Goal: Task Accomplishment & Management: Use online tool/utility

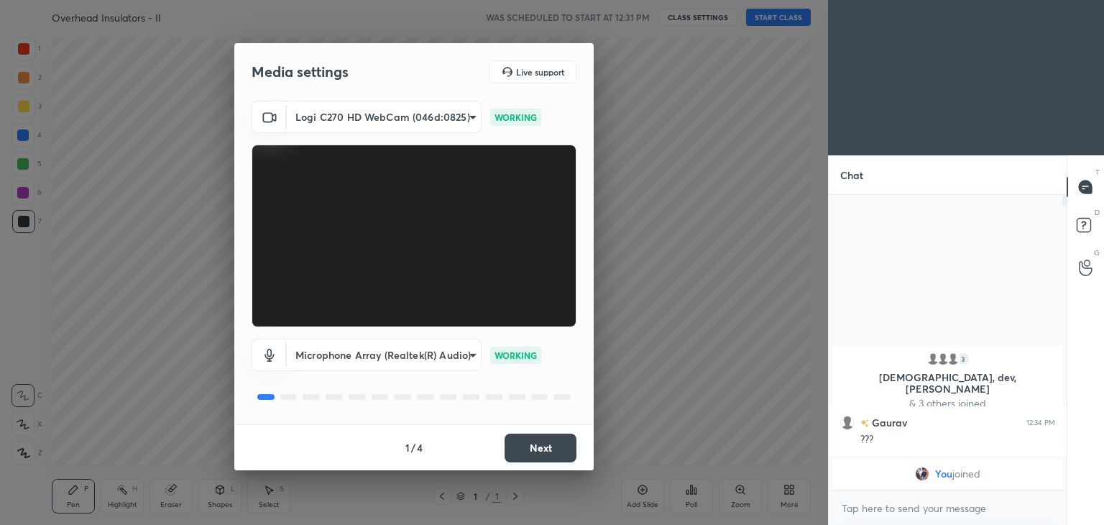
click at [368, 118] on body "1 2 3 4 5 6 7 C X Z C X Z E E Erase all H H Overhead Insulators - II WAS SCHEDU…" at bounding box center [552, 262] width 1104 height 525
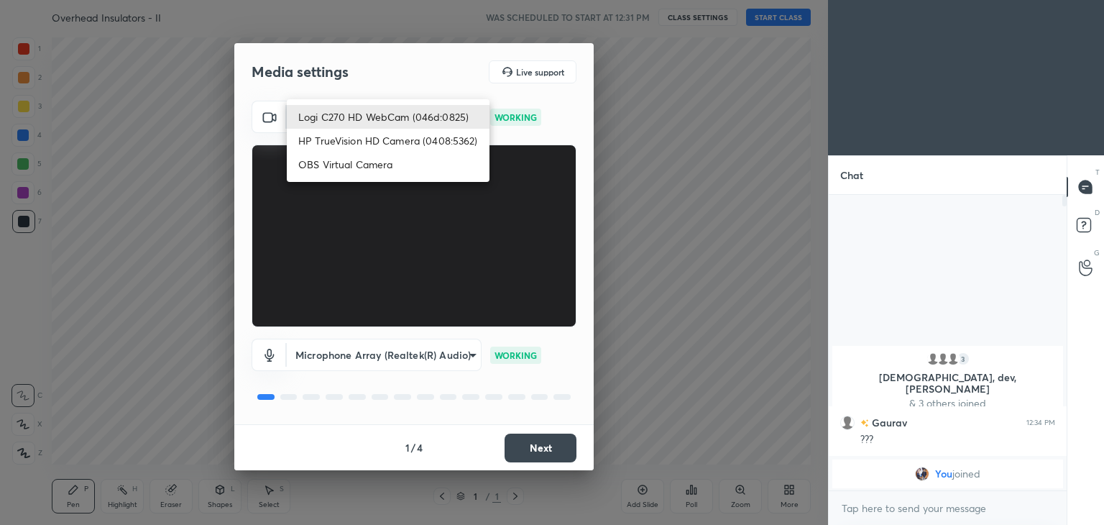
click at [367, 138] on li "HP TrueVision HD Camera (0408:5362)" at bounding box center [388, 141] width 203 height 24
type input "6e129c3dbbea9c9f038ced86e3329b4af5251c06b4e783936748cd200869bc07"
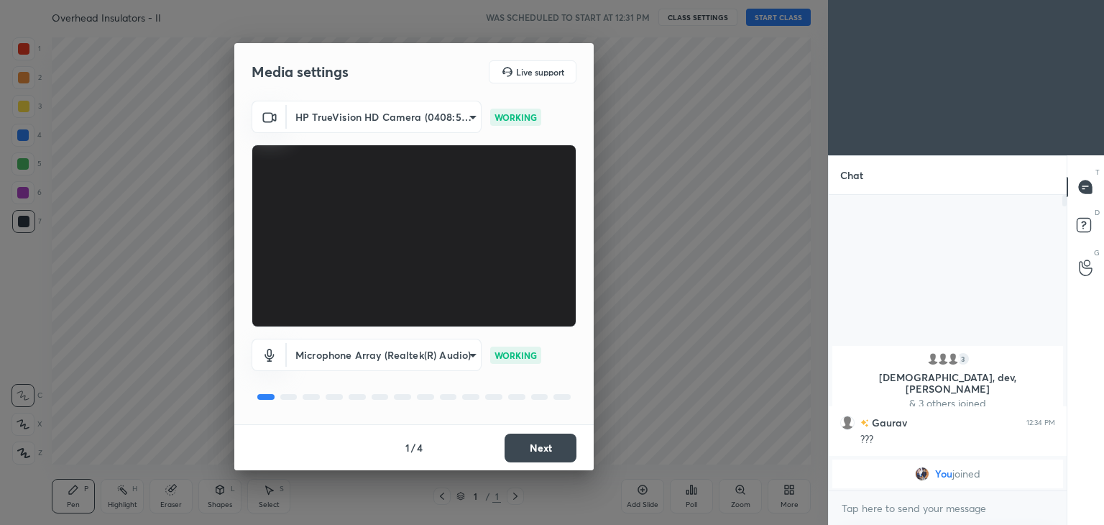
click at [548, 449] on button "Next" at bounding box center [541, 447] width 72 height 29
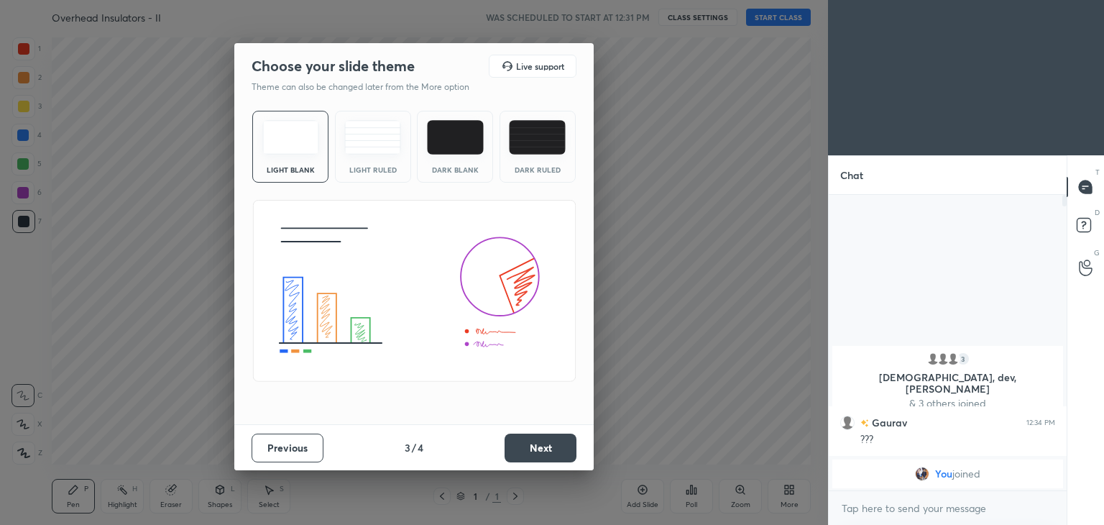
click at [567, 447] on button "Next" at bounding box center [541, 447] width 72 height 29
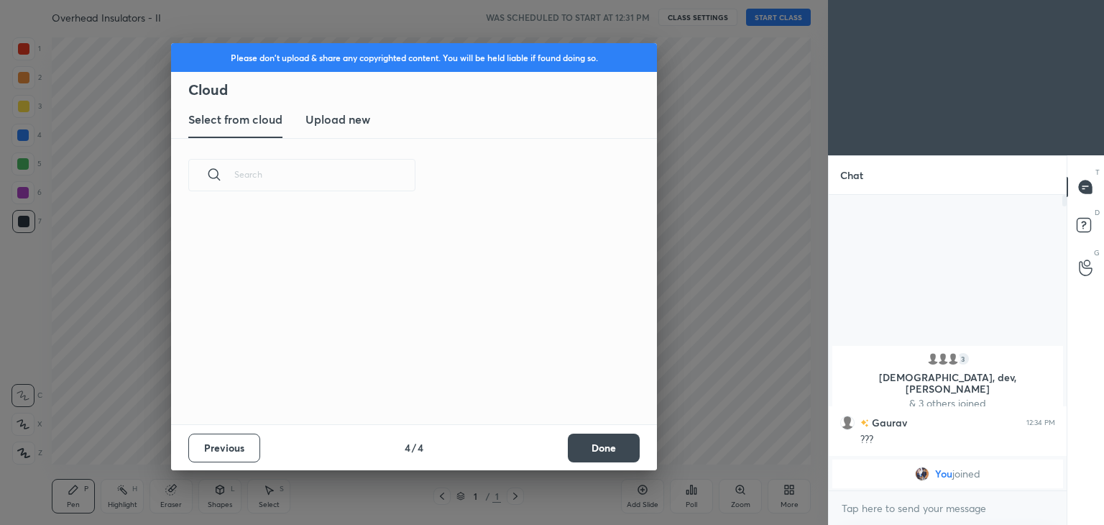
click at [584, 449] on button "Done" at bounding box center [604, 447] width 72 height 29
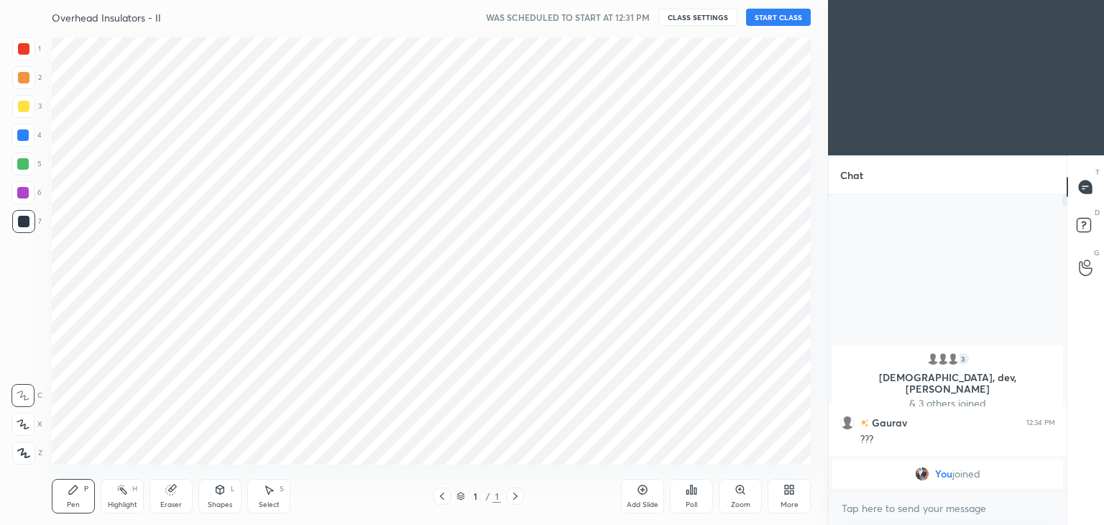
drag, startPoint x: 605, startPoint y: 453, endPoint x: 613, endPoint y: 452, distance: 8.7
click at [610, 453] on div "Please don't upload & share any copyrighted content. You will be held liable if…" at bounding box center [414, 262] width 828 height 525
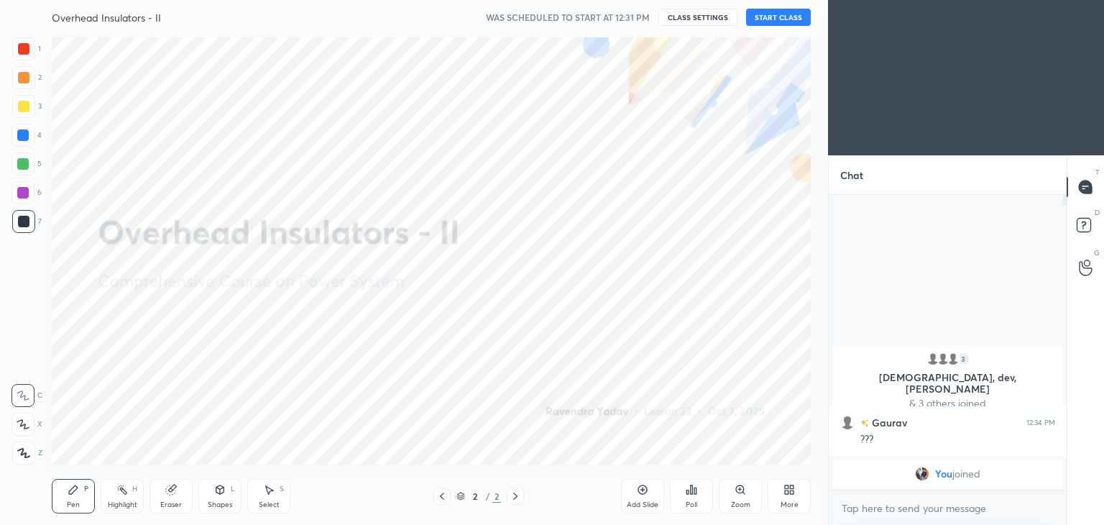
click at [783, 19] on button "START CLASS" at bounding box center [778, 17] width 65 height 17
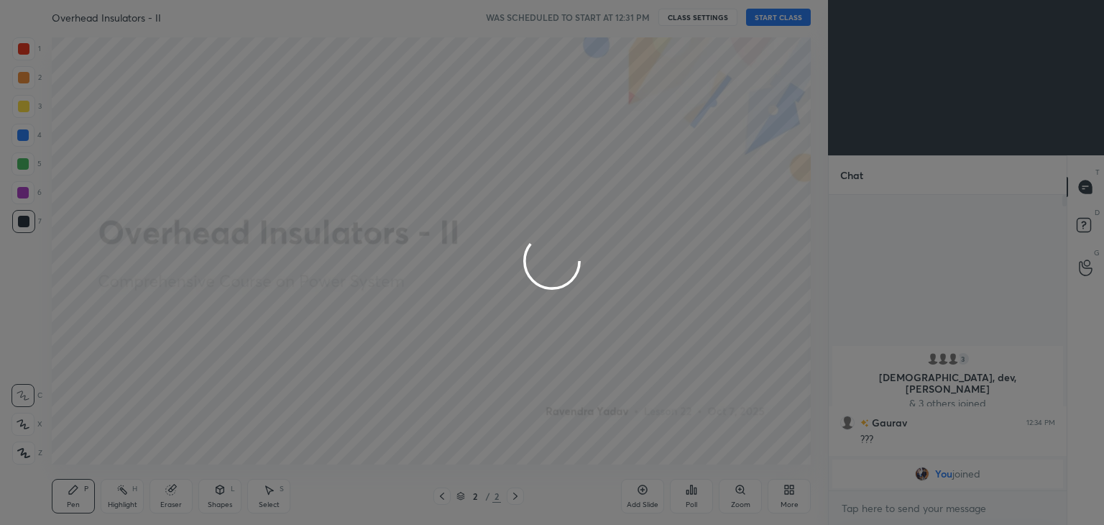
type textarea "x"
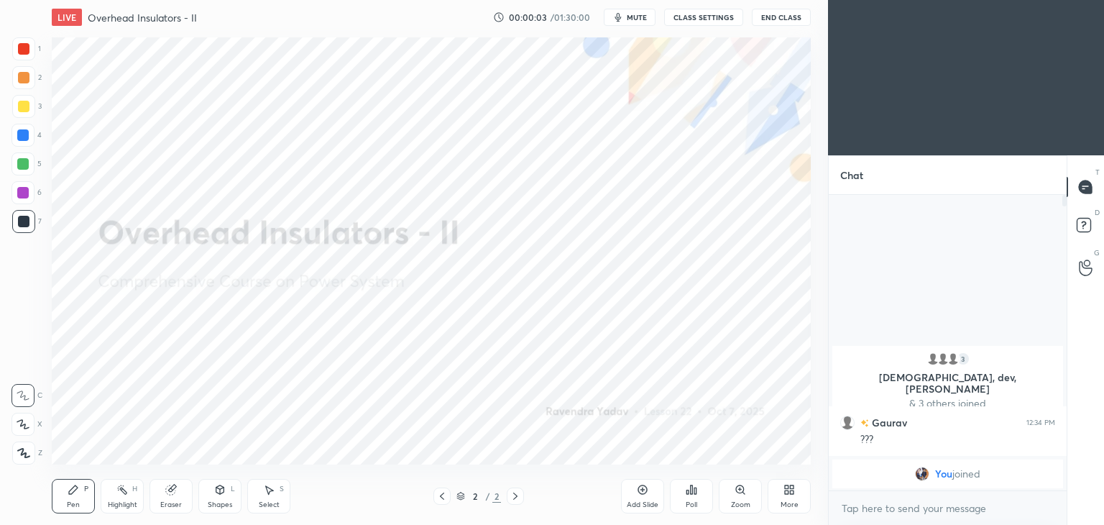
click at [653, 16] on button "mute" at bounding box center [630, 17] width 52 height 17
drag, startPoint x: 644, startPoint y: 19, endPoint x: 702, endPoint y: 12, distance: 58.6
click at [648, 18] on span "unmute" at bounding box center [635, 17] width 31 height 10
click at [702, 12] on button "CLASS SETTINGS" at bounding box center [703, 17] width 79 height 17
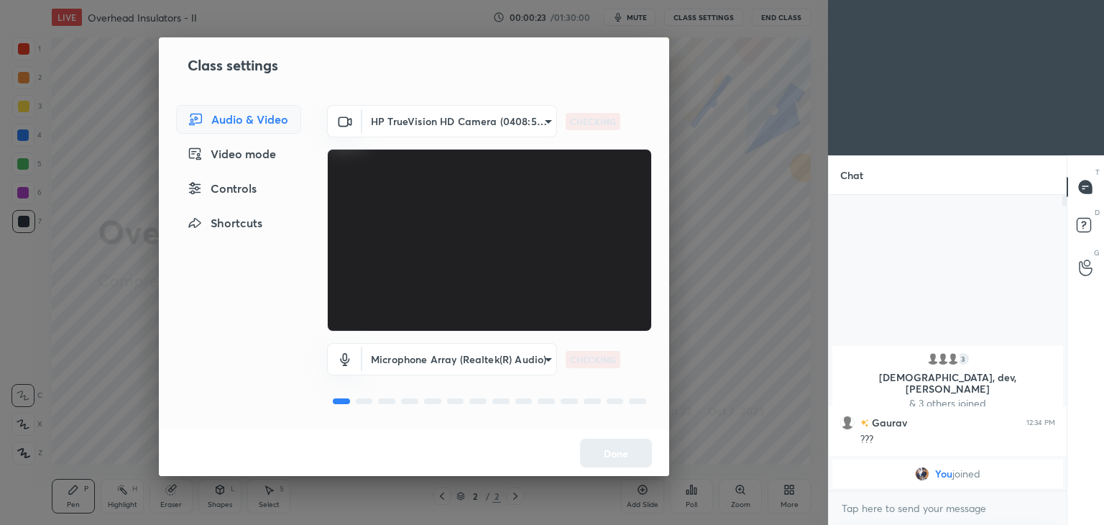
click at [440, 130] on body "1 2 3 4 5 6 7 C X Z C X Z E E Erase all H H LIVE Overhead Insulators - II 00:00…" at bounding box center [552, 262] width 1104 height 525
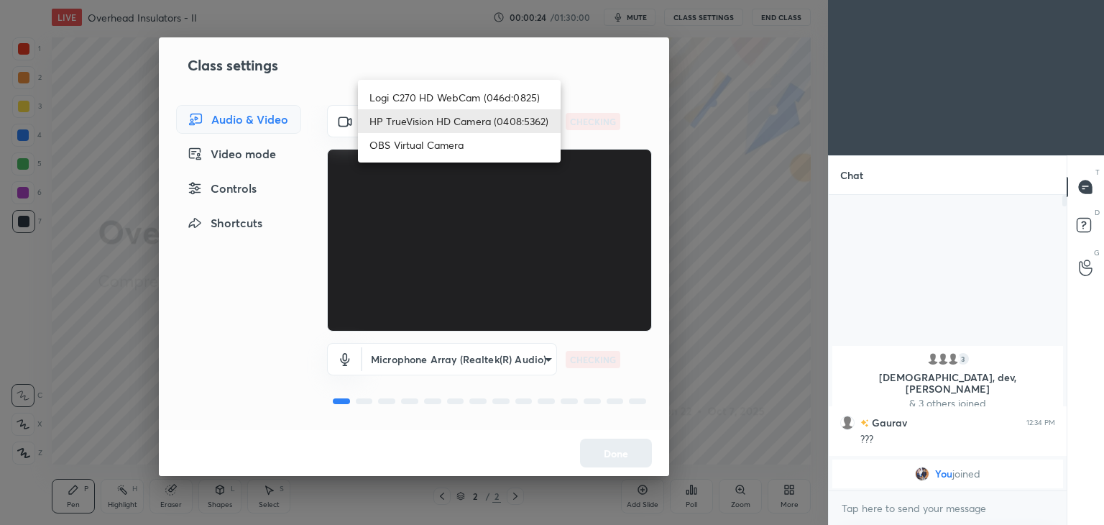
click at [463, 86] on ul "Logi C270 HD WebCam (046d:0825) HP TrueVision HD Camera (0408:5362) OBS Virtual…" at bounding box center [459, 121] width 203 height 83
click at [446, 93] on li "Logi C270 HD WebCam (046d:0825)" at bounding box center [459, 98] width 203 height 24
type input "f7d1afb7c9de9e4a754af8163ae90a07716e8f4ac3369fe1a9090404ef363049"
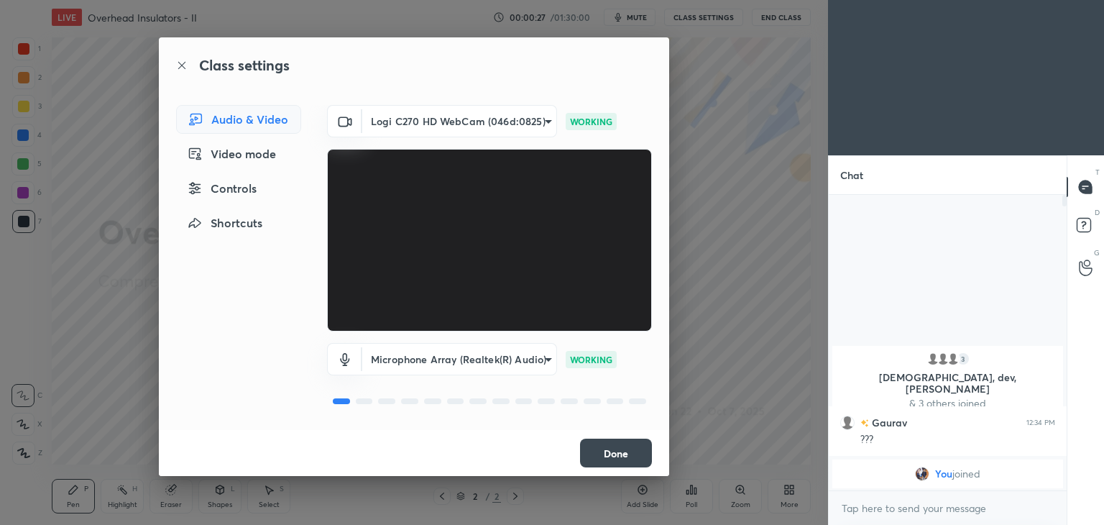
click at [625, 460] on button "Done" at bounding box center [616, 452] width 72 height 29
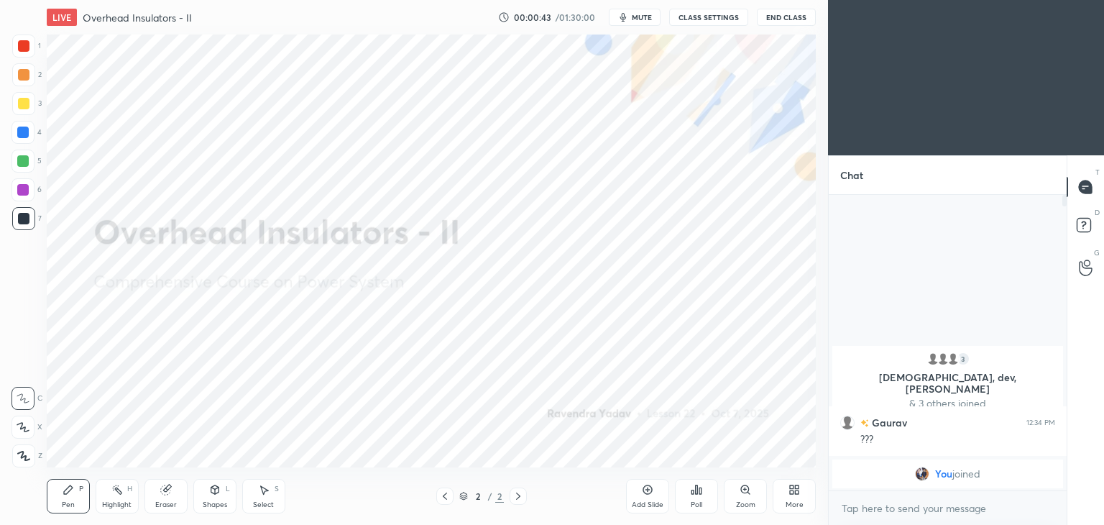
scroll to position [71452, 71115]
click at [676, 13] on button "CLASS SETTINGS" at bounding box center [703, 17] width 79 height 17
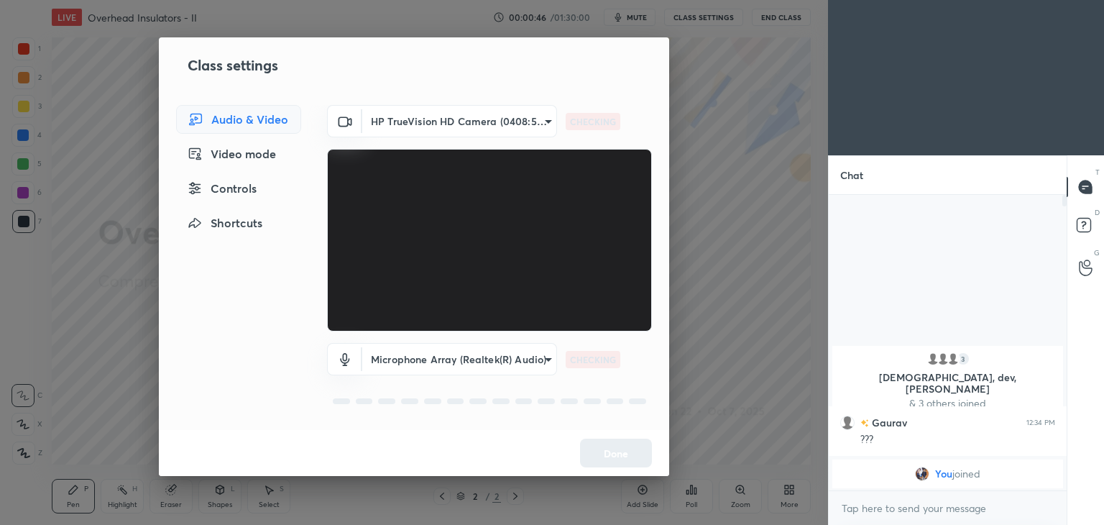
click at [405, 116] on body "1 2 3 4 5 6 7 C X Z C X Z E E Erase all H H LIVE Overhead Insulators - II 00:00…" at bounding box center [552, 262] width 1104 height 525
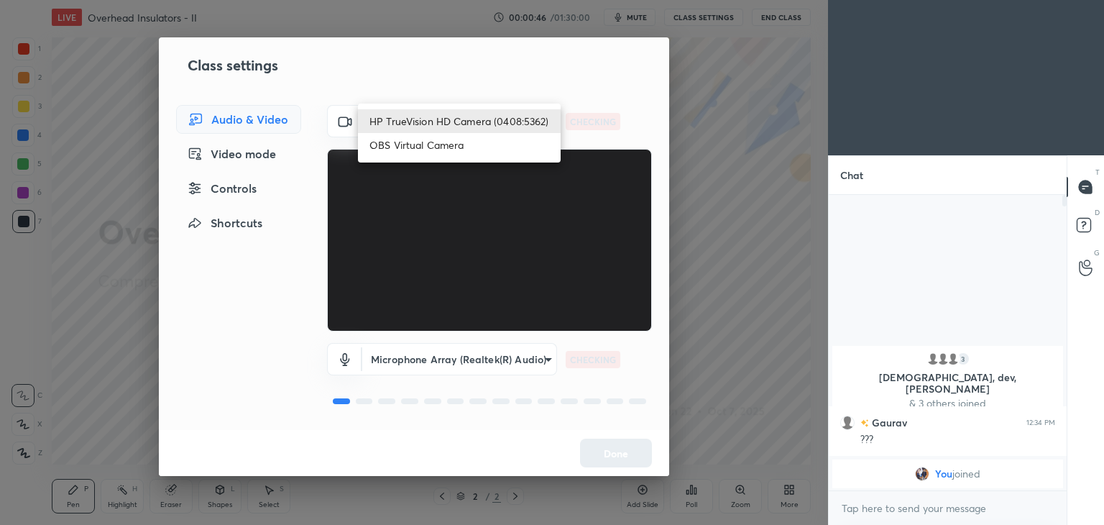
click at [407, 93] on div at bounding box center [552, 262] width 1104 height 525
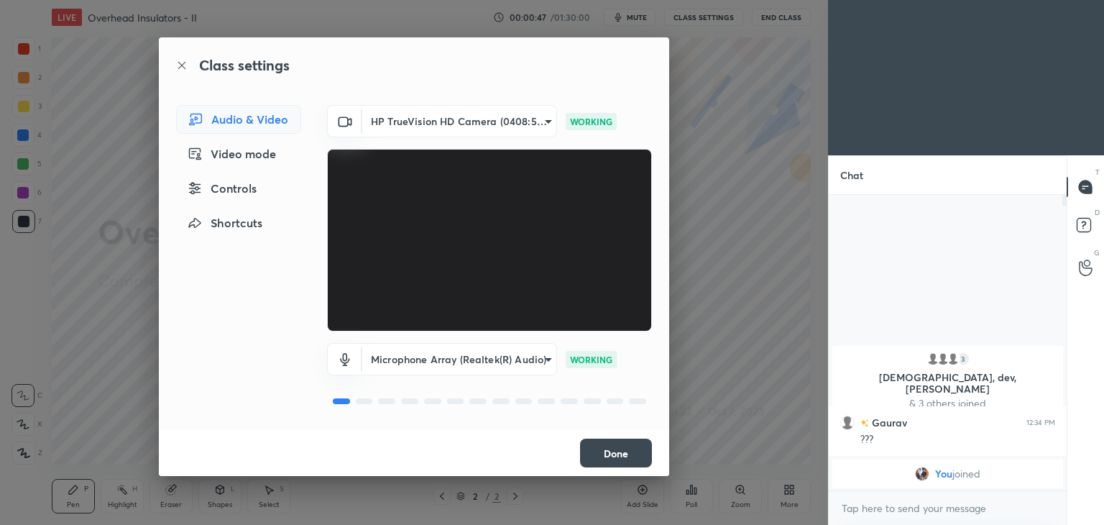
click at [429, 119] on body "1 2 3 4 5 6 7 C X Z C X Z E E Erase all H H LIVE Overhead Insulators - II 00:00…" at bounding box center [552, 262] width 1104 height 525
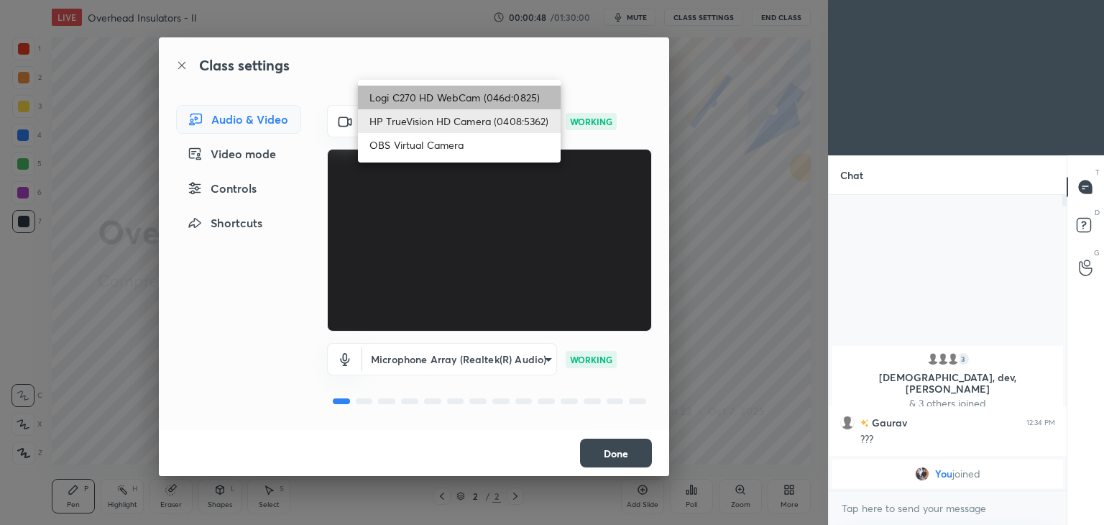
click at [438, 98] on li "Logi C270 HD WebCam (046d:0825)" at bounding box center [459, 98] width 203 height 24
type input "f7d1afb7c9de9e4a754af8163ae90a07716e8f4ac3369fe1a9090404ef363049"
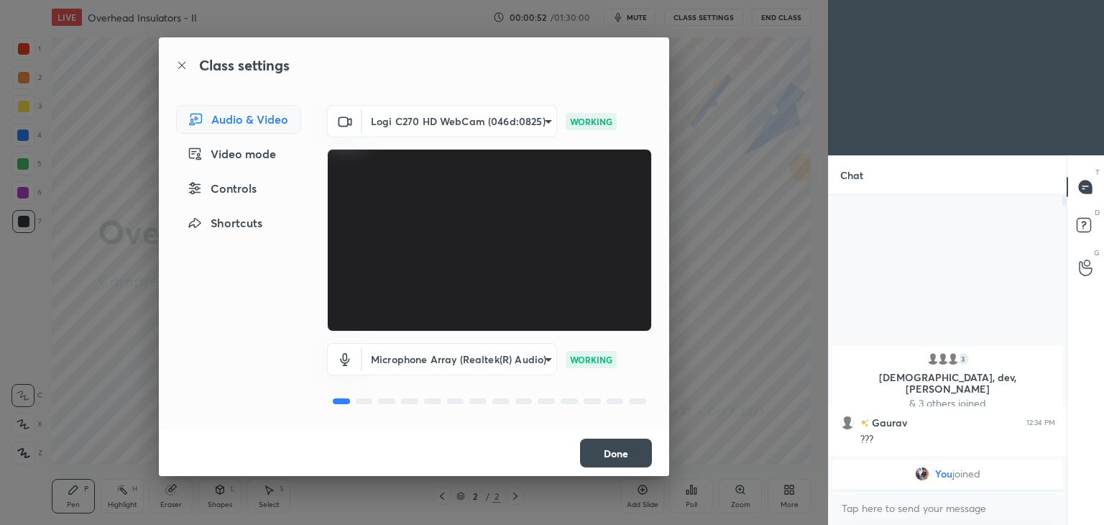
click at [630, 452] on button "Done" at bounding box center [616, 452] width 72 height 29
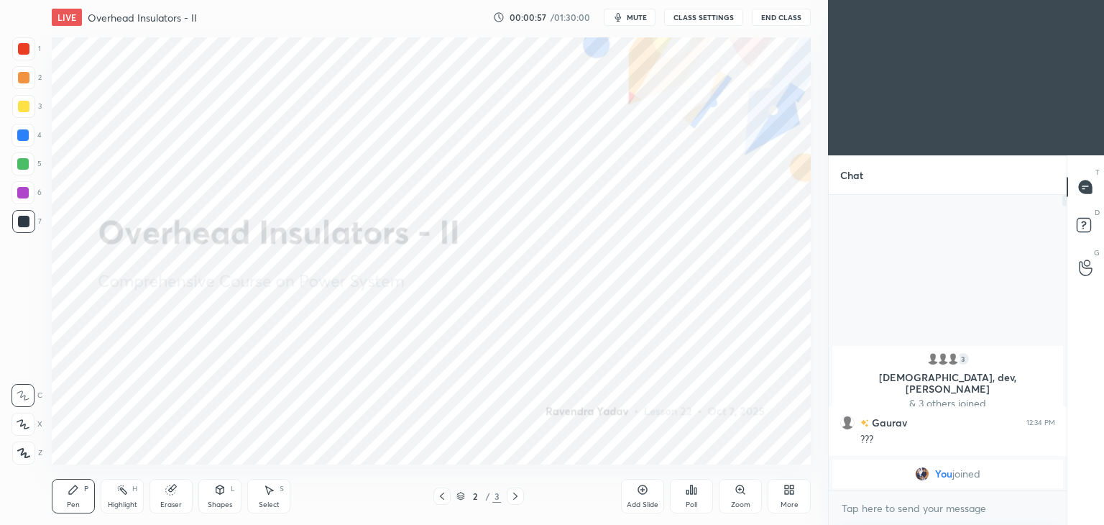
click at [635, 16] on span "mute" at bounding box center [637, 17] width 20 height 10
click at [640, 23] on button "unmute" at bounding box center [630, 17] width 52 height 17
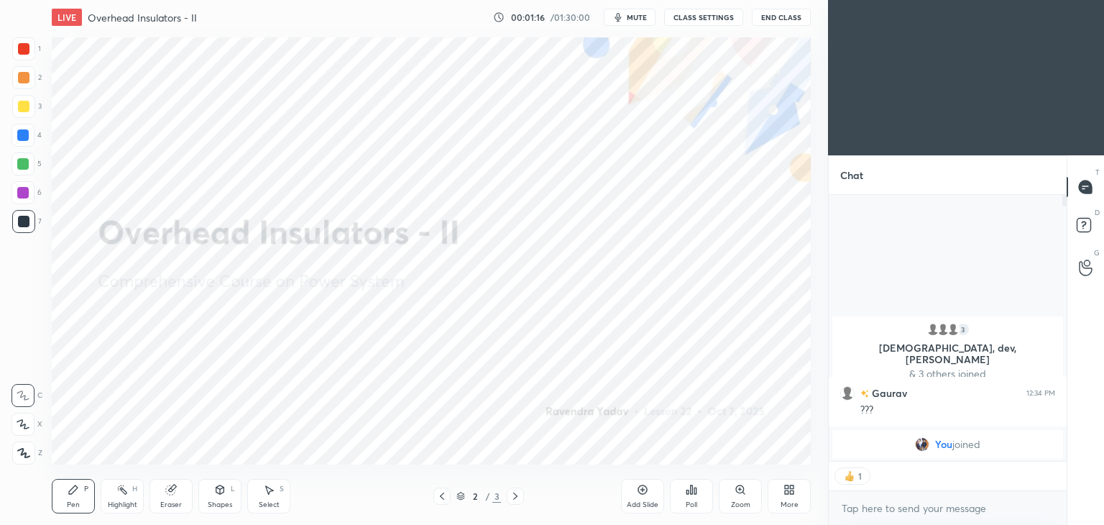
scroll to position [5, 4]
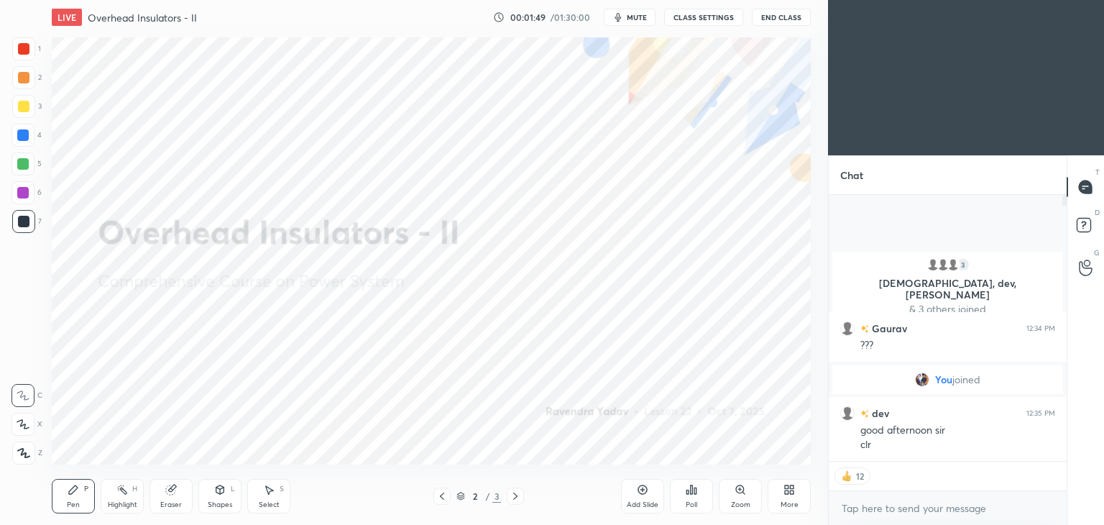
type textarea "x"
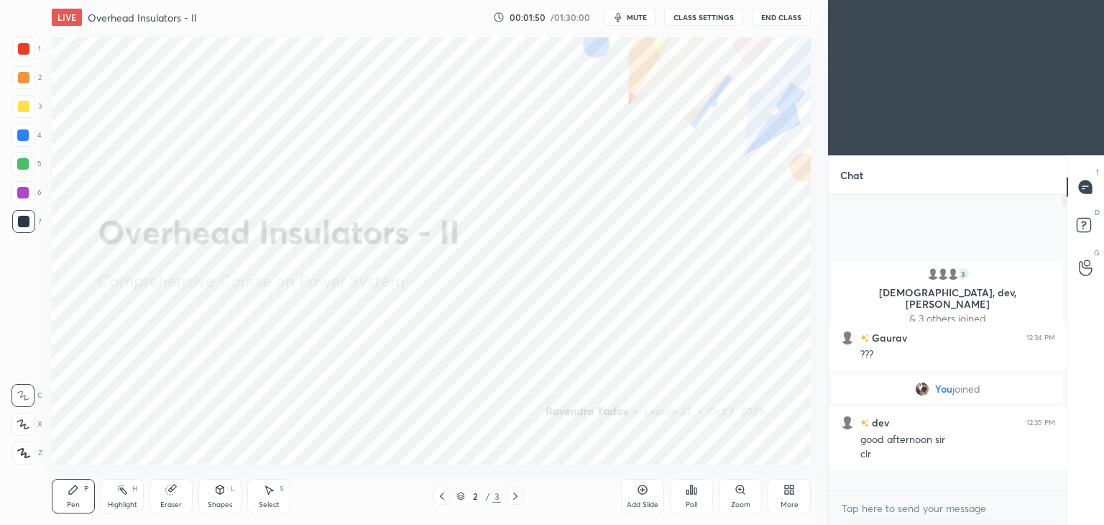
scroll to position [291, 234]
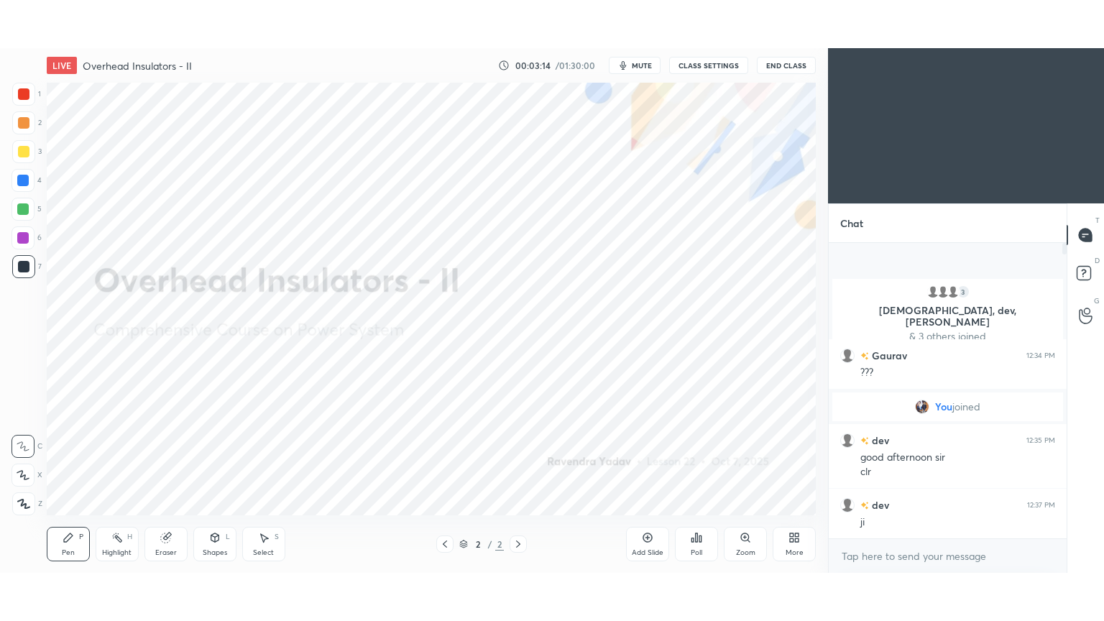
scroll to position [71452, 71115]
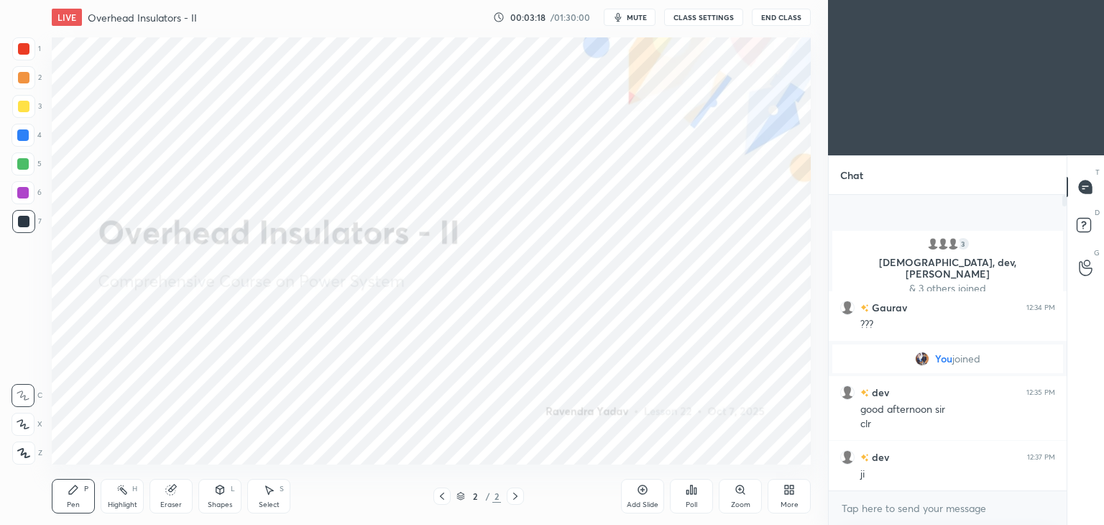
click at [788, 508] on div "More" at bounding box center [790, 504] width 18 height 7
click at [773, 384] on icon at bounding box center [772, 380] width 12 height 12
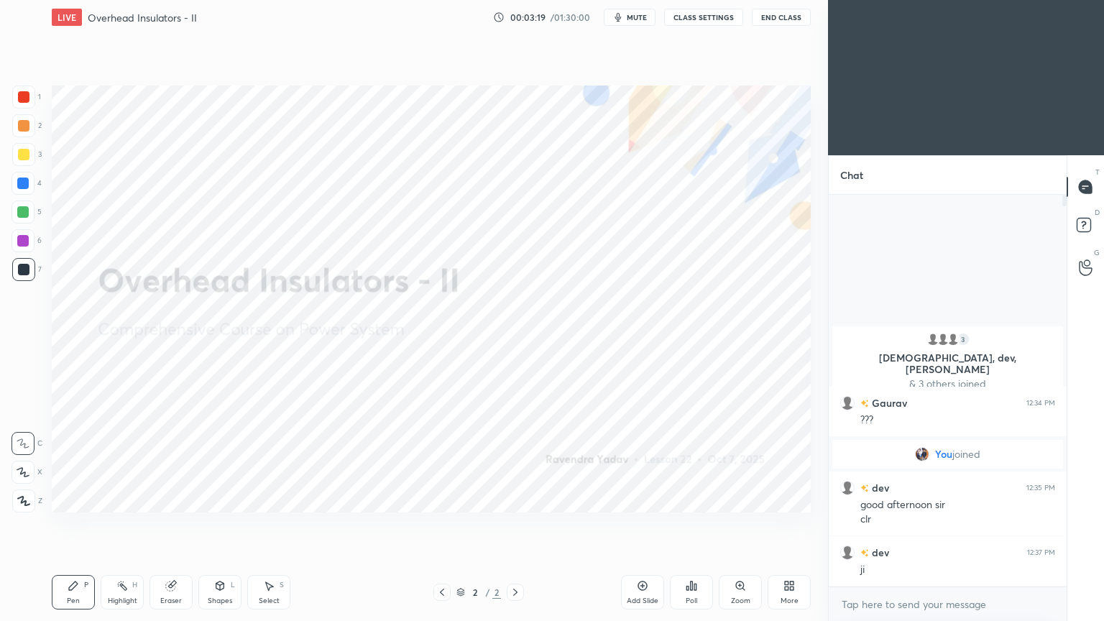
scroll to position [268, 234]
click at [642, 524] on icon at bounding box center [643, 586] width 12 height 12
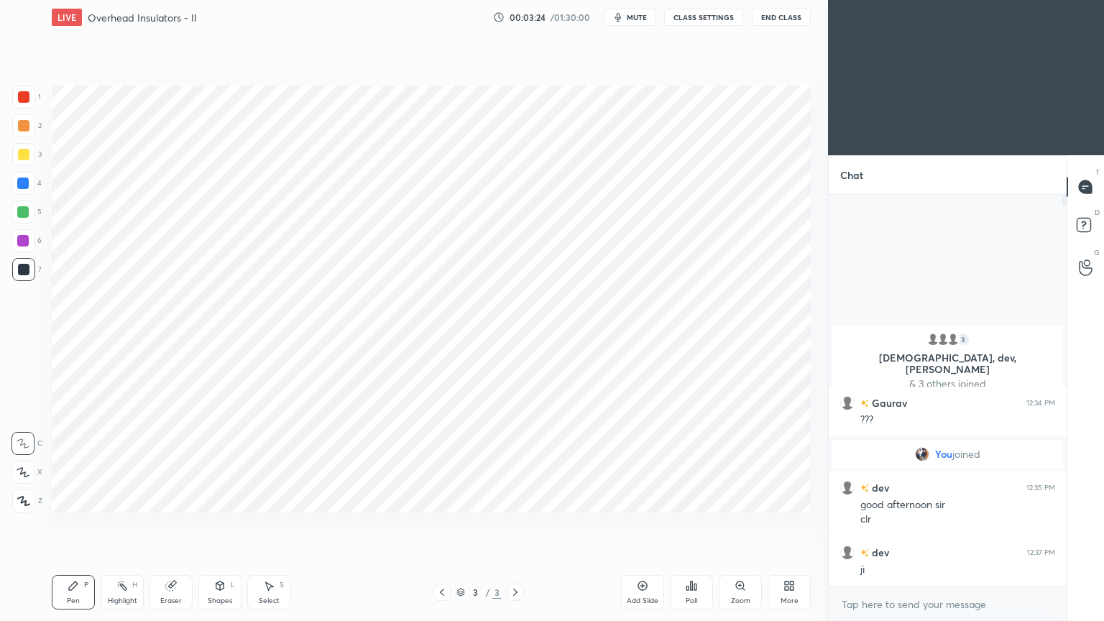
click at [24, 98] on div at bounding box center [24, 97] width 12 height 12
click at [27, 462] on div "X" at bounding box center [27, 469] width 31 height 29
click at [174, 524] on div "Eraser" at bounding box center [171, 600] width 22 height 7
click at [27, 501] on span "Erase all" at bounding box center [23, 501] width 22 height 10
click at [72, 524] on div "Pen" at bounding box center [73, 600] width 13 height 7
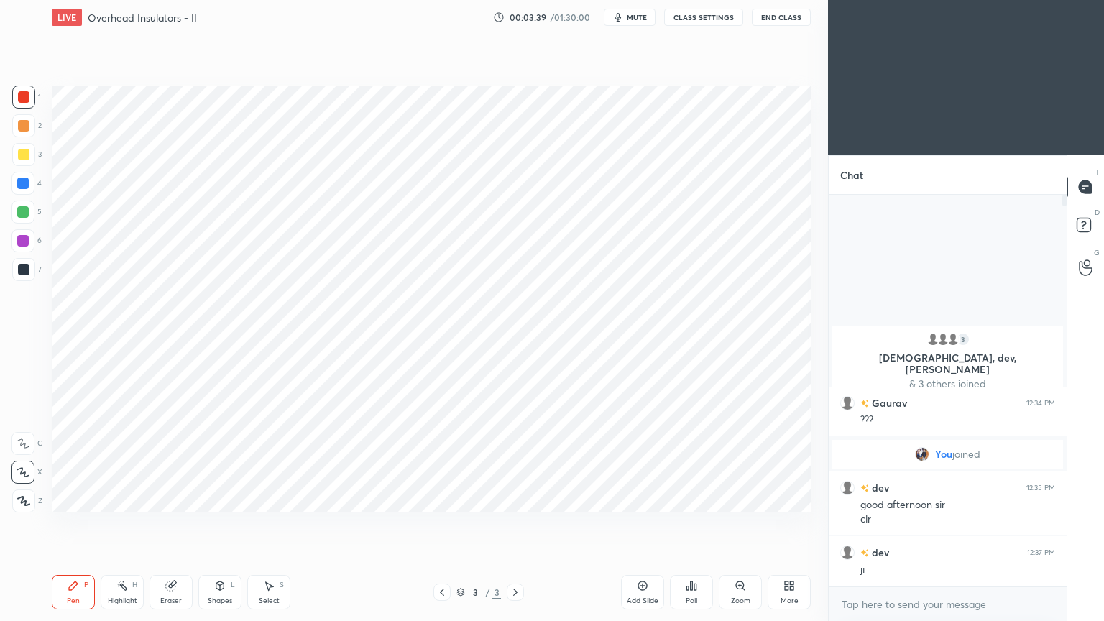
click at [24, 215] on div at bounding box center [23, 212] width 12 height 12
click at [223, 524] on div "Shapes" at bounding box center [220, 600] width 24 height 7
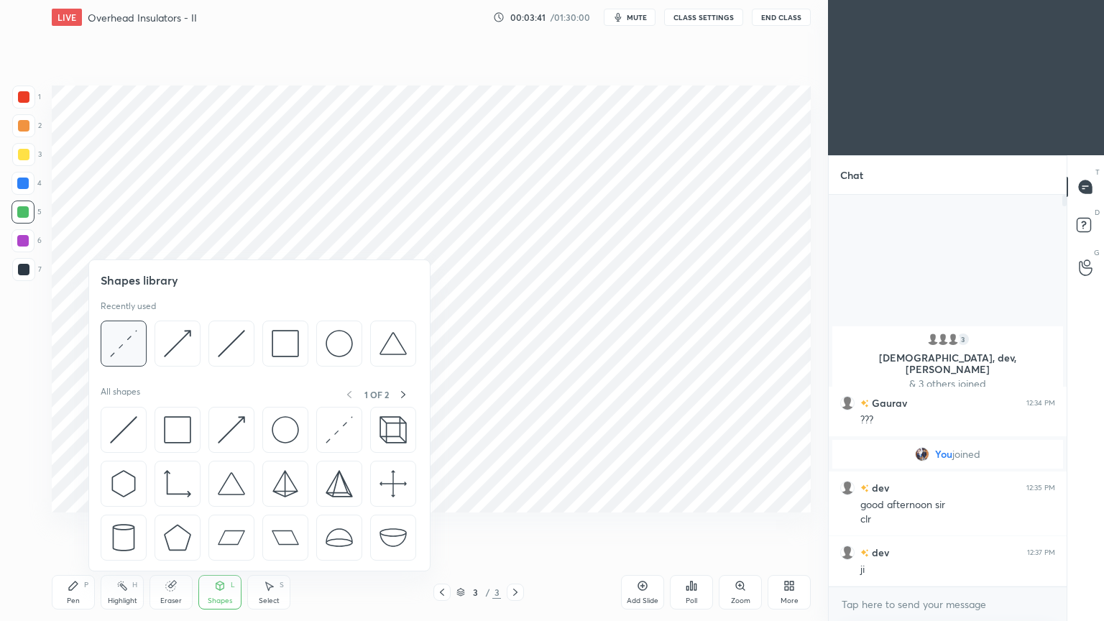
click at [119, 343] on img at bounding box center [123, 343] width 27 height 27
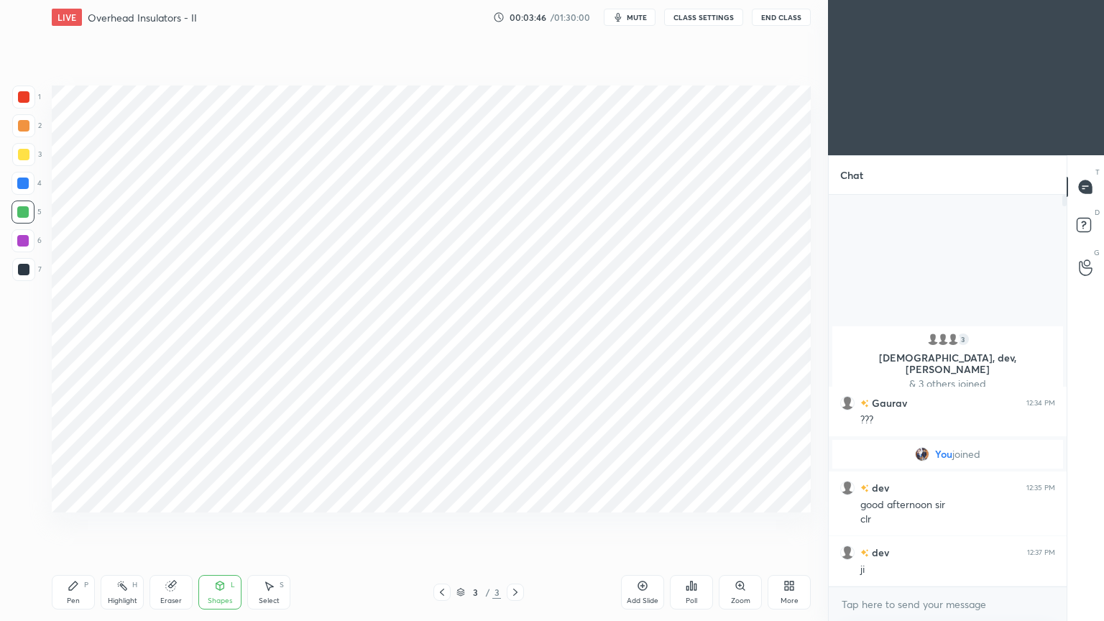
click at [16, 189] on div at bounding box center [23, 183] width 23 height 23
click at [75, 524] on div "Pen" at bounding box center [73, 600] width 13 height 7
click at [24, 267] on div at bounding box center [24, 270] width 12 height 12
click at [29, 248] on div at bounding box center [23, 240] width 23 height 23
click at [14, 179] on div at bounding box center [23, 183] width 23 height 23
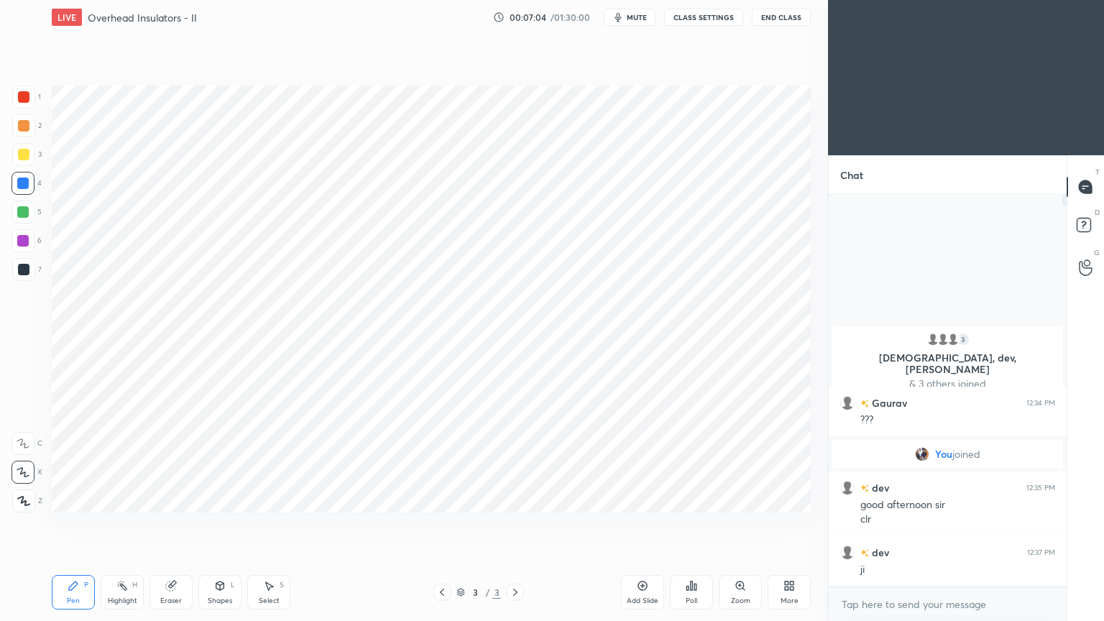
click at [26, 91] on div at bounding box center [23, 97] width 23 height 23
click at [72, 524] on div "Pen P" at bounding box center [73, 592] width 43 height 35
click at [14, 203] on div at bounding box center [23, 212] width 23 height 23
click at [226, 524] on div "Shapes L" at bounding box center [219, 592] width 43 height 35
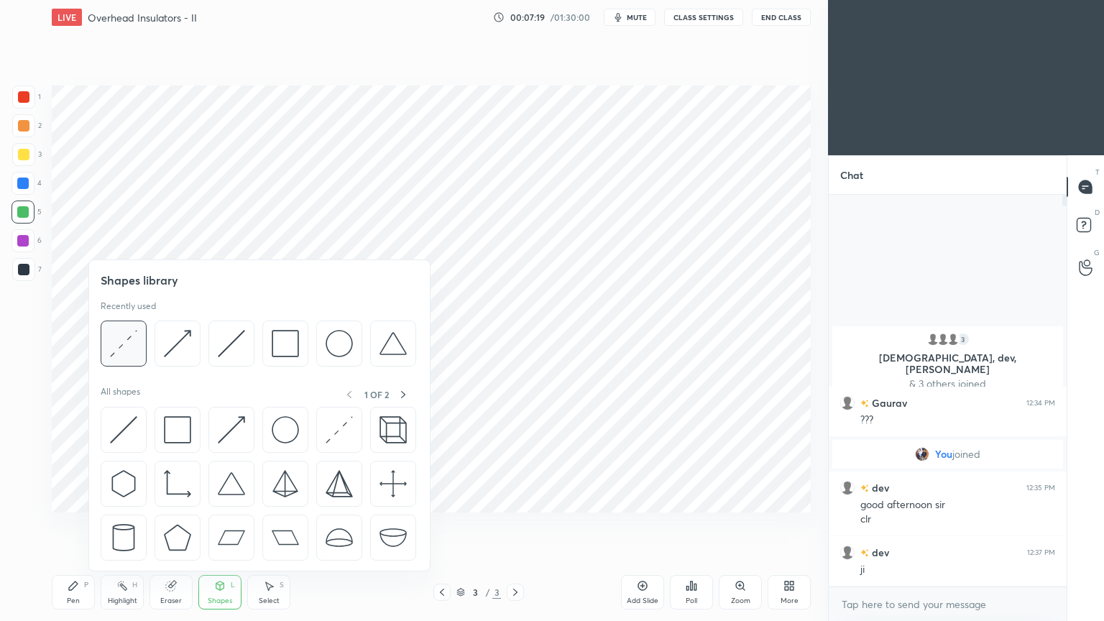
click at [125, 354] on img at bounding box center [123, 343] width 27 height 27
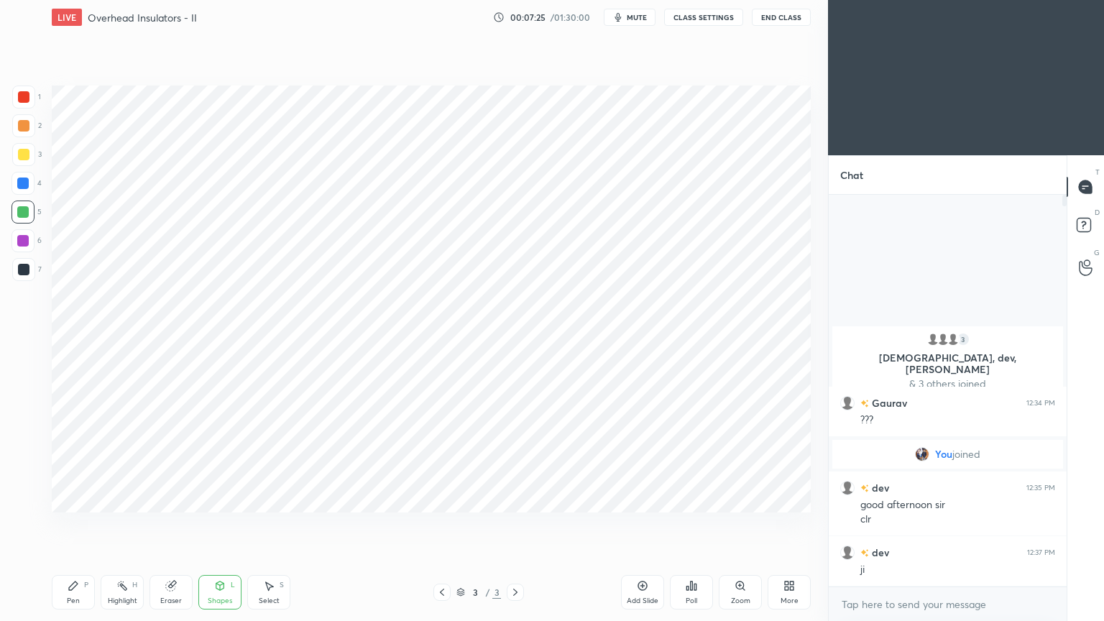
click at [17, 178] on div at bounding box center [23, 183] width 23 height 23
click at [76, 524] on icon at bounding box center [74, 586] width 12 height 12
click at [637, 524] on div "Add Slide" at bounding box center [643, 600] width 32 height 7
click at [24, 234] on div at bounding box center [23, 240] width 23 height 23
click at [185, 524] on div "Eraser" at bounding box center [171, 592] width 43 height 35
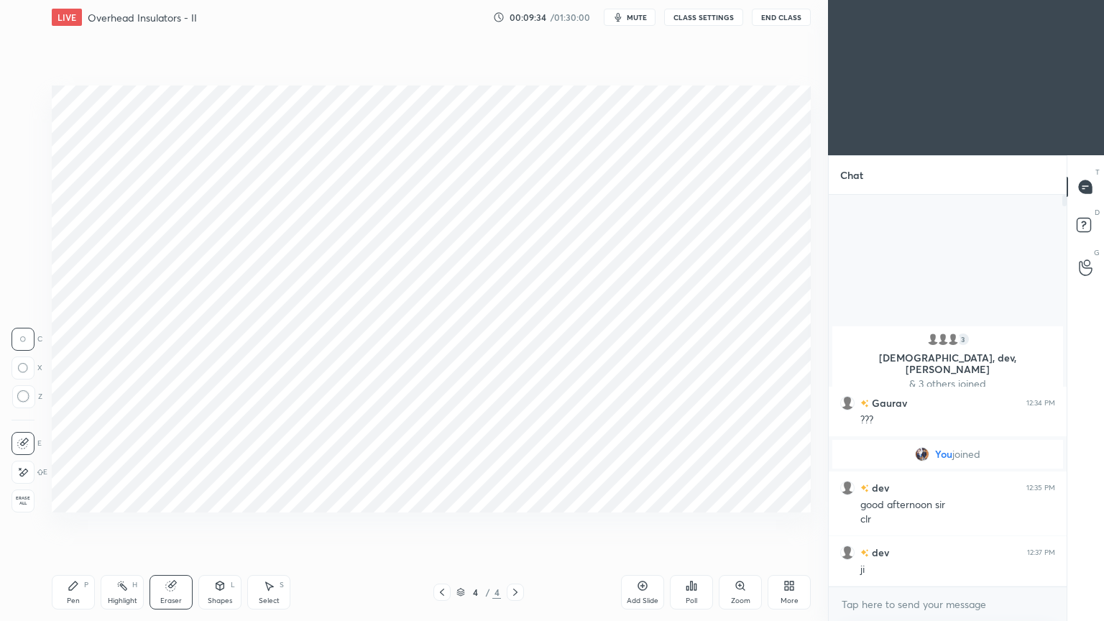
click at [69, 524] on div "Pen P" at bounding box center [73, 592] width 43 height 35
click at [24, 271] on div at bounding box center [24, 270] width 12 height 12
click at [23, 211] on div at bounding box center [23, 212] width 12 height 12
click at [20, 185] on div at bounding box center [23, 184] width 12 height 12
click at [75, 524] on icon at bounding box center [74, 586] width 12 height 12
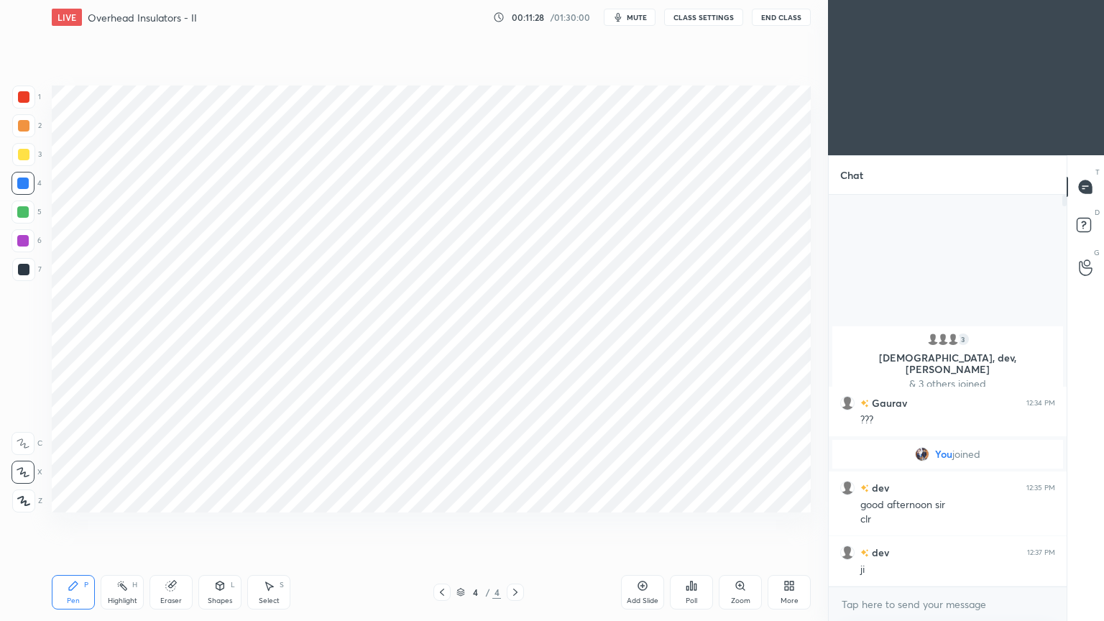
click at [451, 524] on div "4 / 4" at bounding box center [478, 592] width 91 height 17
click at [444, 524] on icon at bounding box center [442, 593] width 12 height 12
click at [446, 524] on icon at bounding box center [442, 593] width 12 height 12
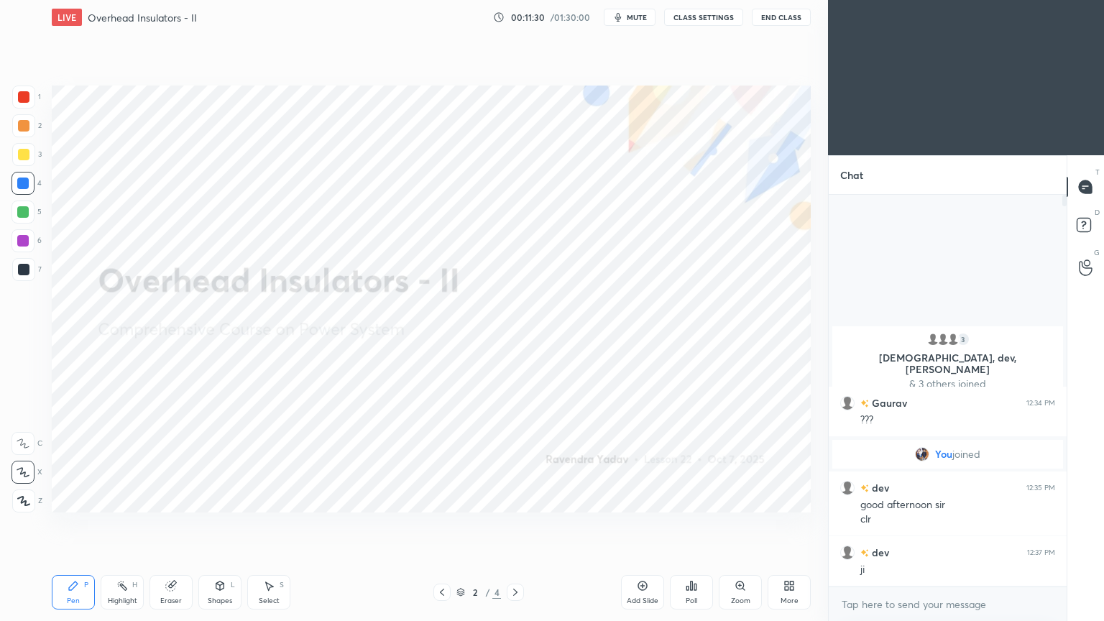
click at [515, 524] on icon at bounding box center [515, 592] width 4 height 7
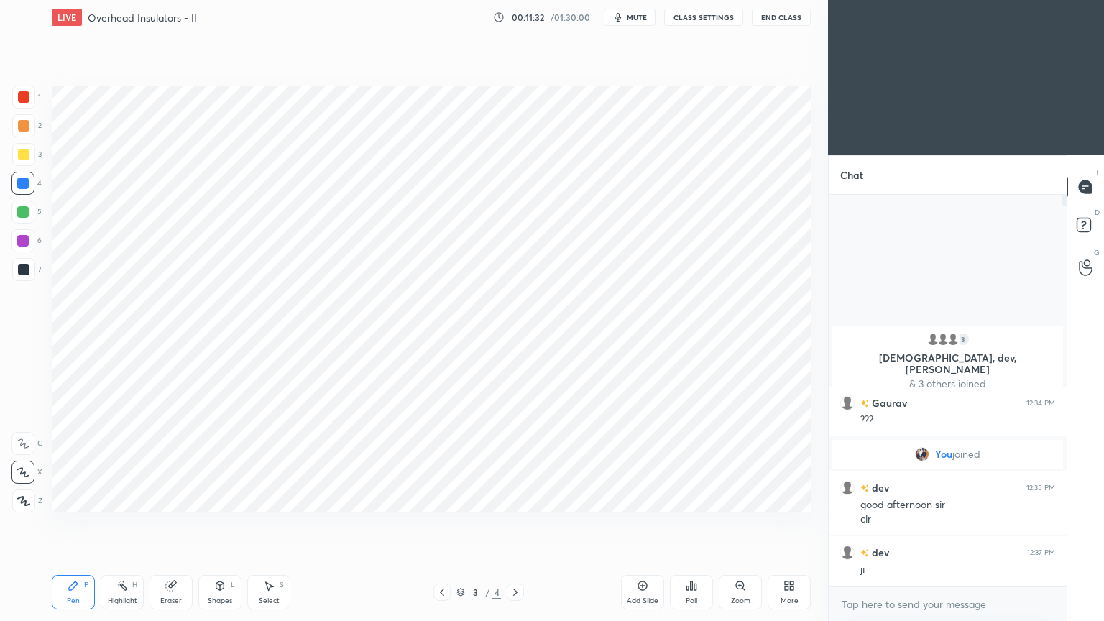
click at [518, 524] on icon at bounding box center [516, 593] width 12 height 12
click at [24, 98] on div at bounding box center [24, 97] width 12 height 12
click at [32, 216] on div at bounding box center [23, 212] width 23 height 23
click at [227, 524] on div "Shapes" at bounding box center [220, 600] width 24 height 7
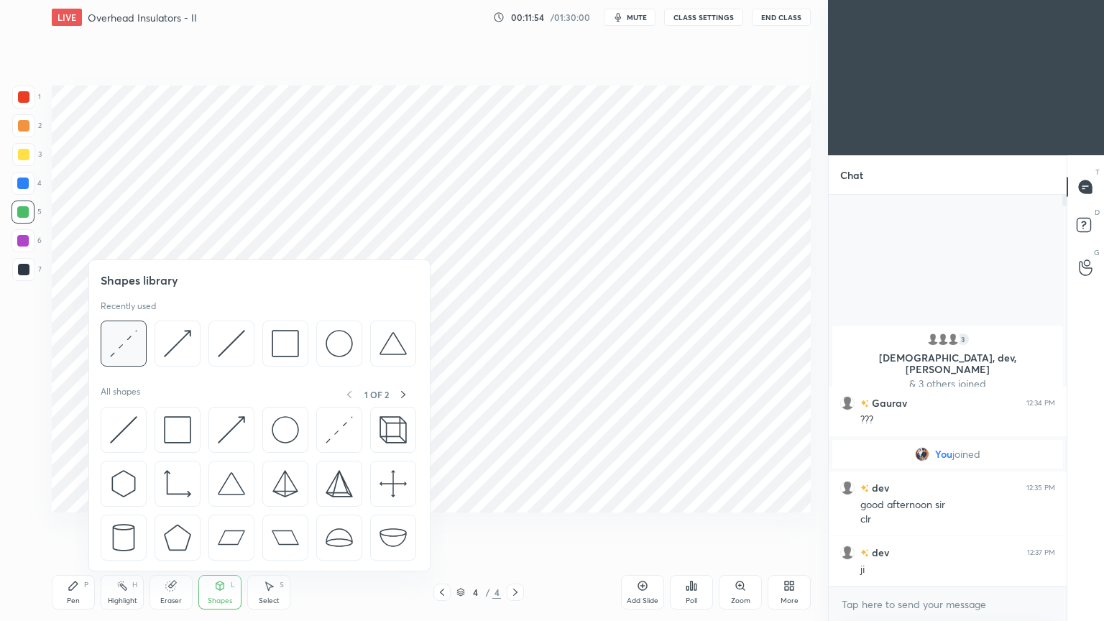
click at [141, 352] on div at bounding box center [124, 344] width 46 height 46
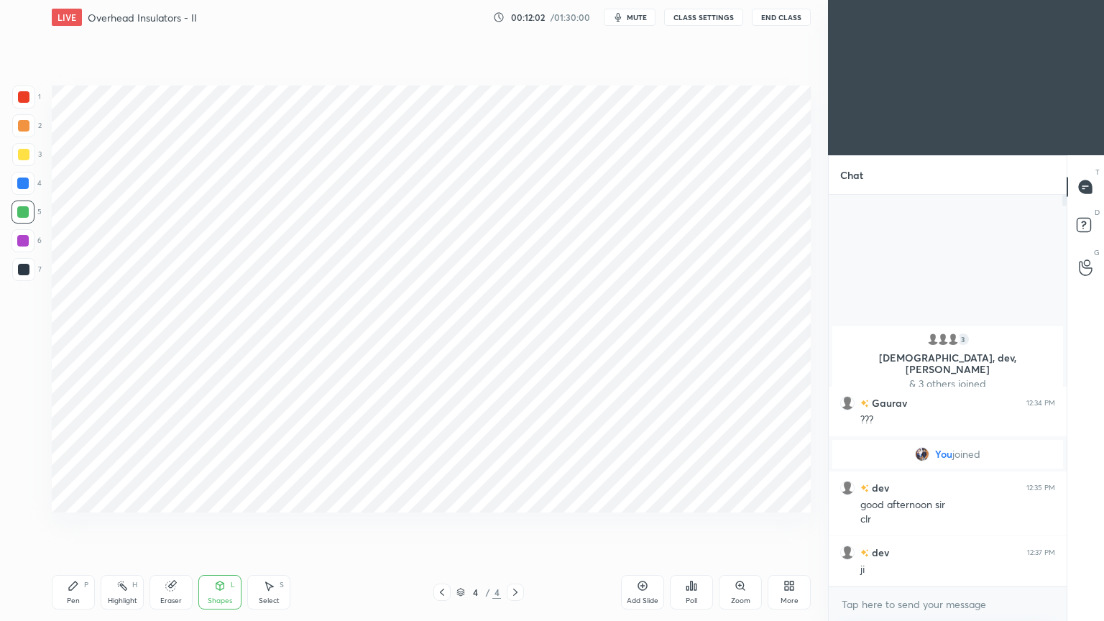
click at [27, 181] on div at bounding box center [23, 184] width 12 height 12
click at [75, 524] on icon at bounding box center [74, 586] width 12 height 12
click at [644, 524] on div "Add Slide" at bounding box center [643, 600] width 32 height 7
click at [434, 524] on div at bounding box center [441, 592] width 17 height 17
click at [520, 524] on icon at bounding box center [516, 593] width 12 height 12
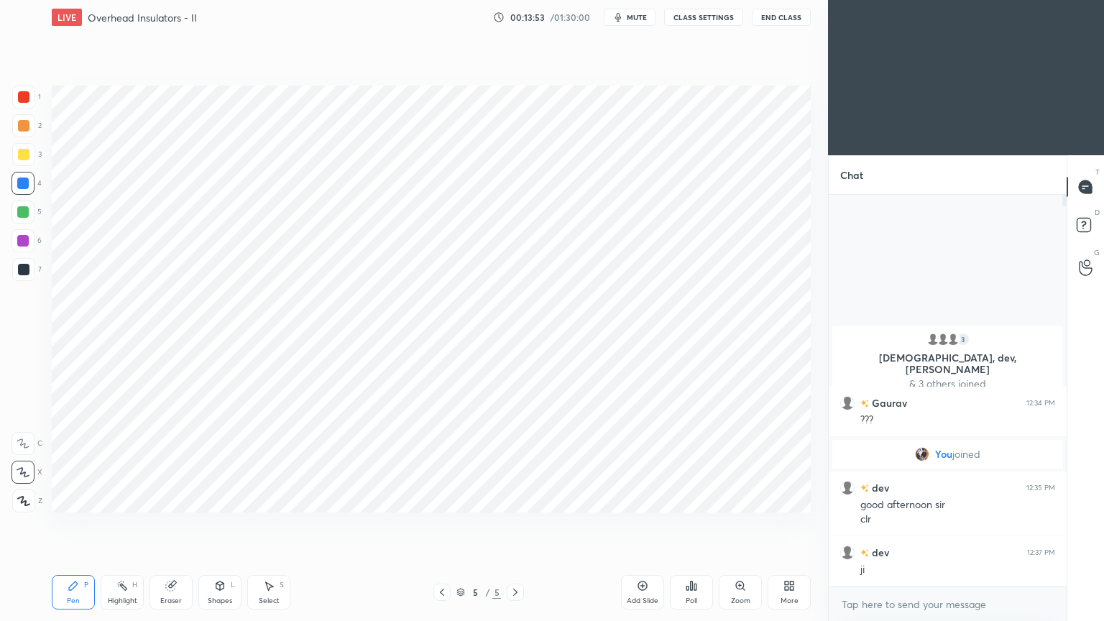
click at [165, 524] on icon at bounding box center [171, 586] width 12 height 12
click at [23, 474] on icon at bounding box center [24, 472] width 8 height 7
click at [72, 524] on div "Pen P" at bounding box center [73, 592] width 43 height 35
click at [22, 271] on div at bounding box center [24, 270] width 12 height 12
click at [24, 208] on div at bounding box center [23, 212] width 12 height 12
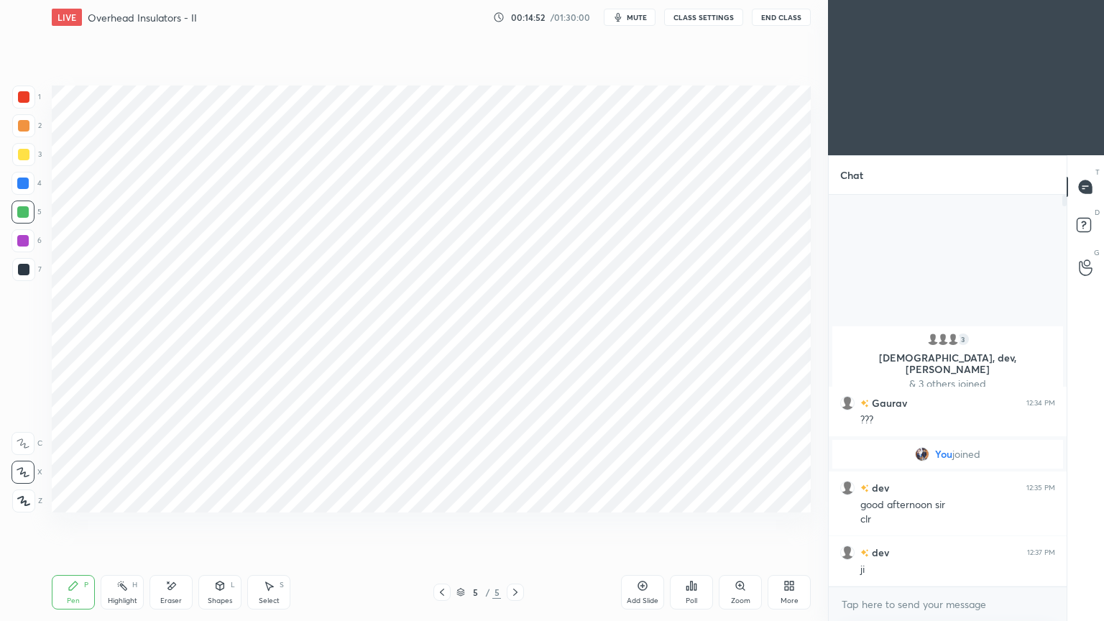
click at [221, 524] on div "Shapes" at bounding box center [220, 600] width 24 height 7
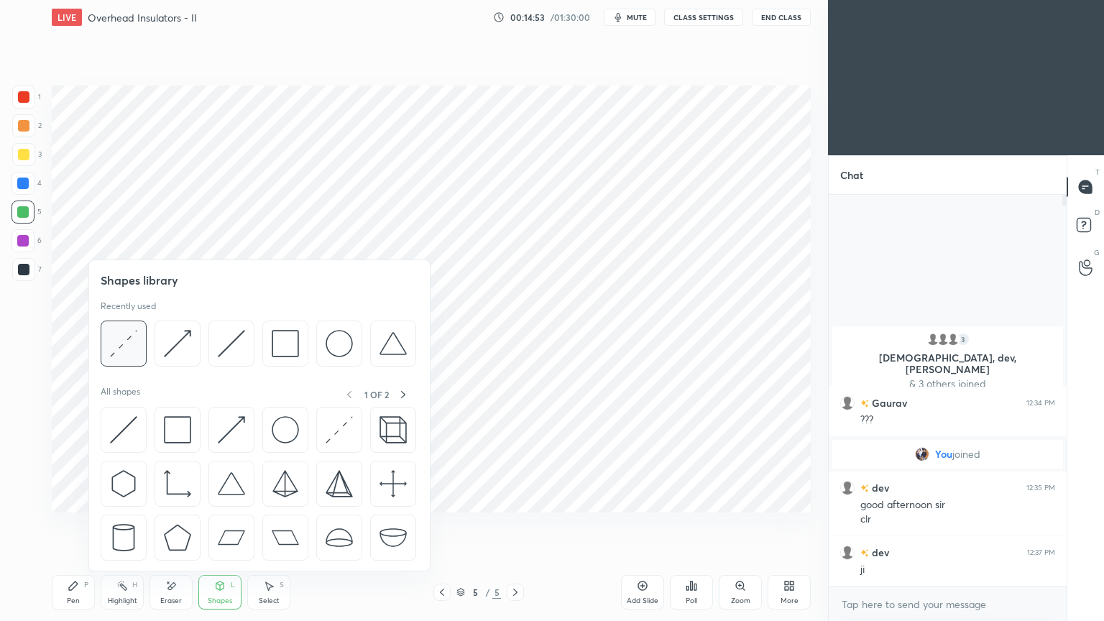
click at [121, 342] on img at bounding box center [123, 343] width 27 height 27
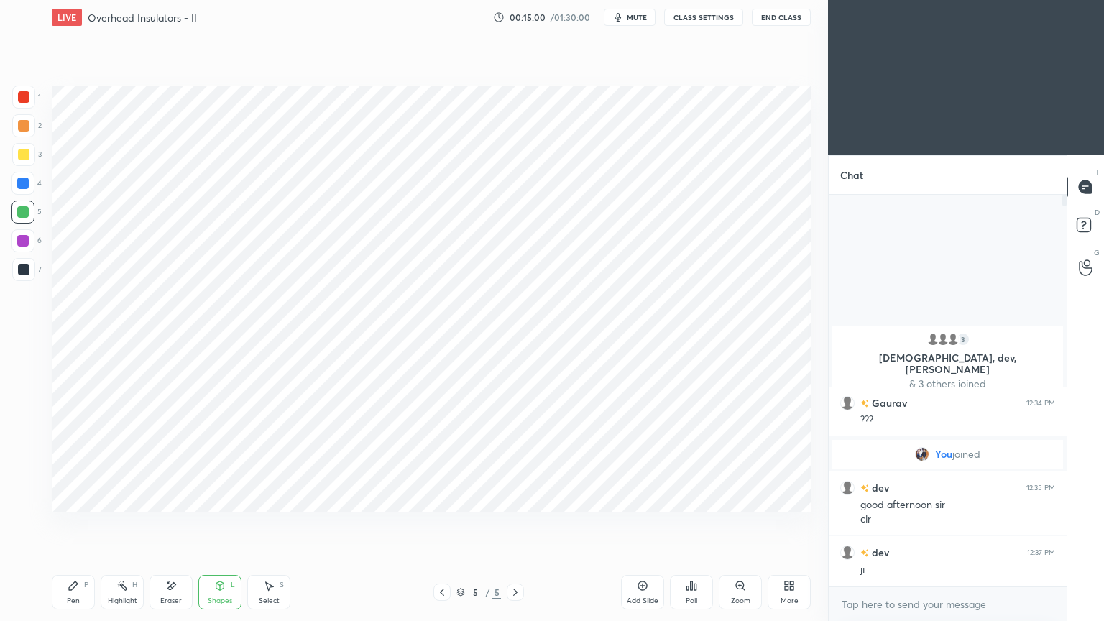
click at [18, 248] on div at bounding box center [23, 240] width 23 height 23
click at [66, 524] on div "Pen P" at bounding box center [73, 592] width 43 height 35
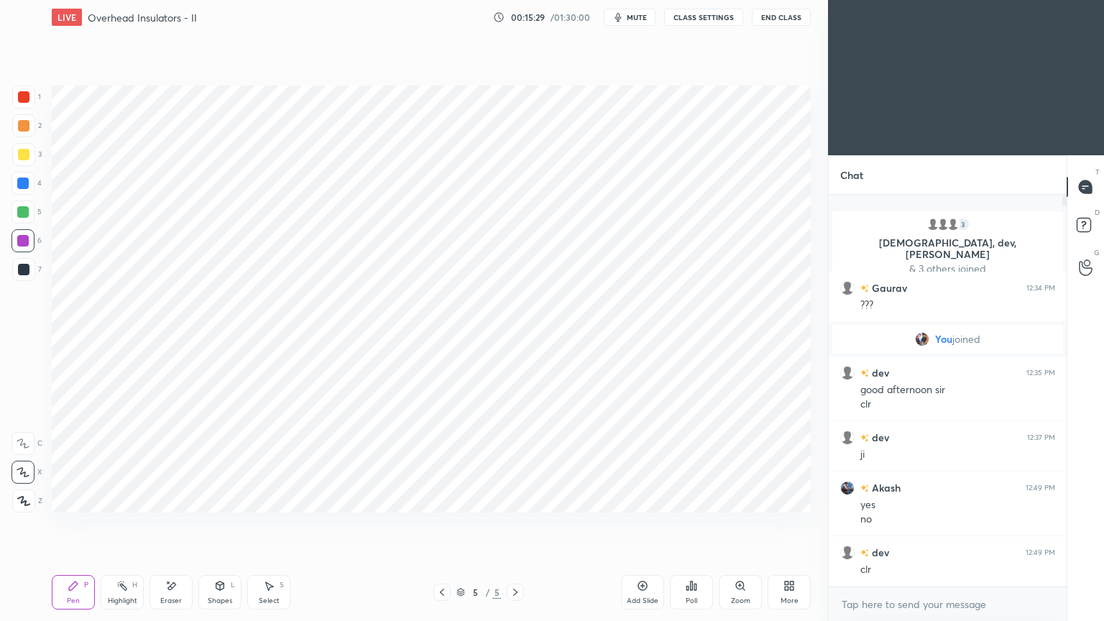
scroll to position [387, 234]
click at [20, 190] on div at bounding box center [23, 183] width 23 height 23
click at [24, 242] on div at bounding box center [23, 241] width 12 height 12
click at [21, 275] on div at bounding box center [23, 269] width 23 height 23
click at [20, 107] on div at bounding box center [23, 97] width 23 height 23
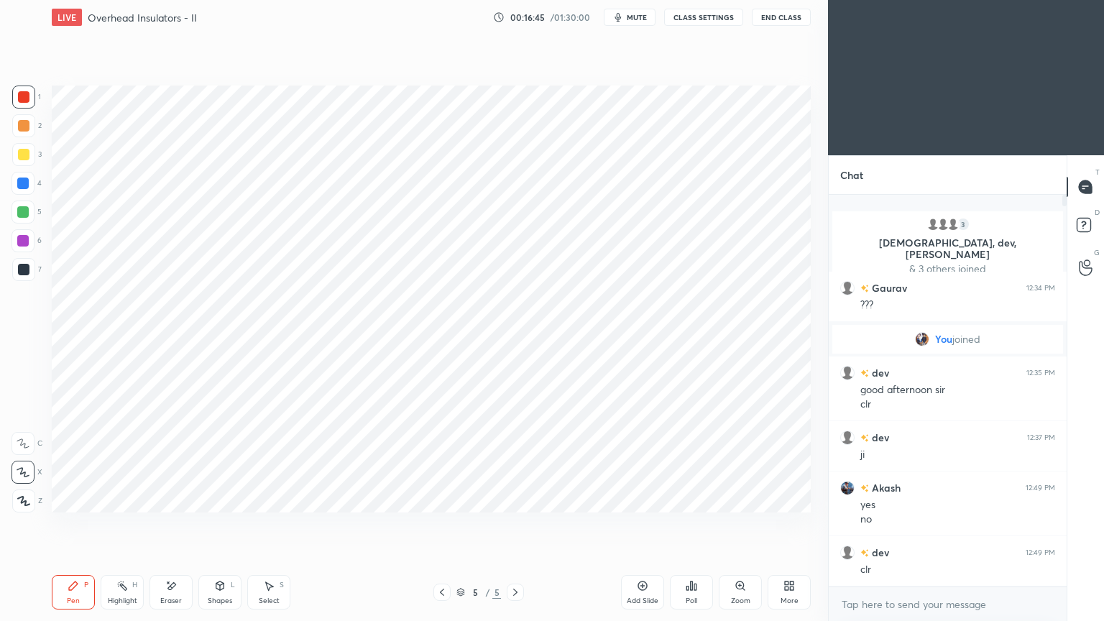
click at [171, 524] on icon at bounding box center [172, 585] width 8 height 7
click at [73, 524] on div "Pen P" at bounding box center [73, 592] width 43 height 35
click at [21, 274] on div at bounding box center [24, 270] width 12 height 12
click at [18, 93] on div at bounding box center [24, 97] width 12 height 12
click at [221, 524] on div "Shapes" at bounding box center [220, 600] width 24 height 7
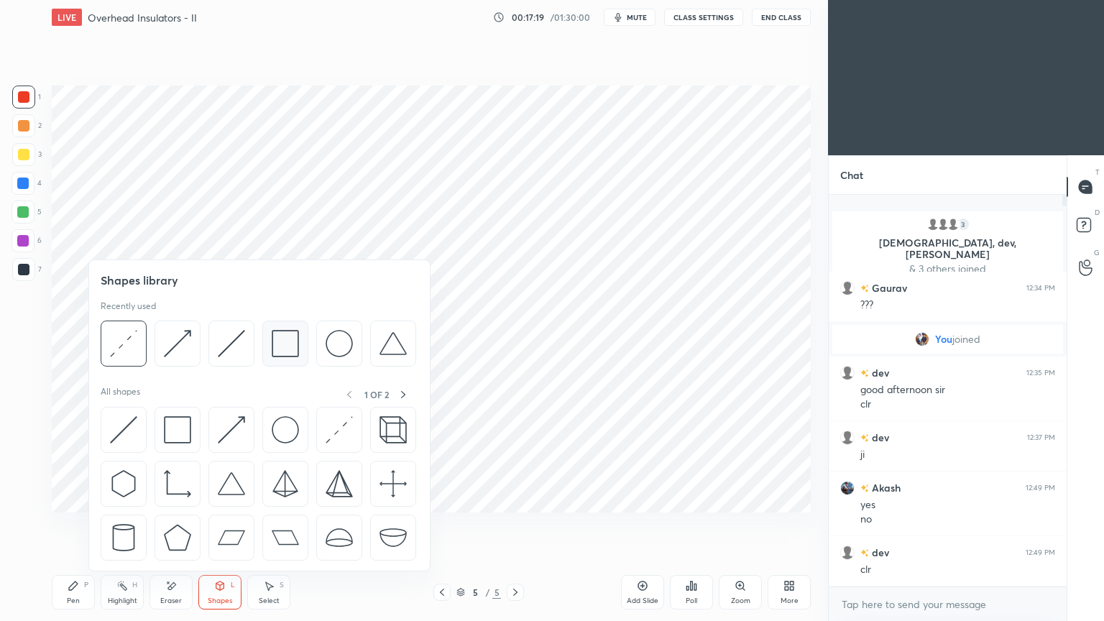
click at [288, 354] on img at bounding box center [285, 343] width 27 height 27
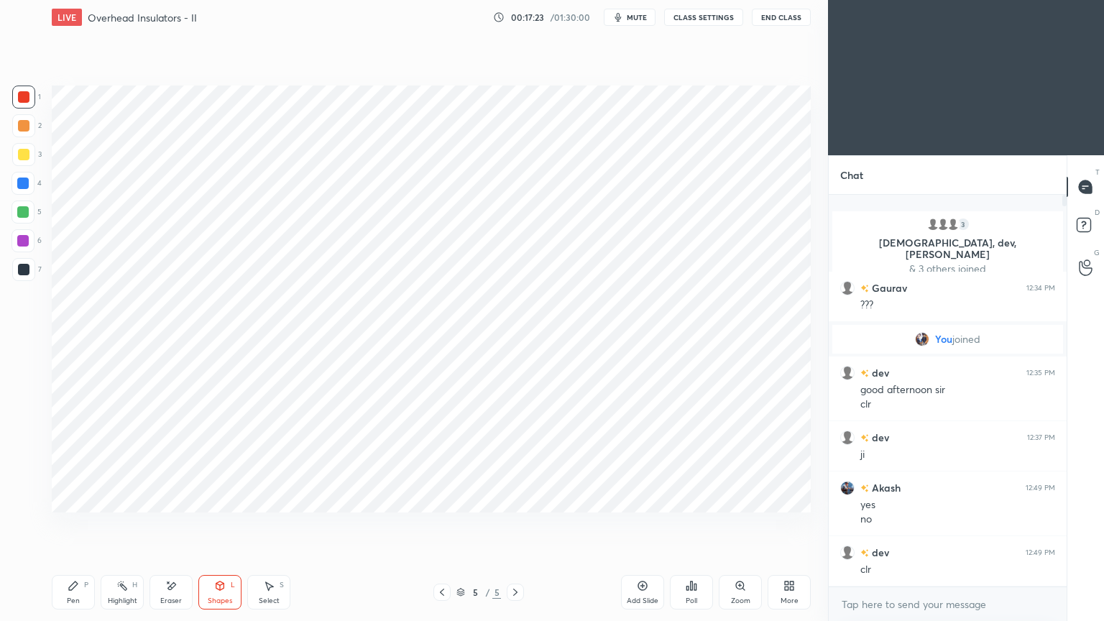
click at [72, 524] on div "Pen" at bounding box center [73, 600] width 13 height 7
click at [21, 274] on div at bounding box center [24, 270] width 12 height 12
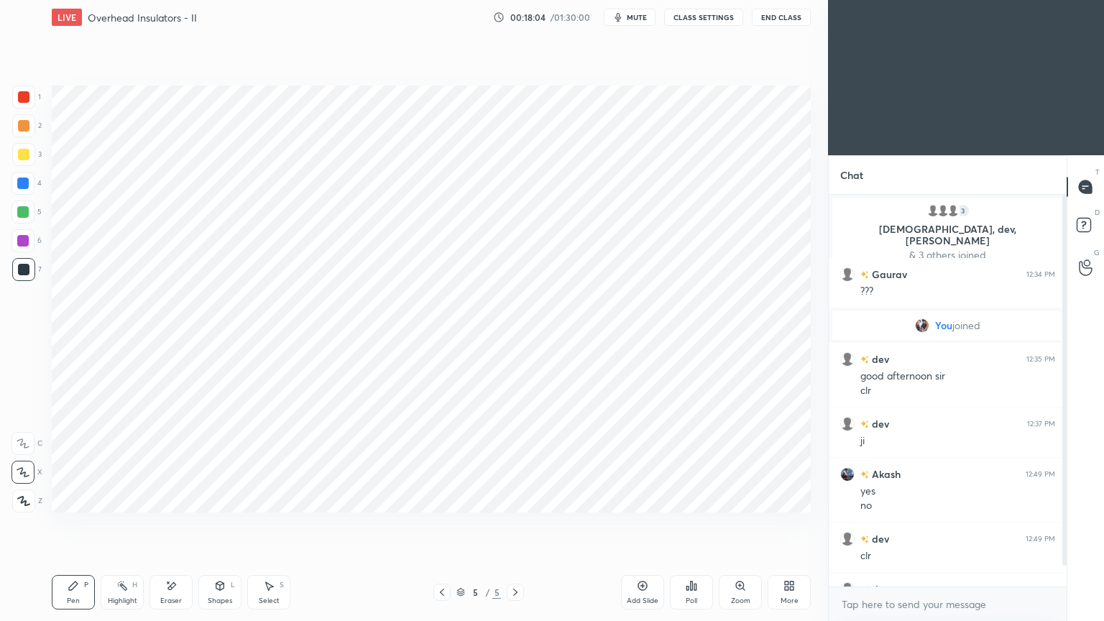
scroll to position [37, 0]
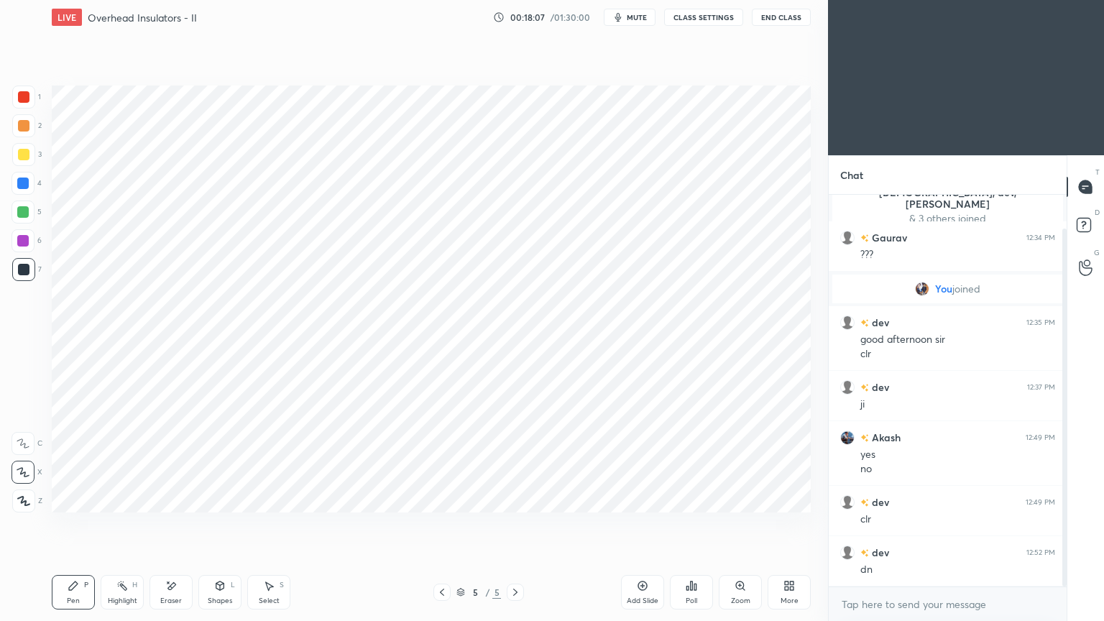
drag, startPoint x: 1065, startPoint y: 415, endPoint x: 1060, endPoint y: 490, distance: 74.9
click at [1060, 490] on div at bounding box center [1062, 391] width 9 height 392
click at [645, 524] on div "Add Slide" at bounding box center [642, 592] width 43 height 35
click at [32, 187] on div at bounding box center [23, 183] width 23 height 23
click at [24, 107] on div at bounding box center [23, 97] width 23 height 23
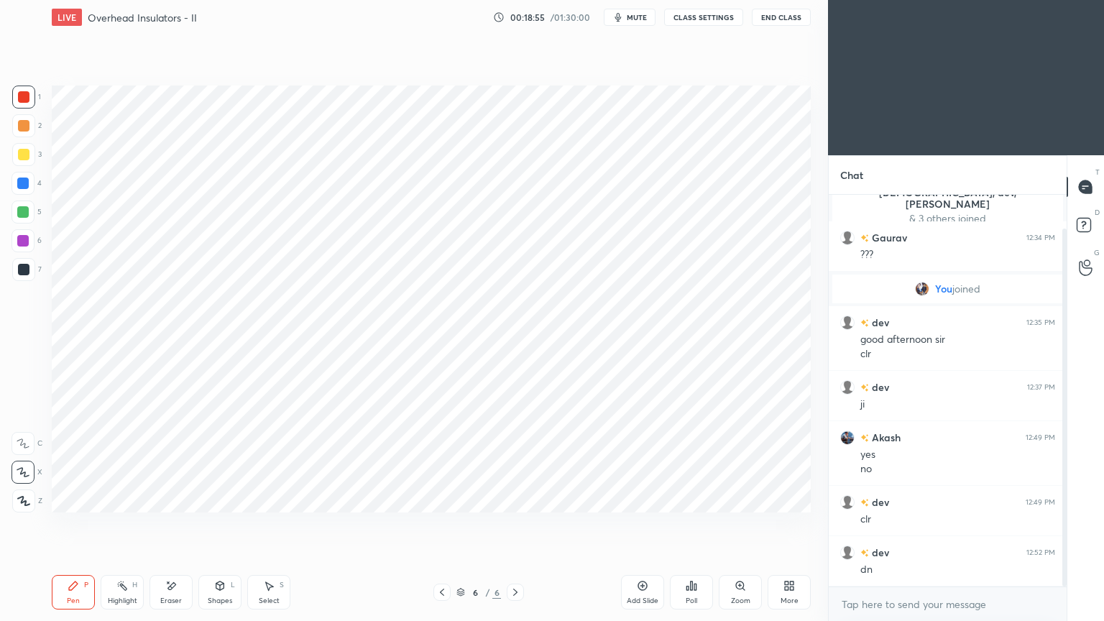
click at [35, 262] on div at bounding box center [23, 269] width 23 height 23
click at [208, 524] on div "Shapes L" at bounding box center [219, 592] width 43 height 35
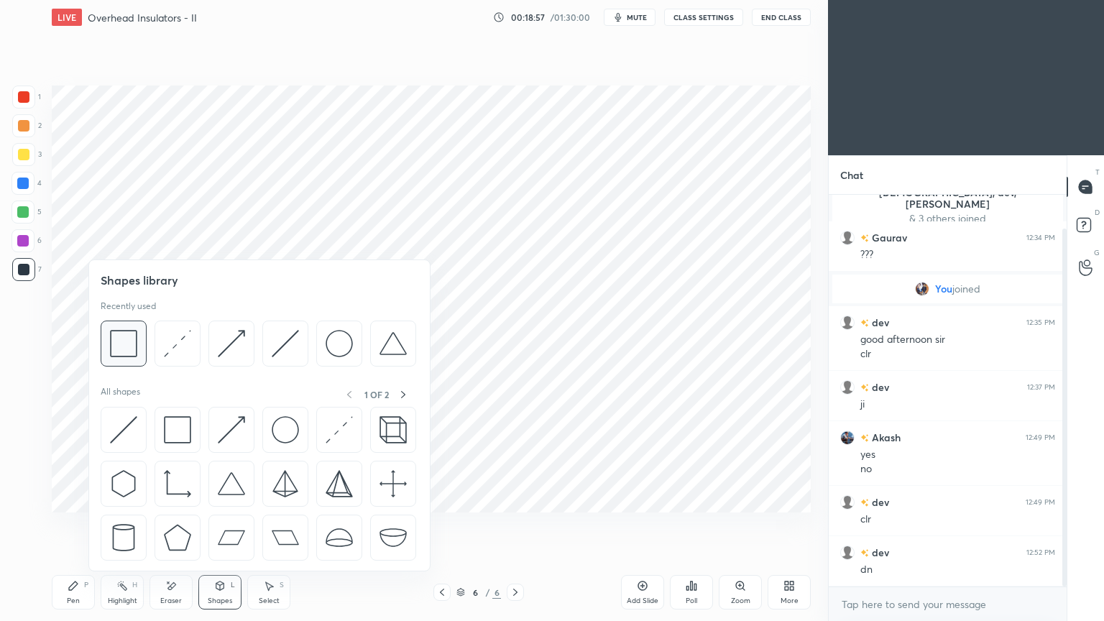
click at [121, 341] on img at bounding box center [123, 343] width 27 height 27
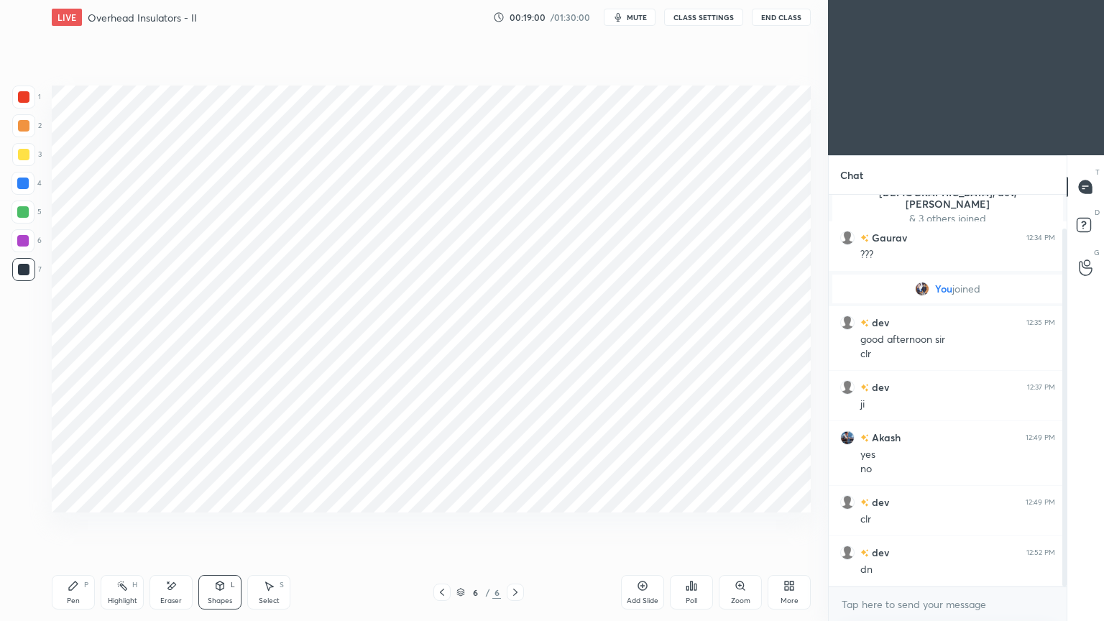
click at [67, 524] on div "Pen P" at bounding box center [73, 592] width 43 height 35
click at [23, 212] on div at bounding box center [23, 212] width 12 height 12
click at [75, 524] on div "Pen P Highlight H Eraser Shapes L Select S 6 / 6 Add Slide Poll Zoom More" at bounding box center [431, 593] width 759 height 58
click at [66, 524] on div "Pen P" at bounding box center [73, 592] width 43 height 35
click at [21, 180] on div at bounding box center [23, 184] width 12 height 12
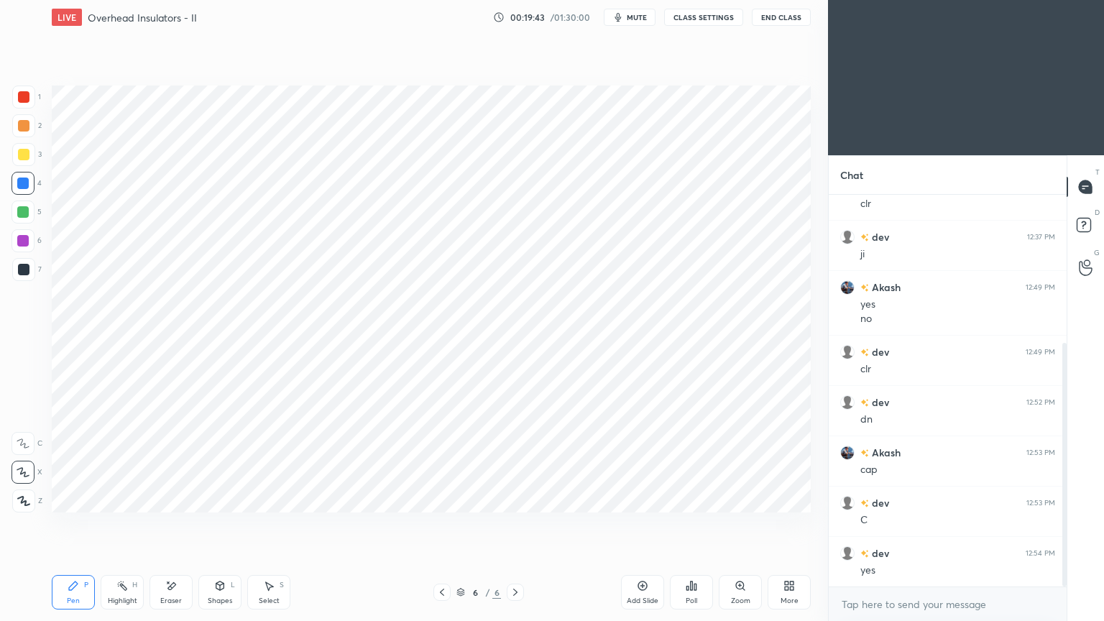
scroll to position [238, 0]
click at [24, 242] on div at bounding box center [23, 241] width 12 height 12
click at [29, 265] on div at bounding box center [24, 270] width 12 height 12
click at [219, 524] on div "Shapes" at bounding box center [220, 600] width 24 height 7
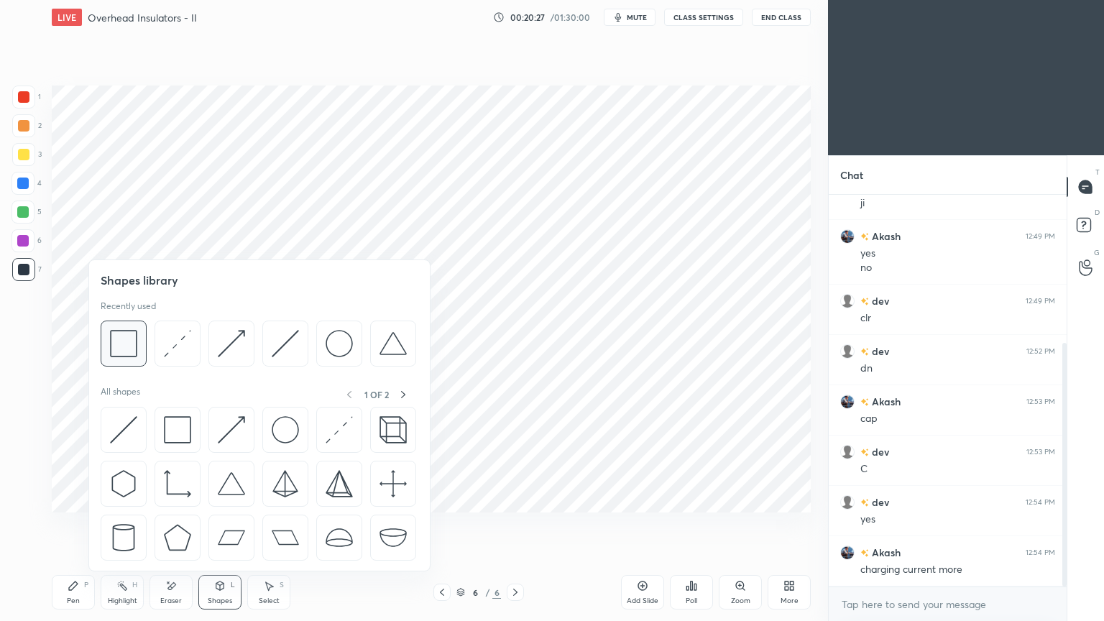
click at [129, 354] on img at bounding box center [123, 343] width 27 height 27
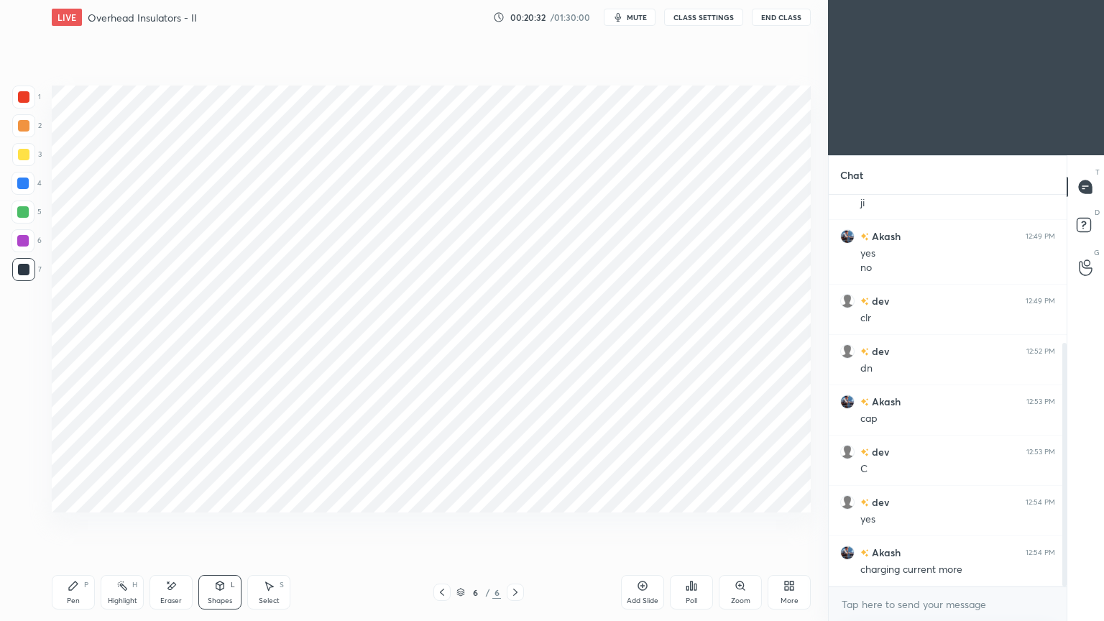
drag, startPoint x: 167, startPoint y: 597, endPoint x: 169, endPoint y: 585, distance: 11.7
click at [167, 524] on div "Eraser" at bounding box center [171, 600] width 22 height 7
click at [222, 524] on div "Shapes L" at bounding box center [219, 592] width 43 height 35
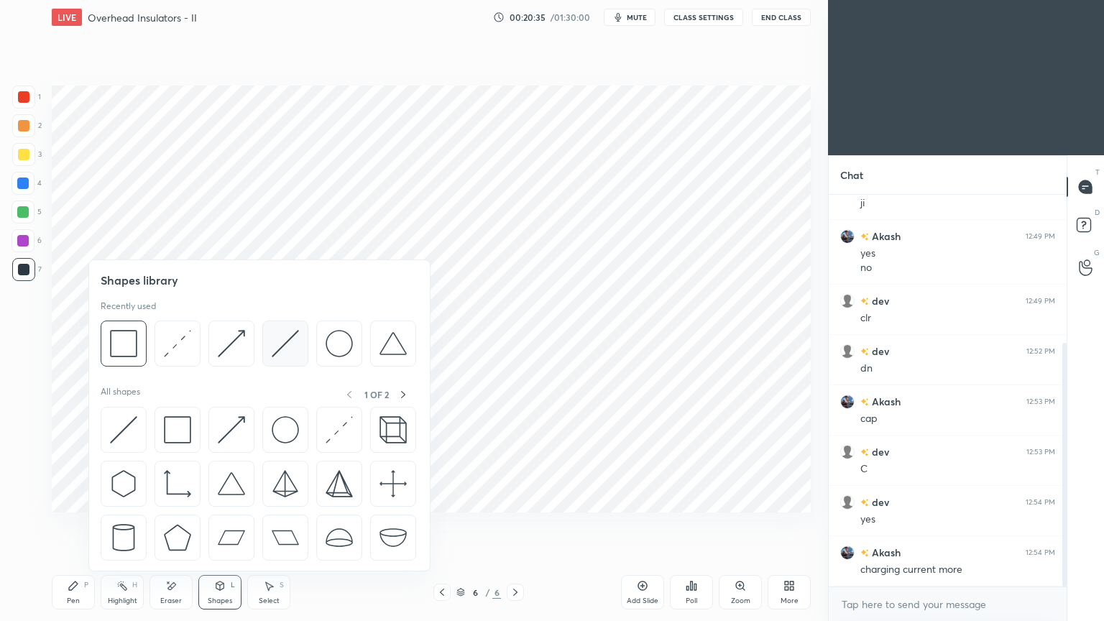
click at [267, 345] on div at bounding box center [285, 344] width 46 height 46
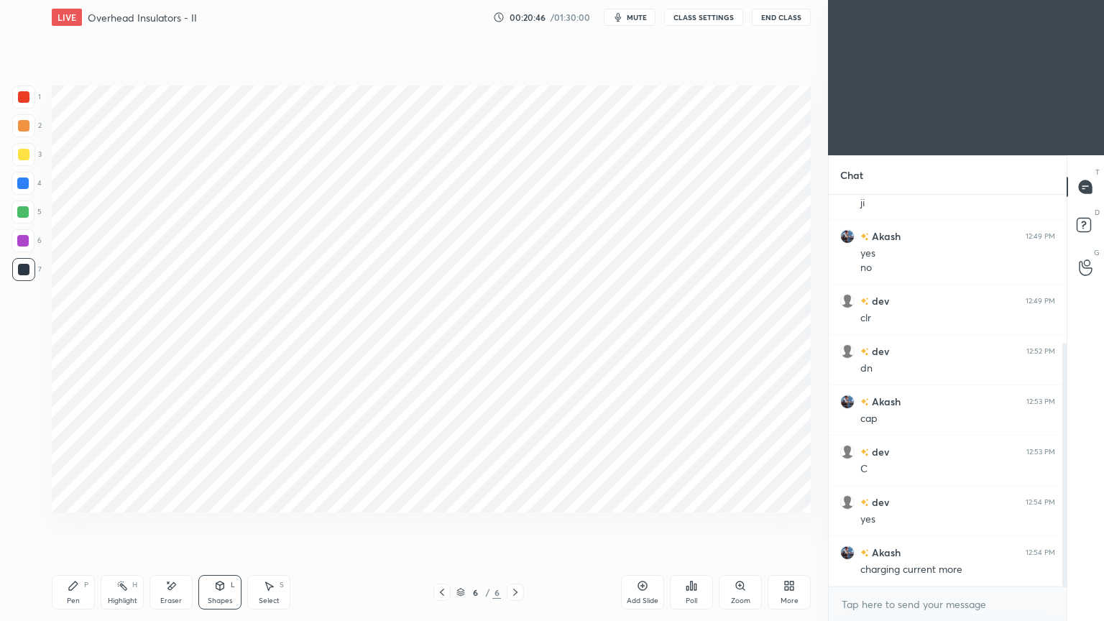
click at [69, 524] on div "Pen" at bounding box center [73, 600] width 13 height 7
click at [29, 106] on div at bounding box center [23, 97] width 23 height 23
click at [44, 276] on div "1 2 3 4 5 6 7 C X Z E E Erase all H H" at bounding box center [23, 299] width 46 height 427
click at [37, 276] on div "7" at bounding box center [26, 269] width 29 height 23
drag, startPoint x: 212, startPoint y: 592, endPoint x: 218, endPoint y: 585, distance: 9.2
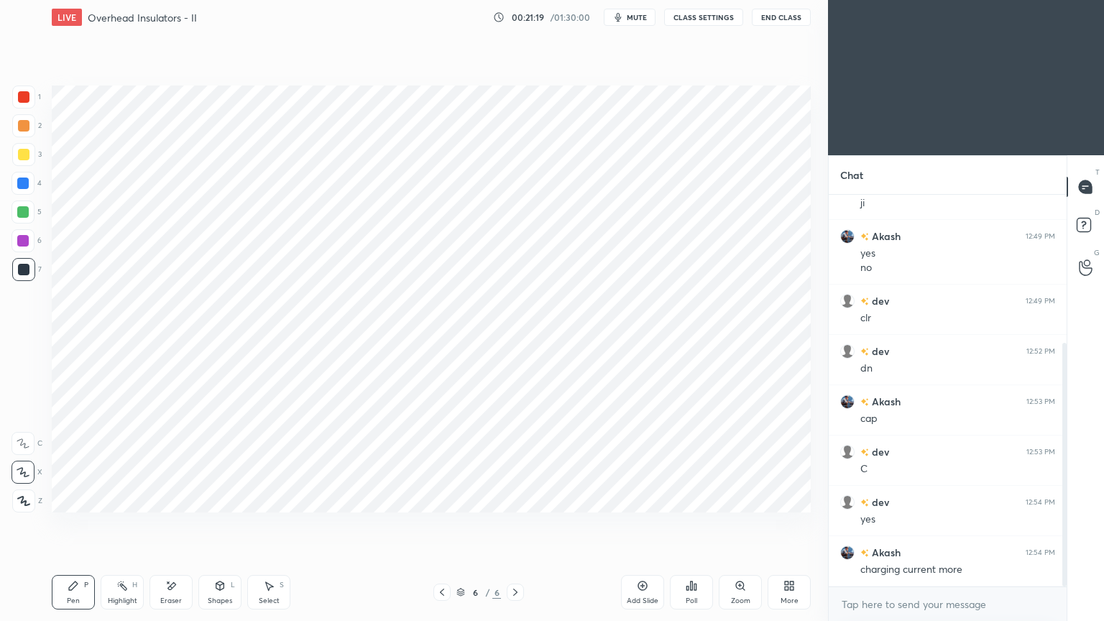
click at [216, 524] on div "Shapes L" at bounding box center [219, 592] width 43 height 35
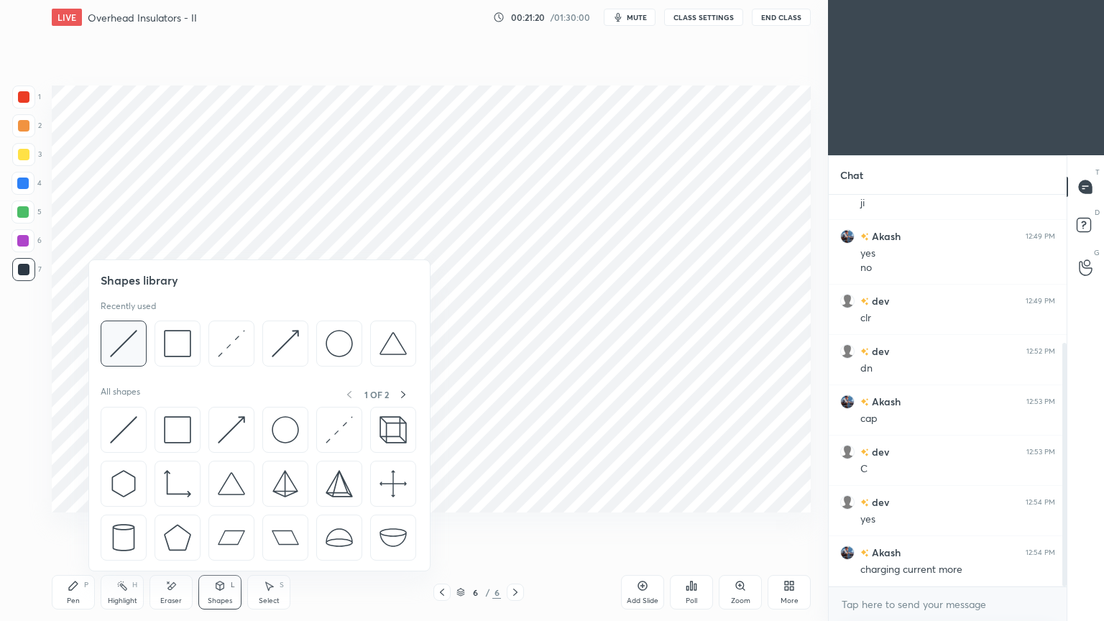
click at [133, 339] on img at bounding box center [123, 343] width 27 height 27
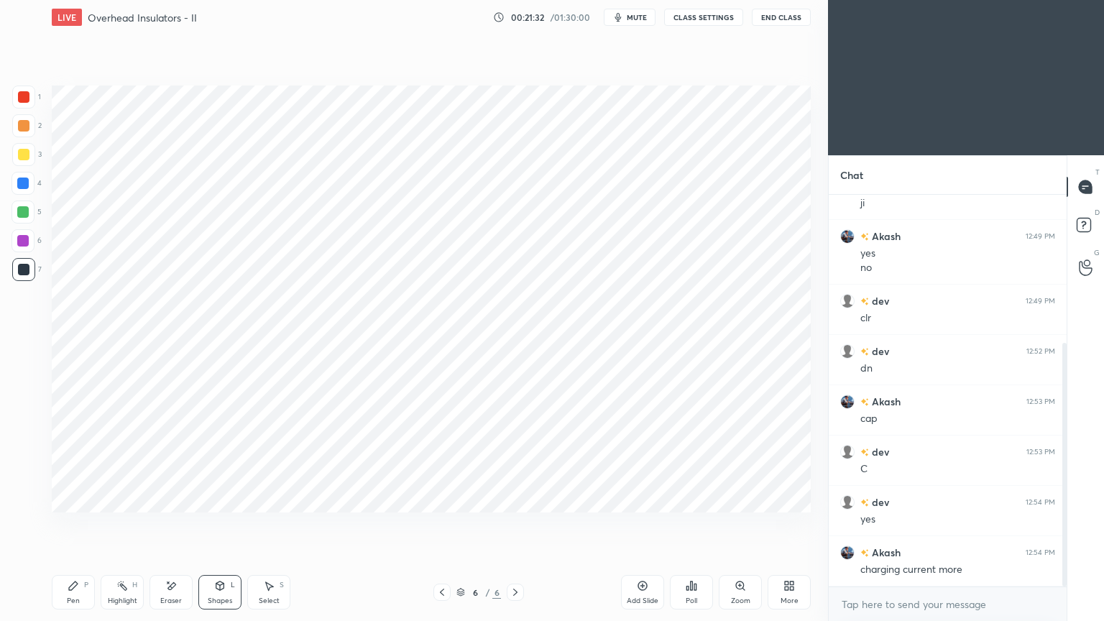
click at [72, 524] on div "Pen P" at bounding box center [73, 592] width 43 height 35
click at [23, 182] on div at bounding box center [23, 184] width 12 height 12
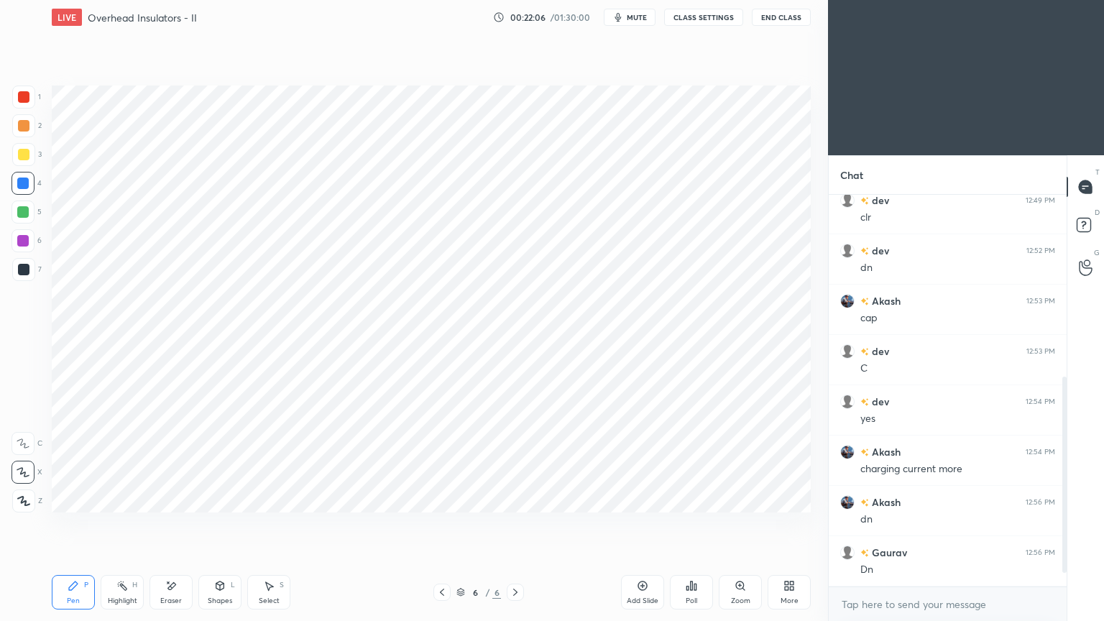
scroll to position [388, 0]
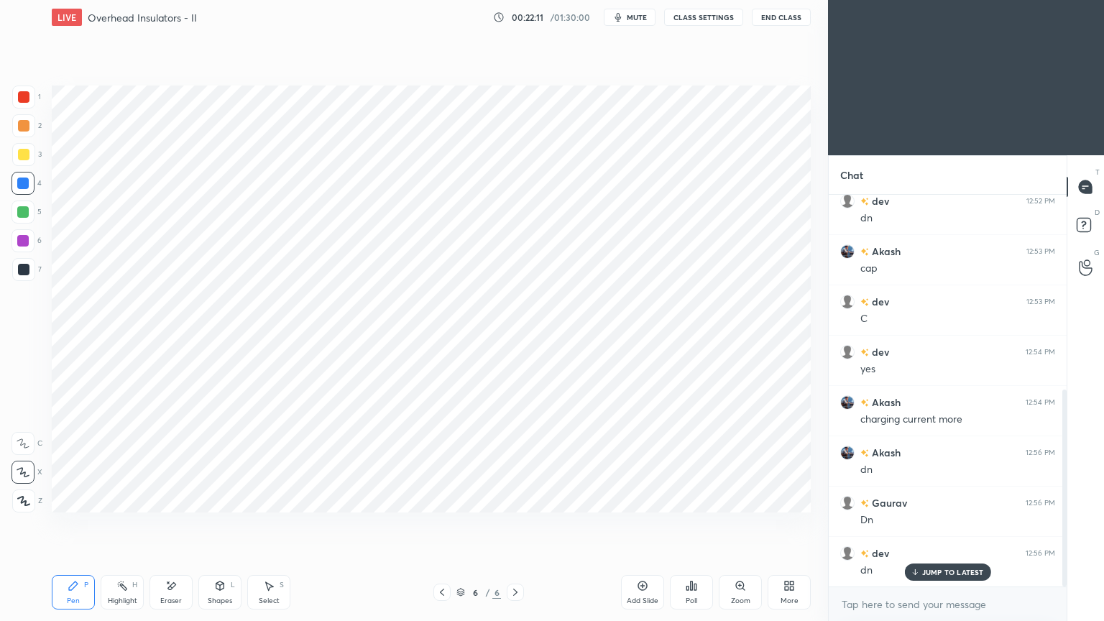
click at [643, 524] on div "Add Slide" at bounding box center [643, 600] width 32 height 7
click at [27, 98] on div at bounding box center [24, 97] width 12 height 12
click at [20, 270] on div at bounding box center [24, 270] width 12 height 12
click at [29, 91] on div at bounding box center [23, 97] width 23 height 23
click at [228, 524] on div "Shapes L" at bounding box center [219, 592] width 43 height 35
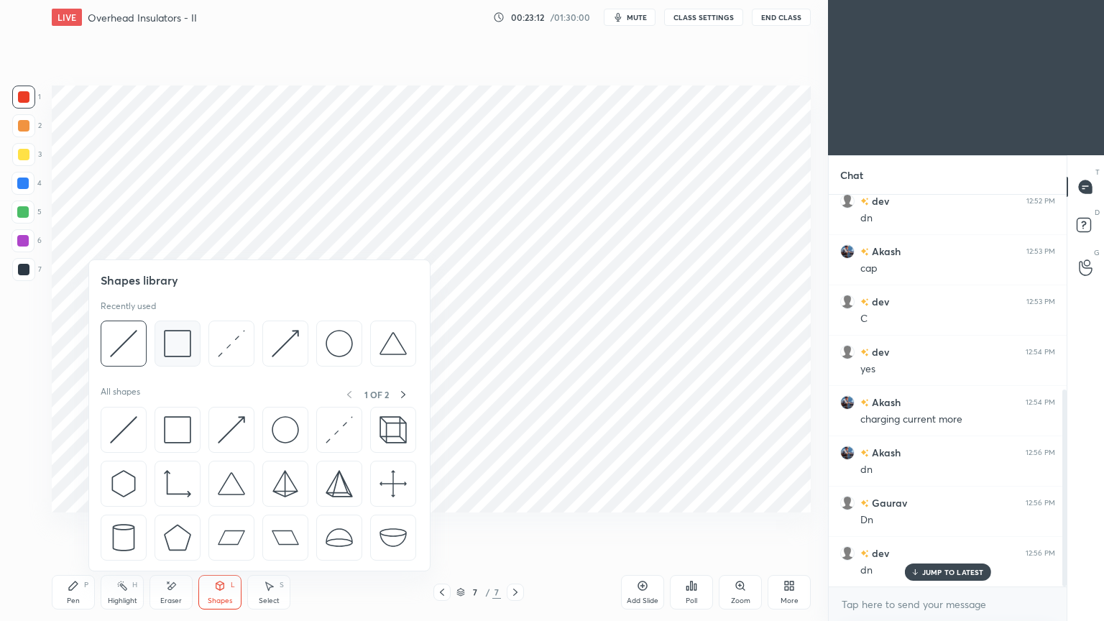
click at [188, 354] on img at bounding box center [177, 343] width 27 height 27
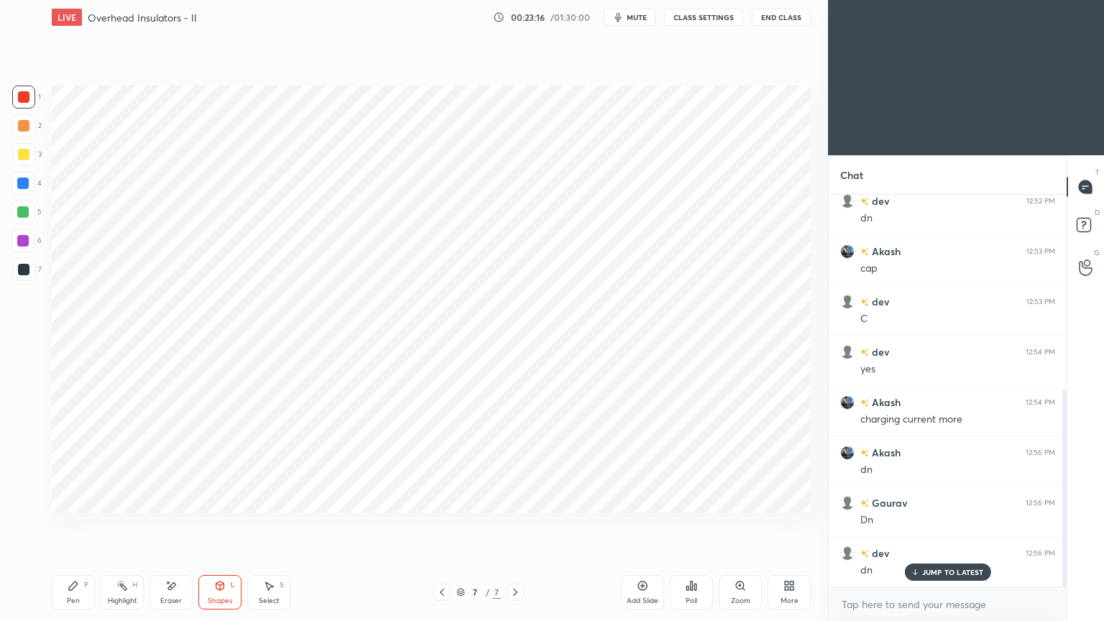
click at [24, 206] on div at bounding box center [23, 212] width 12 height 12
click at [66, 524] on div "Pen P" at bounding box center [73, 592] width 43 height 35
click at [20, 270] on div at bounding box center [24, 270] width 12 height 12
click at [37, 99] on div "1" at bounding box center [26, 97] width 29 height 23
click at [219, 524] on div "Shapes L" at bounding box center [219, 592] width 43 height 35
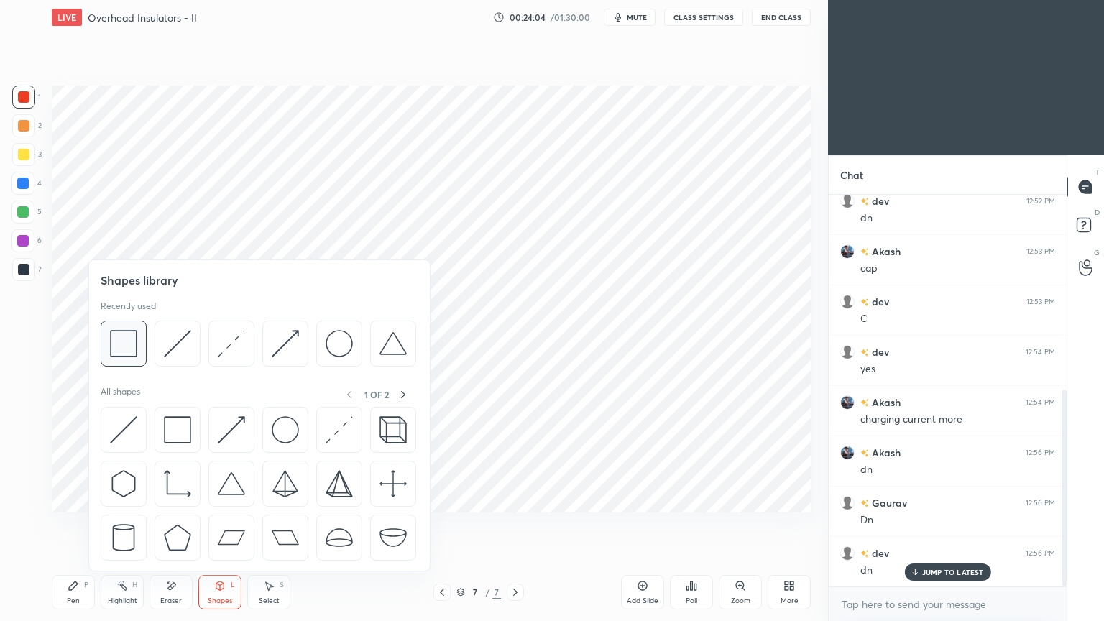
click at [125, 352] on img at bounding box center [123, 343] width 27 height 27
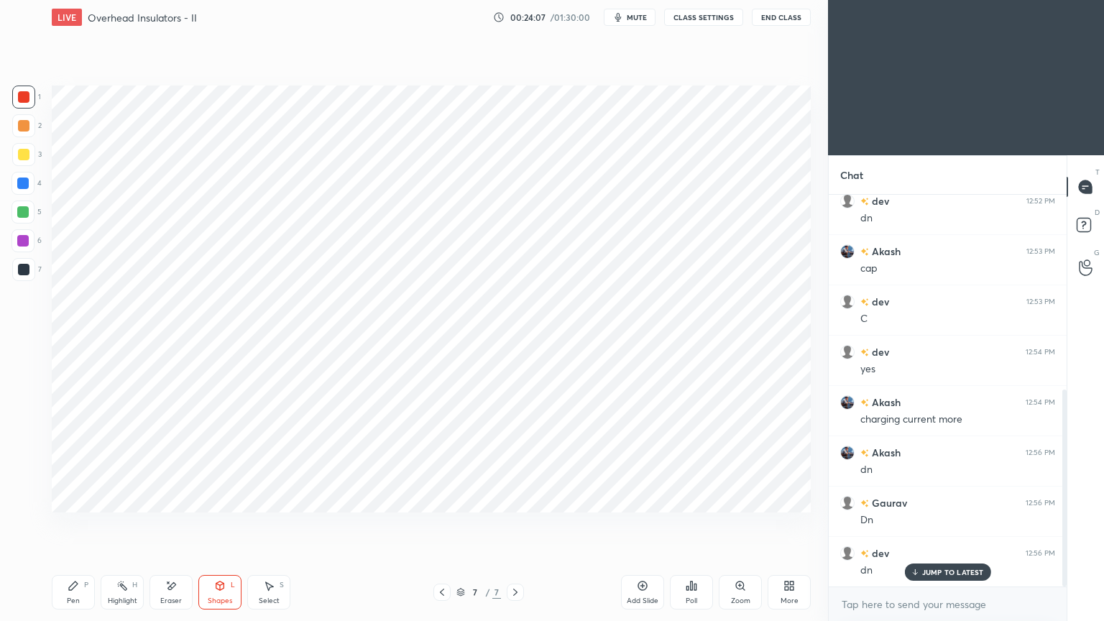
click at [23, 214] on div at bounding box center [23, 212] width 12 height 12
click at [72, 524] on div "Pen" at bounding box center [73, 600] width 13 height 7
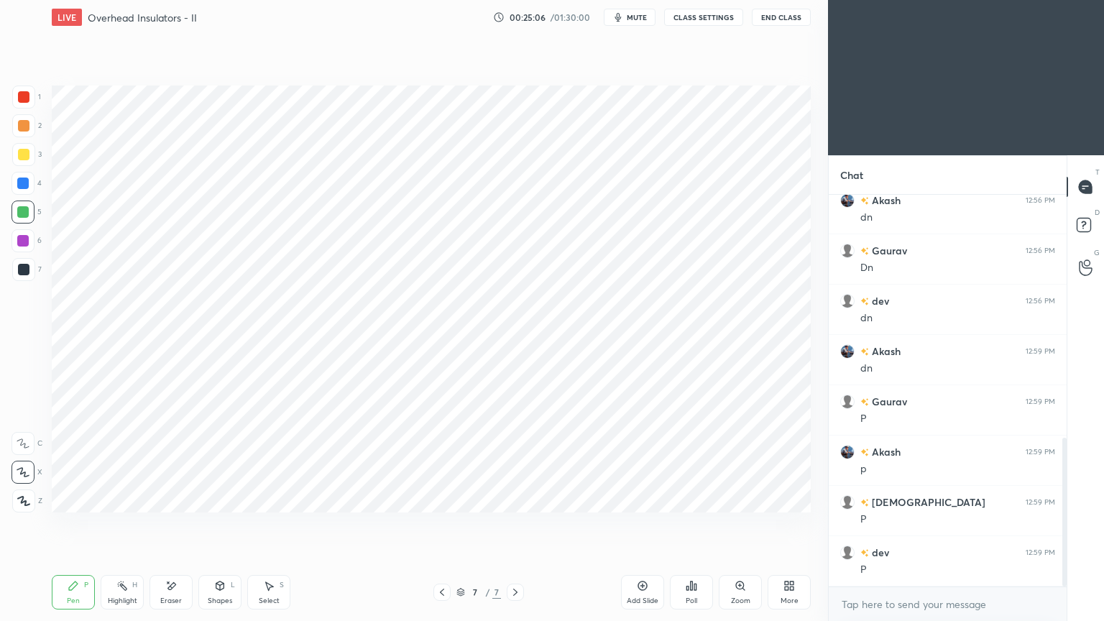
scroll to position [690, 0]
click at [943, 524] on p "JUMP TO LATEST" at bounding box center [953, 572] width 62 height 9
drag, startPoint x: 1067, startPoint y: 527, endPoint x: 1090, endPoint y: 270, distance: 258.4
click at [1090, 267] on div "T Messages (T) D Doubts (D) G Raise Hand (G)" at bounding box center [1085, 388] width 37 height 466
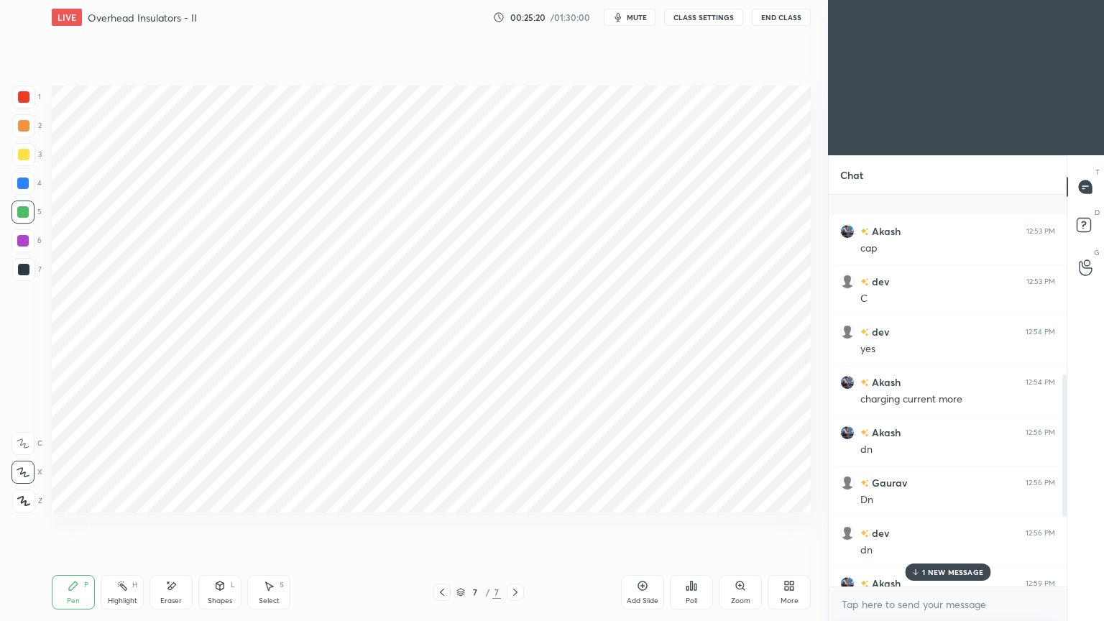
scroll to position [705, 0]
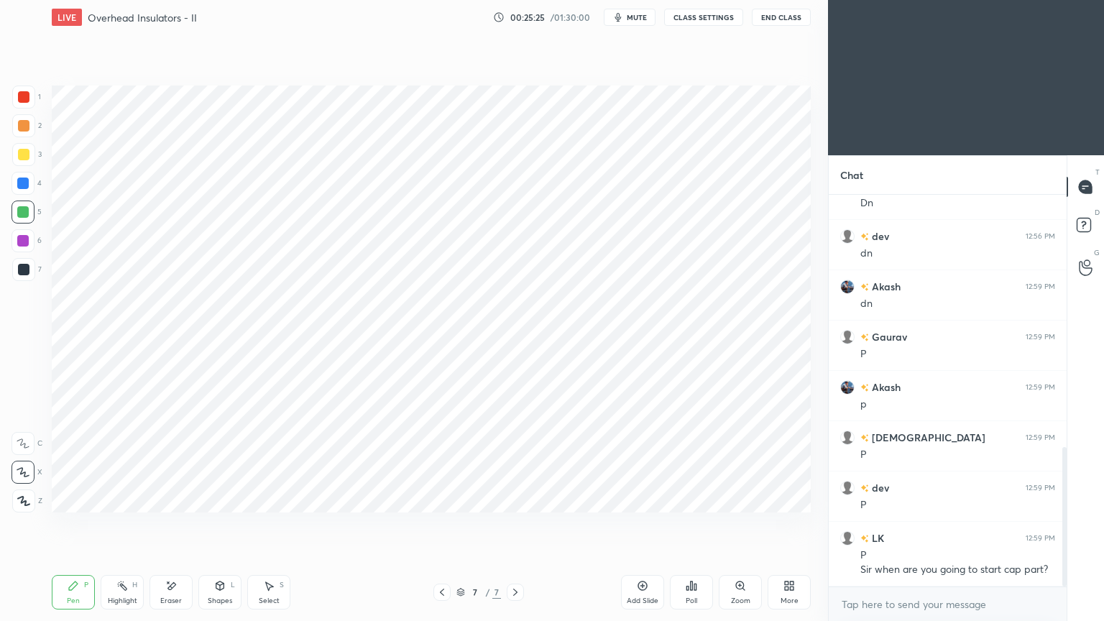
drag, startPoint x: 1065, startPoint y: 527, endPoint x: 1042, endPoint y: 620, distance: 96.1
click at [1042, 524] on div "Akash 12:56 PM dn Gaurav 12:56 PM Dn dev 12:56 PM dn Akash 12:59 PM dn Gaurav 1…" at bounding box center [948, 408] width 238 height 426
click at [1062, 498] on div at bounding box center [1064, 517] width 4 height 140
drag, startPoint x: 1065, startPoint y: 498, endPoint x: 1061, endPoint y: 543, distance: 44.7
click at [1061, 524] on div at bounding box center [1062, 391] width 9 height 392
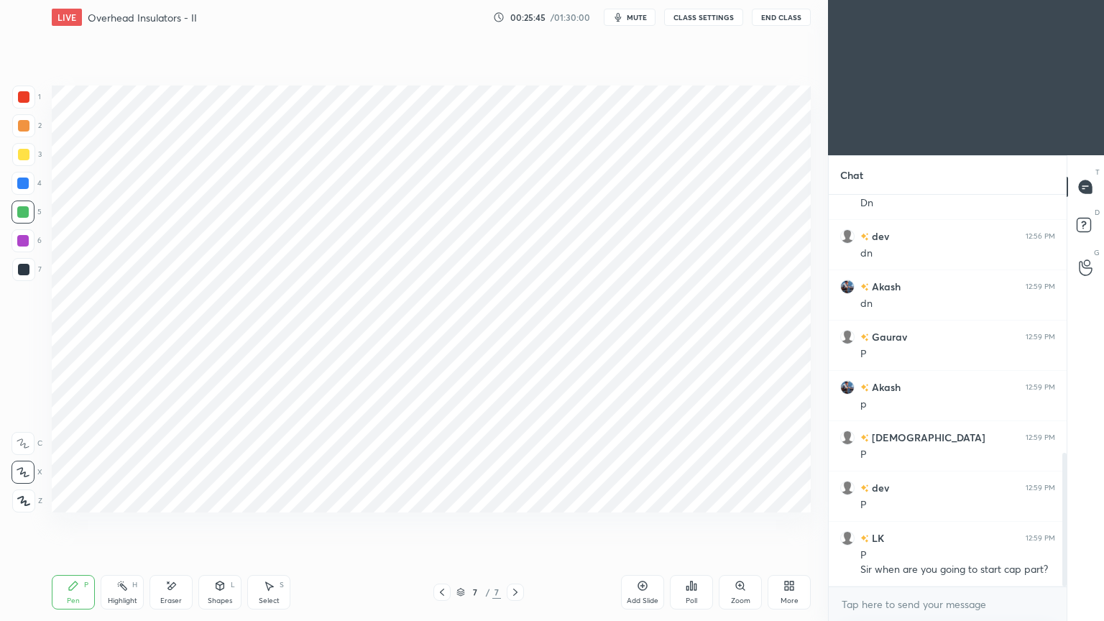
scroll to position [756, 0]
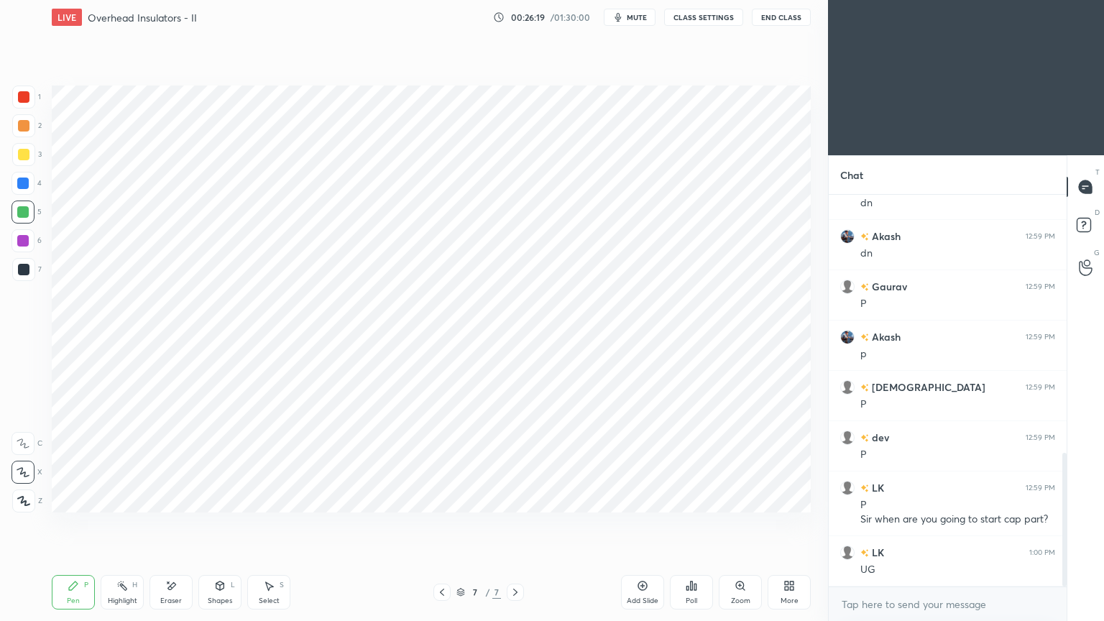
click at [642, 524] on icon at bounding box center [643, 586] width 12 height 12
click at [22, 270] on div at bounding box center [24, 270] width 12 height 12
click at [19, 185] on div at bounding box center [23, 184] width 12 height 12
click at [72, 524] on div "Pen" at bounding box center [73, 600] width 13 height 7
click at [22, 98] on div at bounding box center [24, 97] width 12 height 12
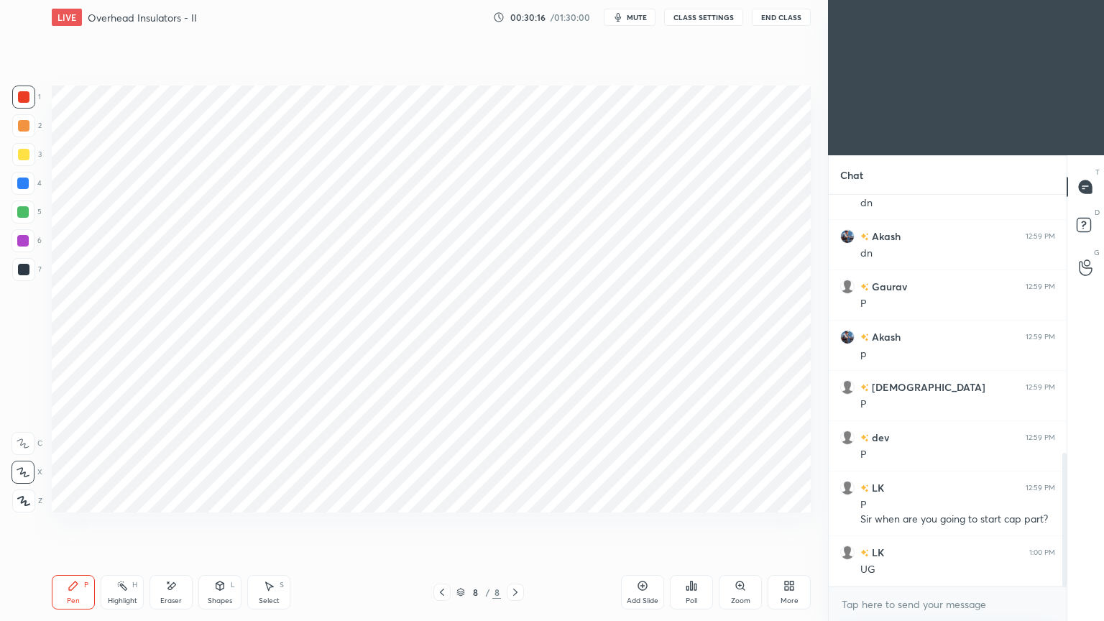
click at [165, 524] on icon at bounding box center [171, 586] width 12 height 12
click at [72, 524] on div "Pen P" at bounding box center [73, 592] width 43 height 35
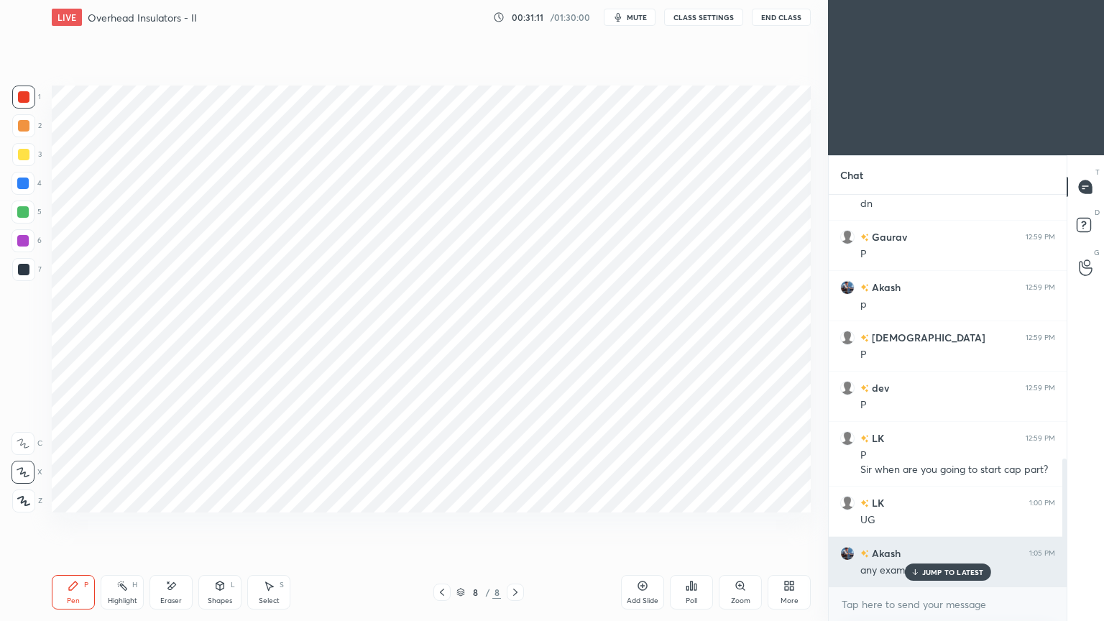
drag, startPoint x: 947, startPoint y: 567, endPoint x: 935, endPoint y: 577, distance: 16.4
click at [949, 524] on p "JUMP TO LATEST" at bounding box center [953, 572] width 62 height 9
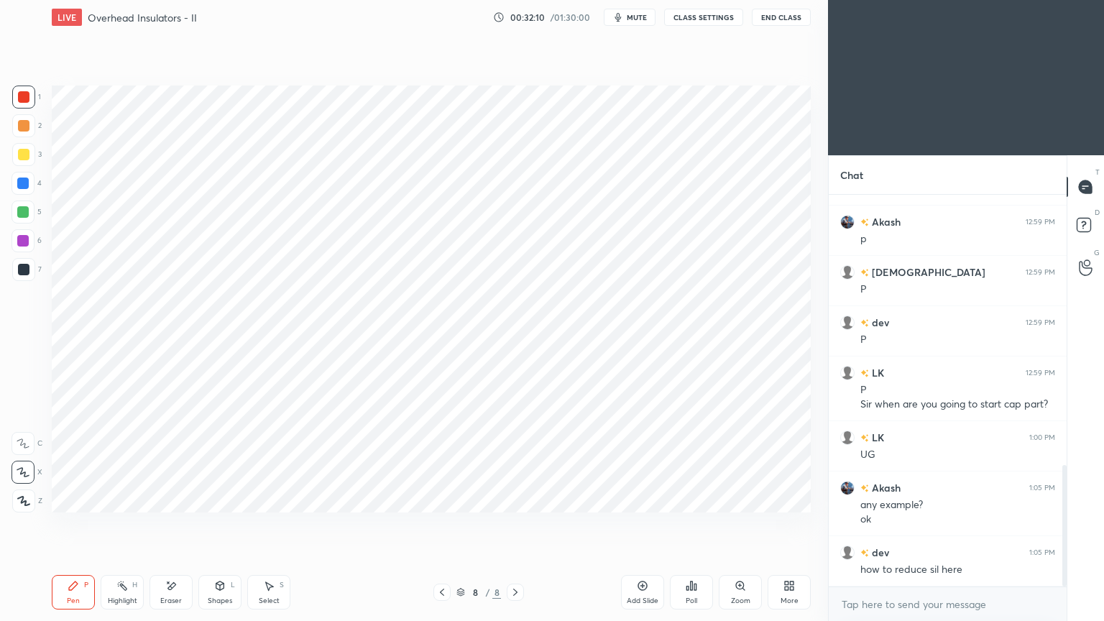
scroll to position [920, 0]
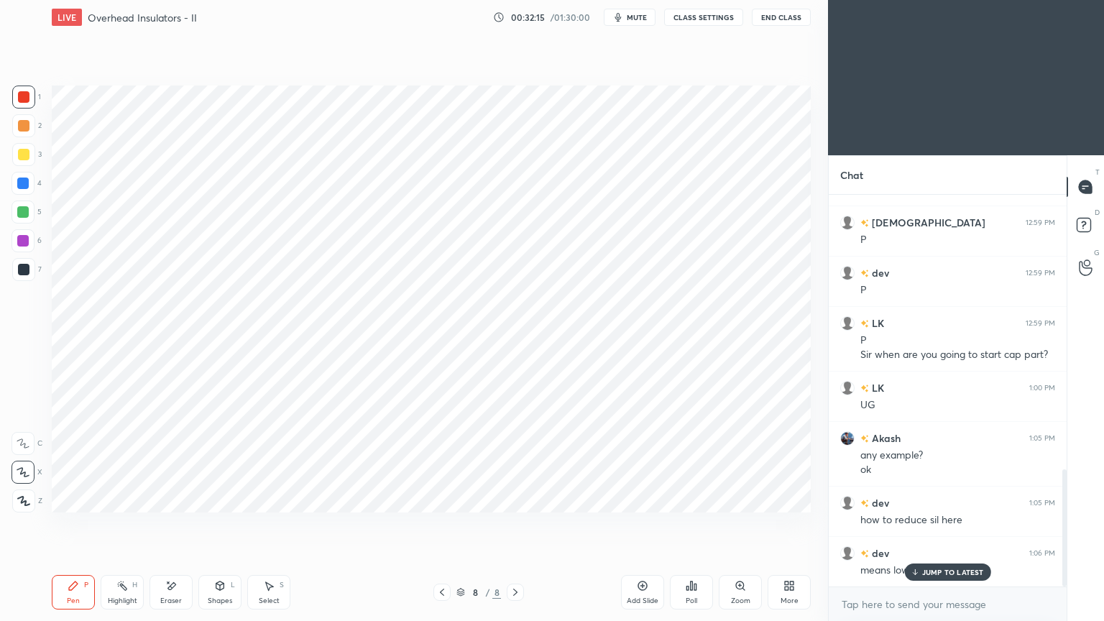
click at [948, 524] on p "JUMP TO LATEST" at bounding box center [953, 572] width 62 height 9
click at [25, 271] on div at bounding box center [24, 270] width 12 height 12
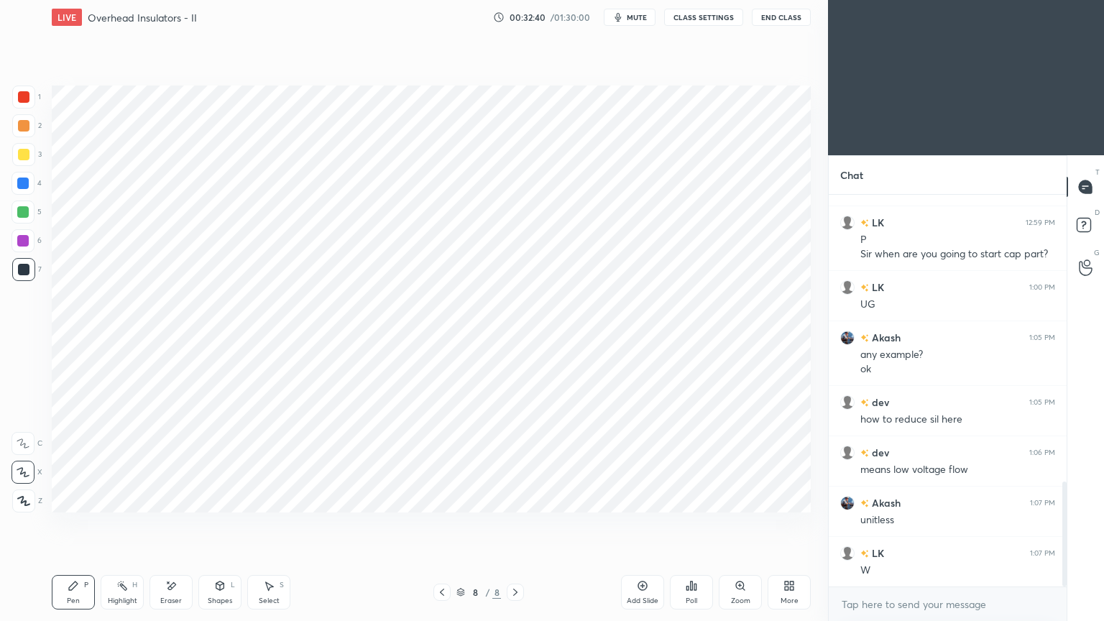
scroll to position [1072, 0]
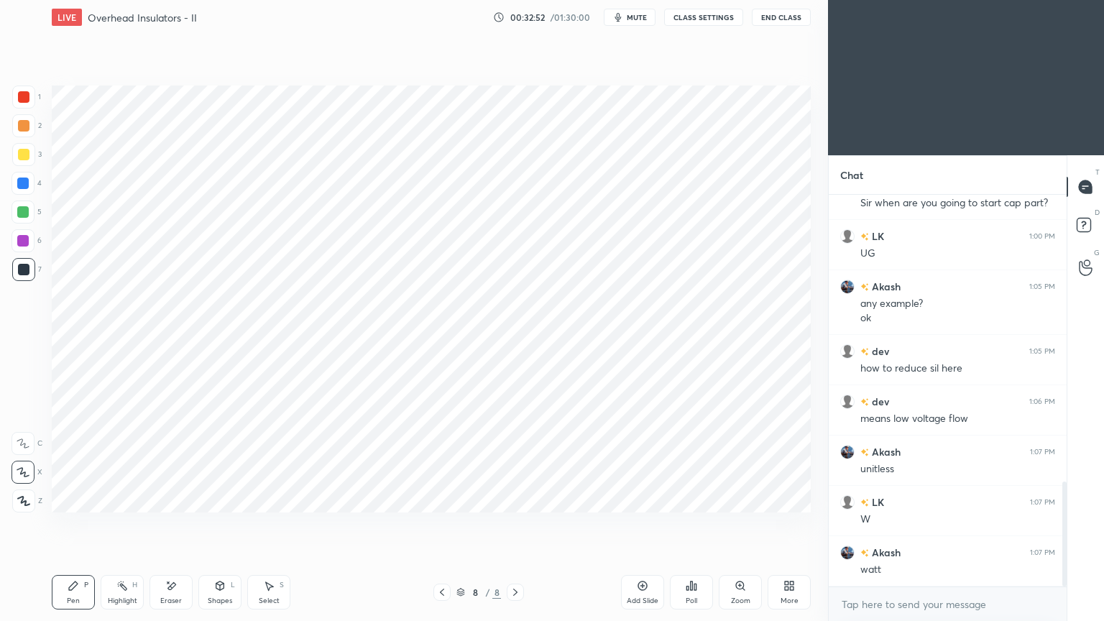
click at [175, 524] on icon at bounding box center [171, 586] width 12 height 12
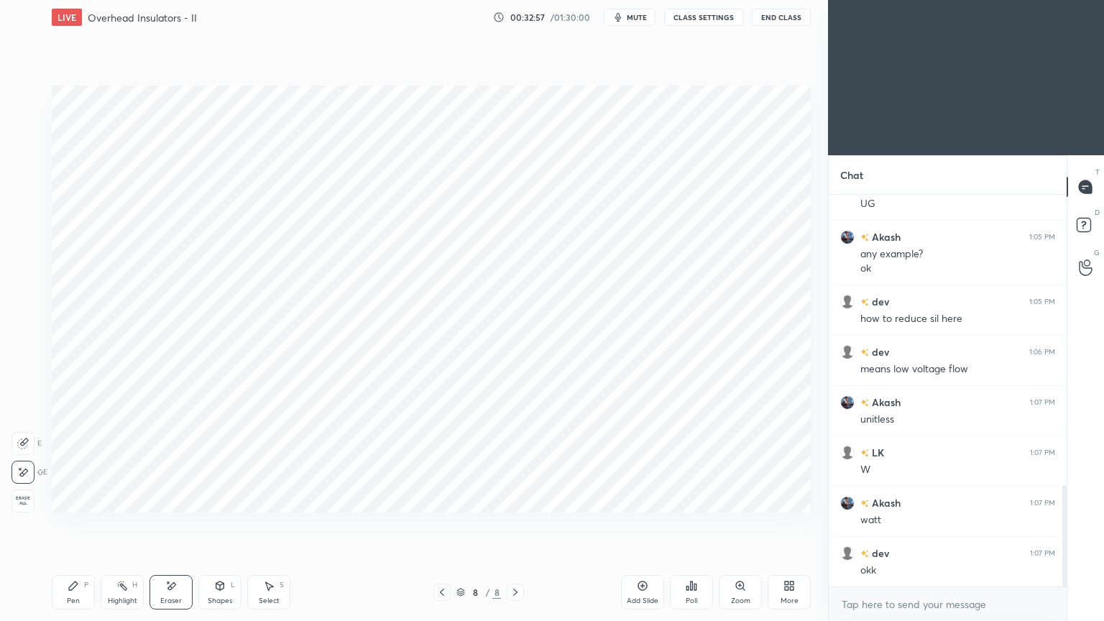
click at [75, 524] on div "Pen P" at bounding box center [73, 592] width 43 height 35
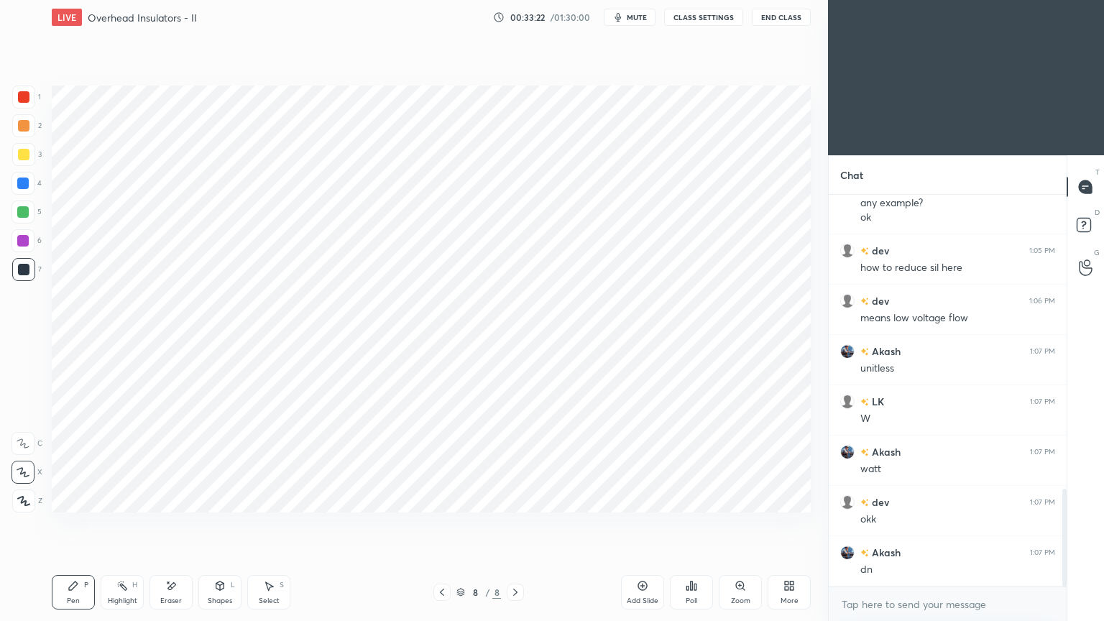
drag, startPoint x: 22, startPoint y: 98, endPoint x: 29, endPoint y: 111, distance: 14.8
click at [21, 101] on div at bounding box center [24, 97] width 12 height 12
click at [650, 524] on div "Add Slide" at bounding box center [643, 600] width 32 height 7
click at [17, 245] on div at bounding box center [23, 240] width 23 height 23
click at [19, 268] on div at bounding box center [24, 270] width 12 height 12
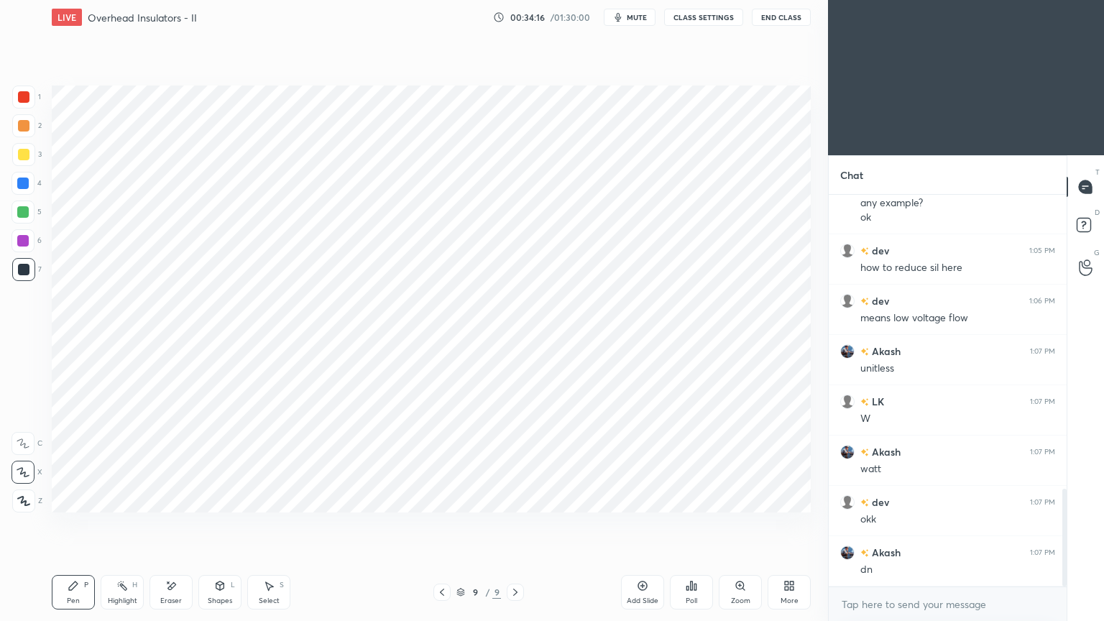
click at [21, 90] on div at bounding box center [23, 97] width 23 height 23
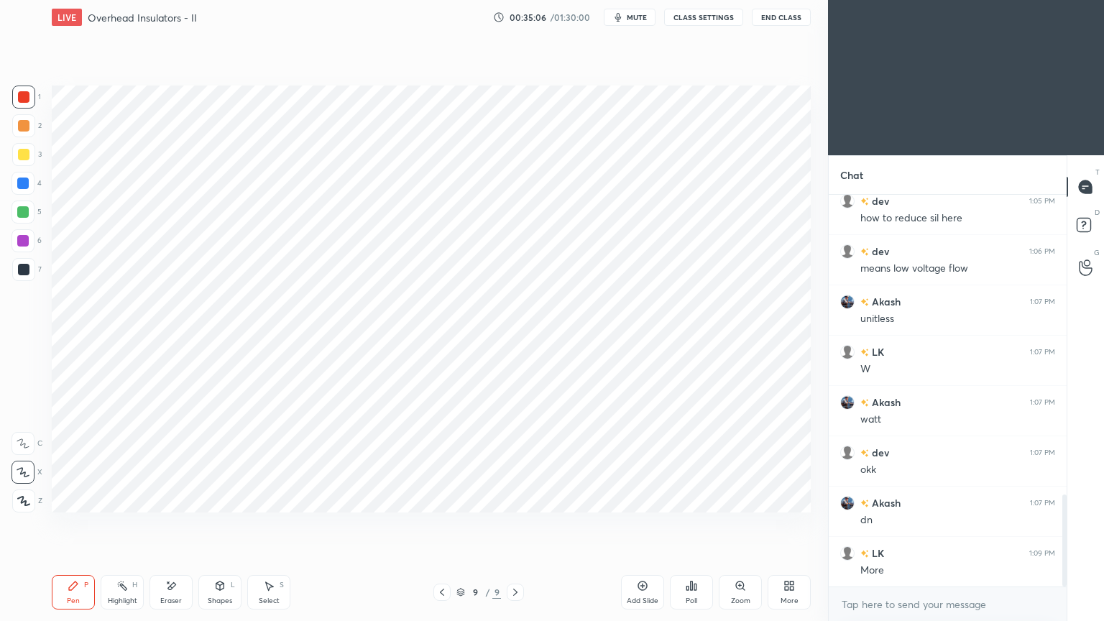
scroll to position [1273, 0]
click at [24, 213] on div at bounding box center [23, 212] width 12 height 12
click at [222, 524] on div "Shapes L" at bounding box center [219, 592] width 43 height 35
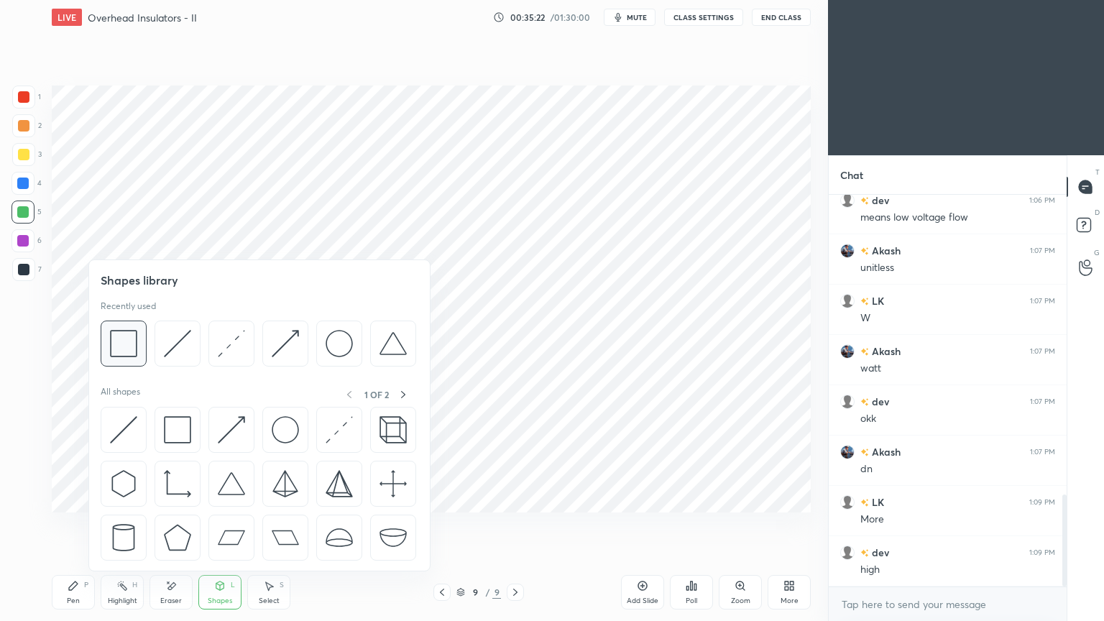
click at [130, 347] on img at bounding box center [123, 343] width 27 height 27
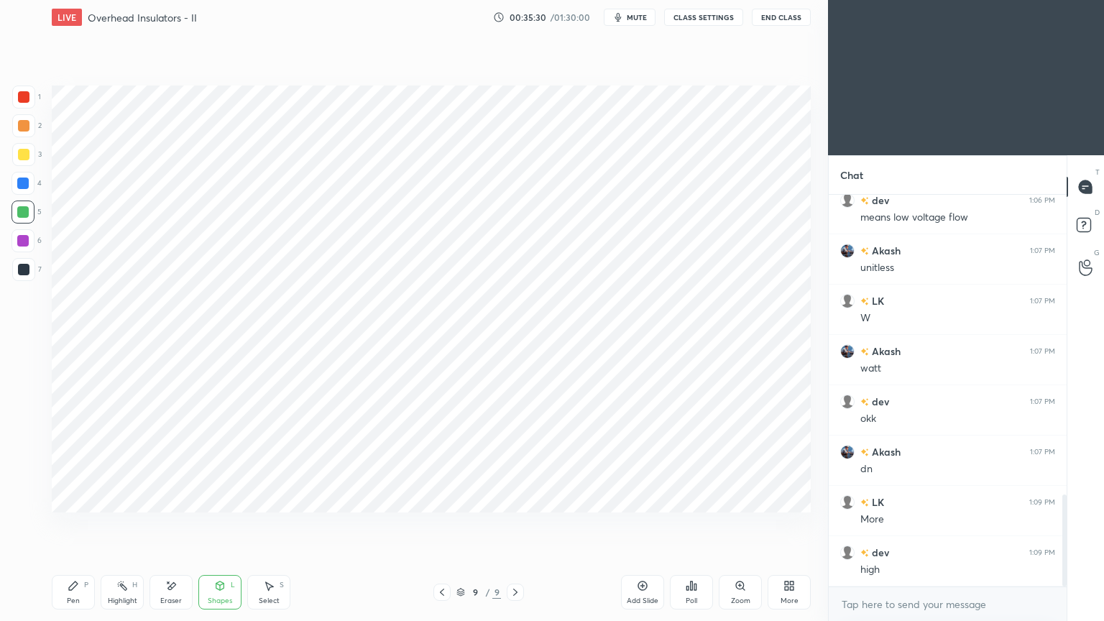
click at [32, 244] on div at bounding box center [23, 240] width 23 height 23
click at [78, 524] on div "Pen P" at bounding box center [73, 592] width 43 height 35
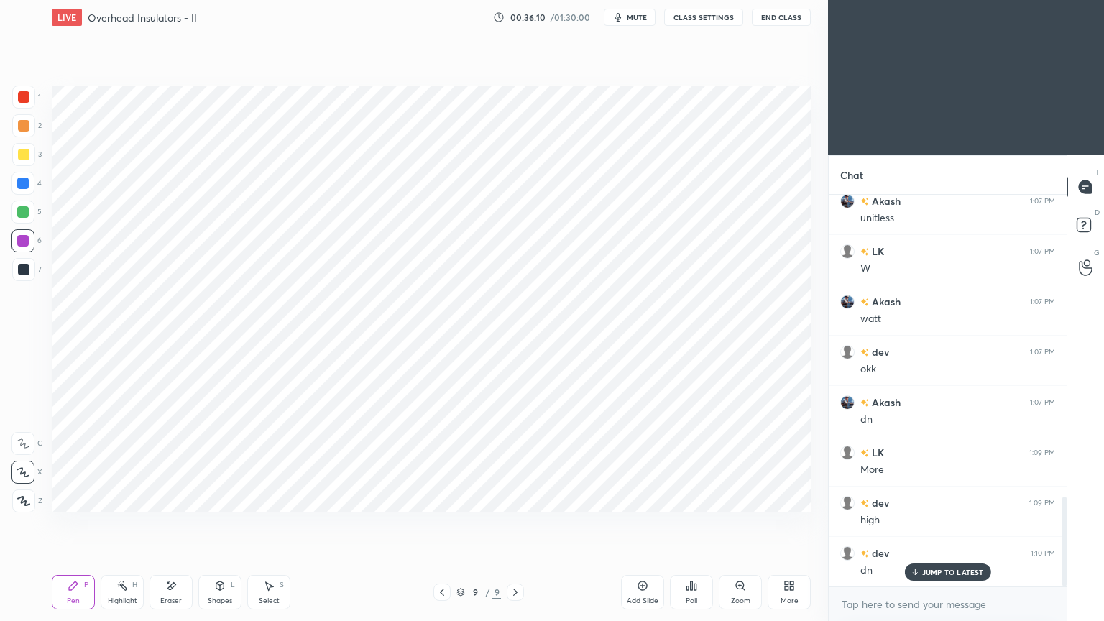
scroll to position [1374, 0]
click at [653, 524] on div "Add Slide" at bounding box center [642, 592] width 43 height 35
click at [22, 98] on div at bounding box center [24, 97] width 12 height 12
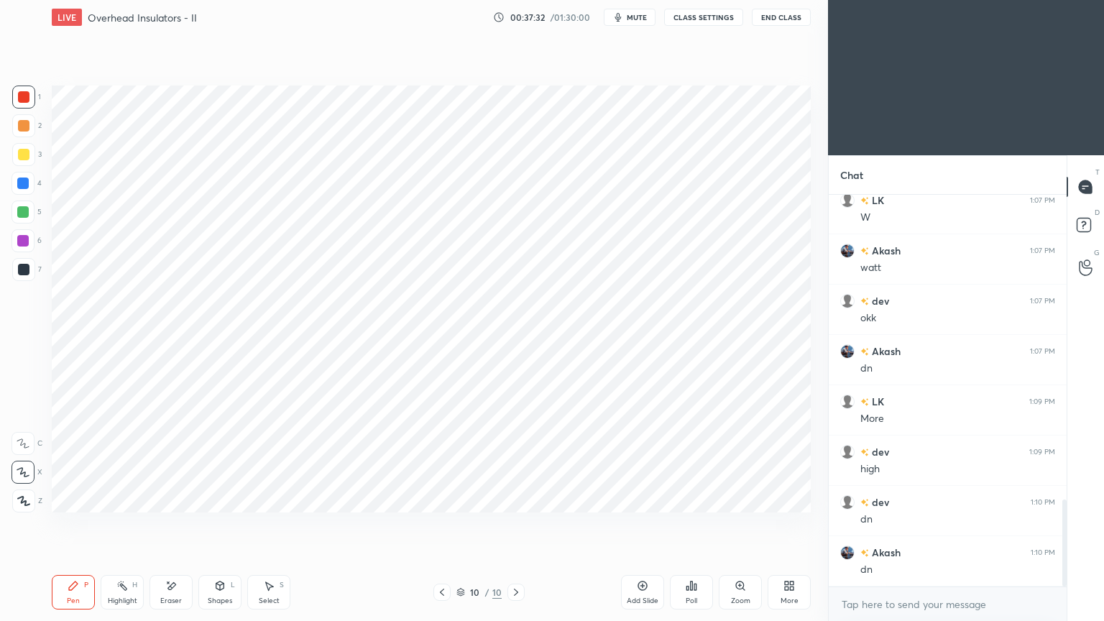
click at [21, 215] on div at bounding box center [23, 212] width 12 height 12
drag, startPoint x: 219, startPoint y: 594, endPoint x: 224, endPoint y: 587, distance: 8.8
click at [225, 524] on div "Shapes L" at bounding box center [219, 592] width 43 height 35
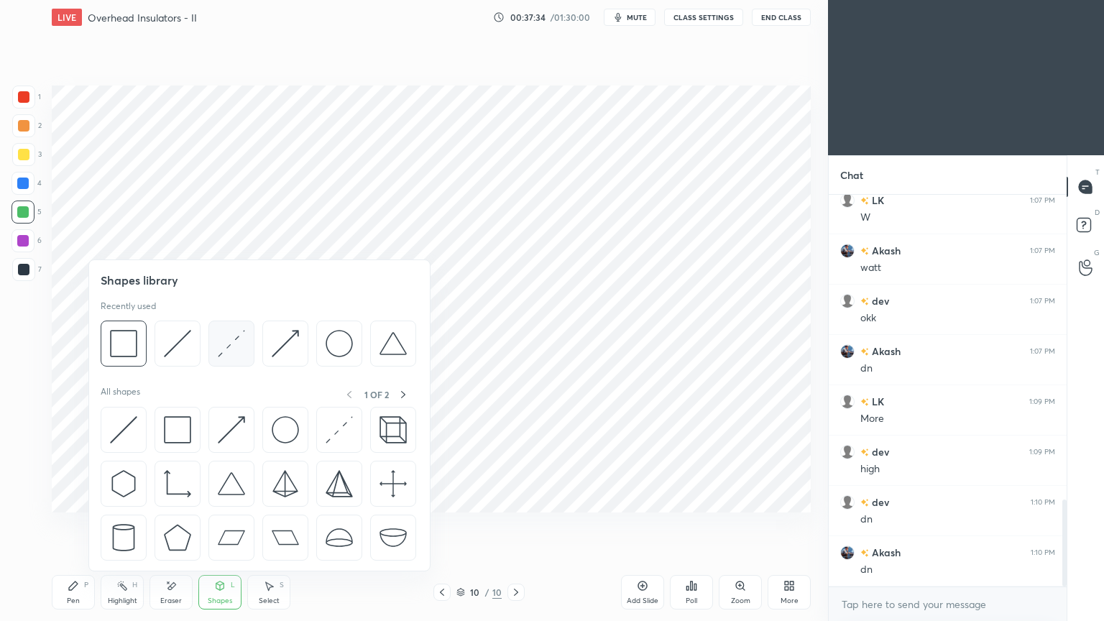
click at [231, 341] on img at bounding box center [231, 343] width 27 height 27
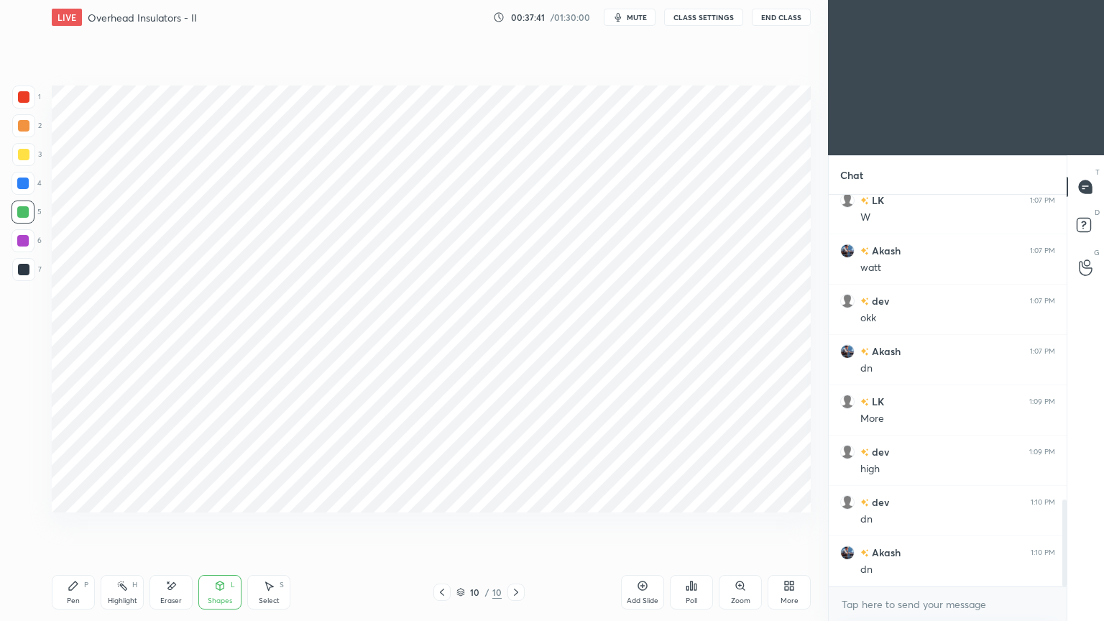
click at [12, 181] on div at bounding box center [23, 183] width 23 height 23
click at [93, 524] on div "Pen P" at bounding box center [73, 592] width 43 height 35
click at [27, 252] on div "6" at bounding box center [27, 243] width 30 height 29
click at [22, 267] on div at bounding box center [24, 270] width 12 height 12
click at [226, 524] on div "Shapes" at bounding box center [220, 600] width 24 height 7
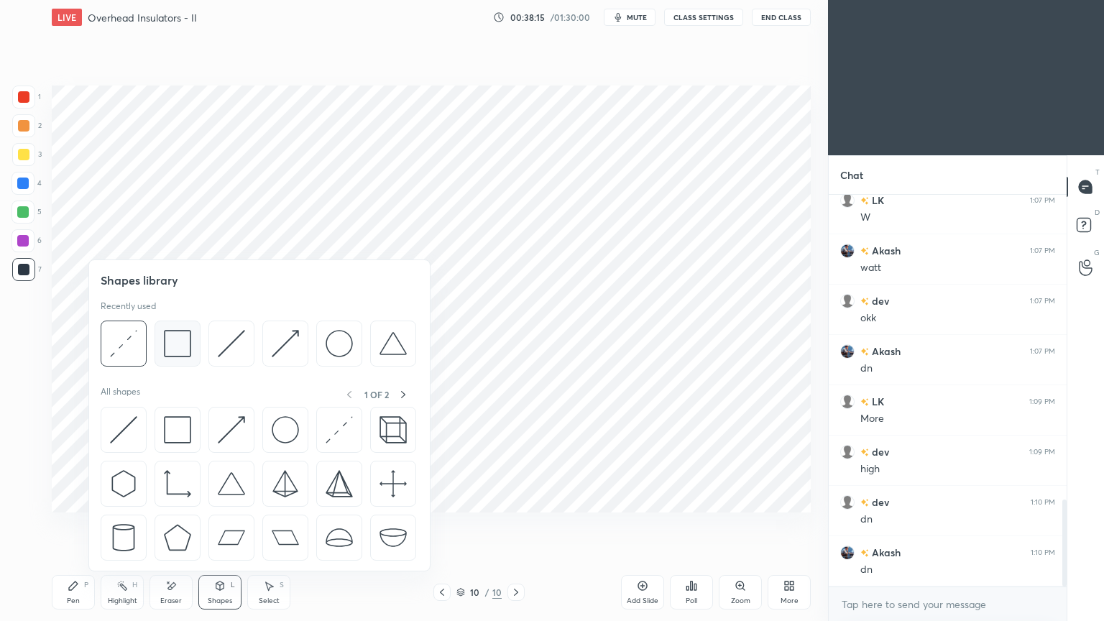
click at [178, 353] on img at bounding box center [177, 343] width 27 height 27
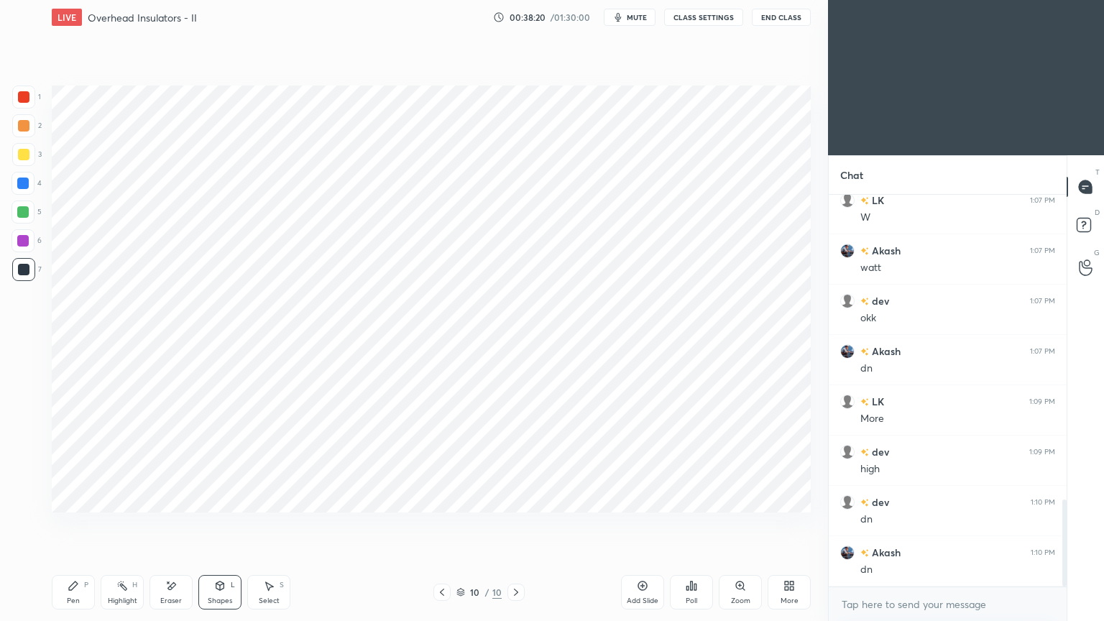
click at [79, 524] on div "Pen P" at bounding box center [73, 592] width 43 height 35
click at [20, 242] on div at bounding box center [23, 241] width 12 height 12
click at [22, 190] on div at bounding box center [23, 183] width 23 height 23
click at [66, 524] on div "Pen P" at bounding box center [73, 592] width 43 height 35
click at [223, 524] on div "Shapes" at bounding box center [220, 600] width 24 height 7
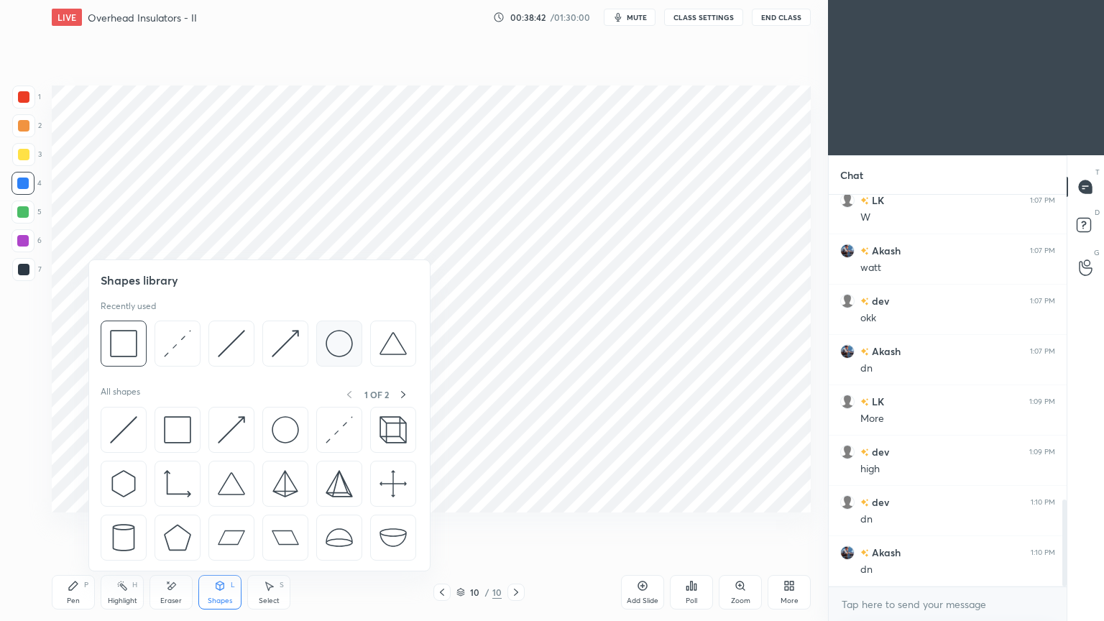
click at [339, 345] on img at bounding box center [339, 343] width 27 height 27
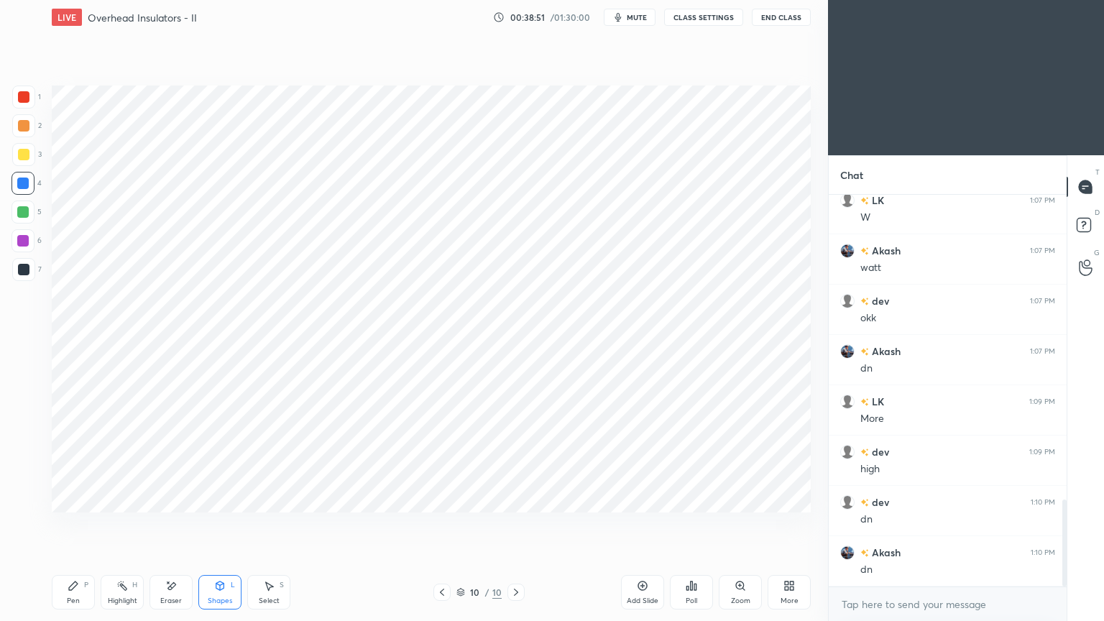
click at [276, 524] on div "Select" at bounding box center [269, 600] width 21 height 7
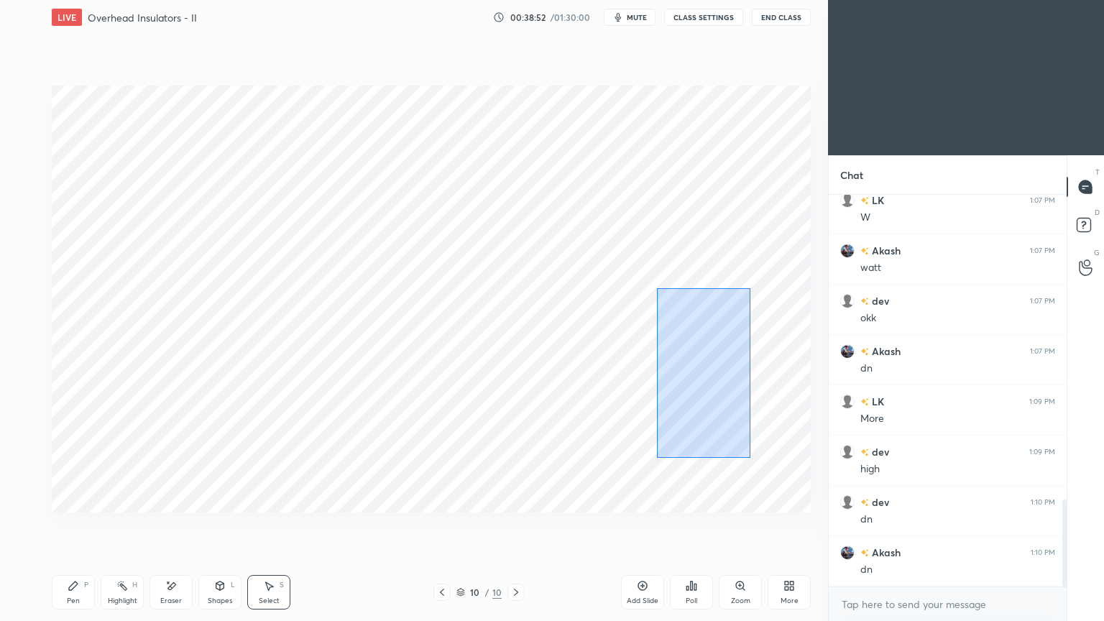
drag, startPoint x: 664, startPoint y: 299, endPoint x: 750, endPoint y: 457, distance: 180.1
click at [750, 457] on div "0 ° Undo Copy Duplicate Duplicate to new slide Delete" at bounding box center [431, 299] width 759 height 427
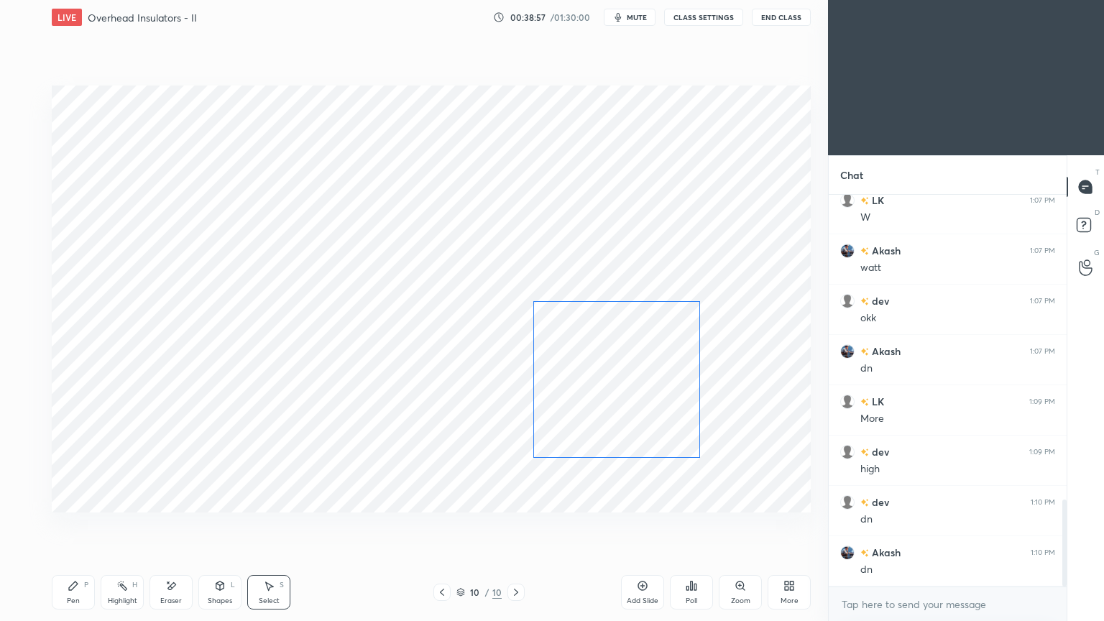
drag, startPoint x: 681, startPoint y: 408, endPoint x: 668, endPoint y: 409, distance: 13.7
click at [668, 409] on div "0 ° Undo Copy Duplicate Duplicate to new slide Delete" at bounding box center [431, 299] width 759 height 427
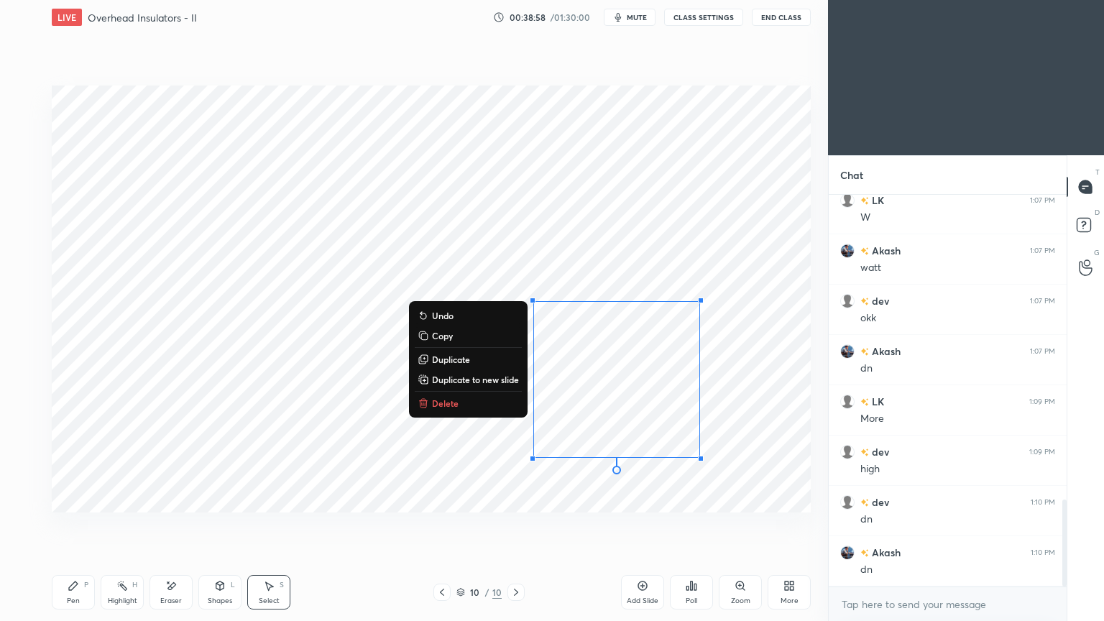
click at [761, 380] on div "0 ° Undo Copy Duplicate Duplicate to new slide Delete" at bounding box center [431, 299] width 759 height 427
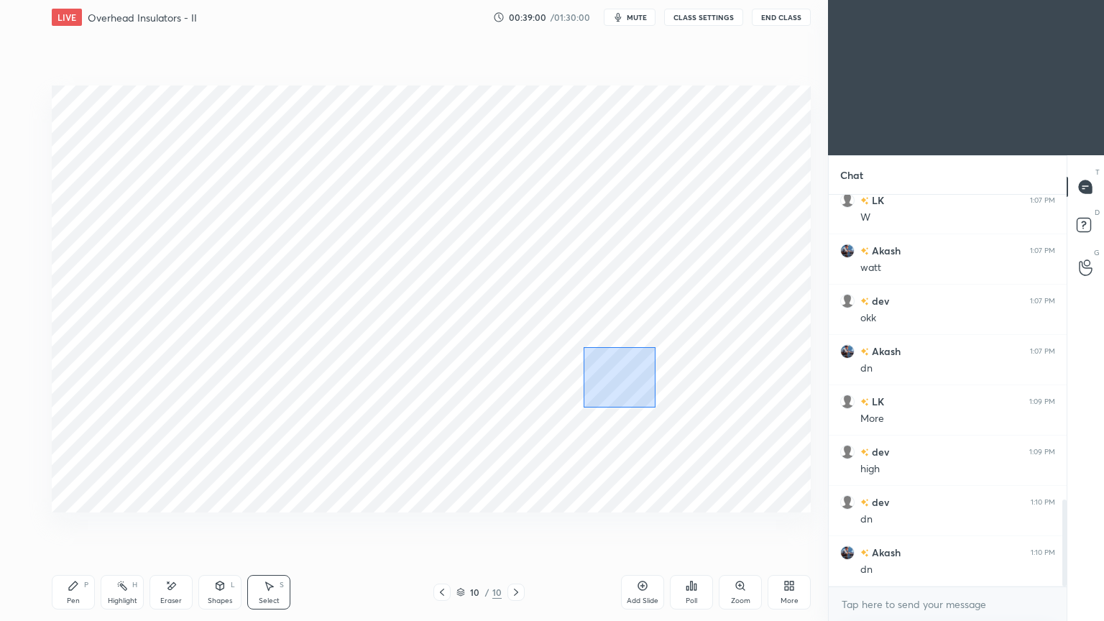
drag, startPoint x: 599, startPoint y: 362, endPoint x: 654, endPoint y: 408, distance: 71.5
click at [658, 410] on div "0 ° Undo Copy Duplicate Duplicate to new slide Delete" at bounding box center [431, 299] width 759 height 427
click at [645, 403] on div at bounding box center [646, 405] width 6 height 6
click at [645, 405] on div at bounding box center [646, 406] width 6 height 6
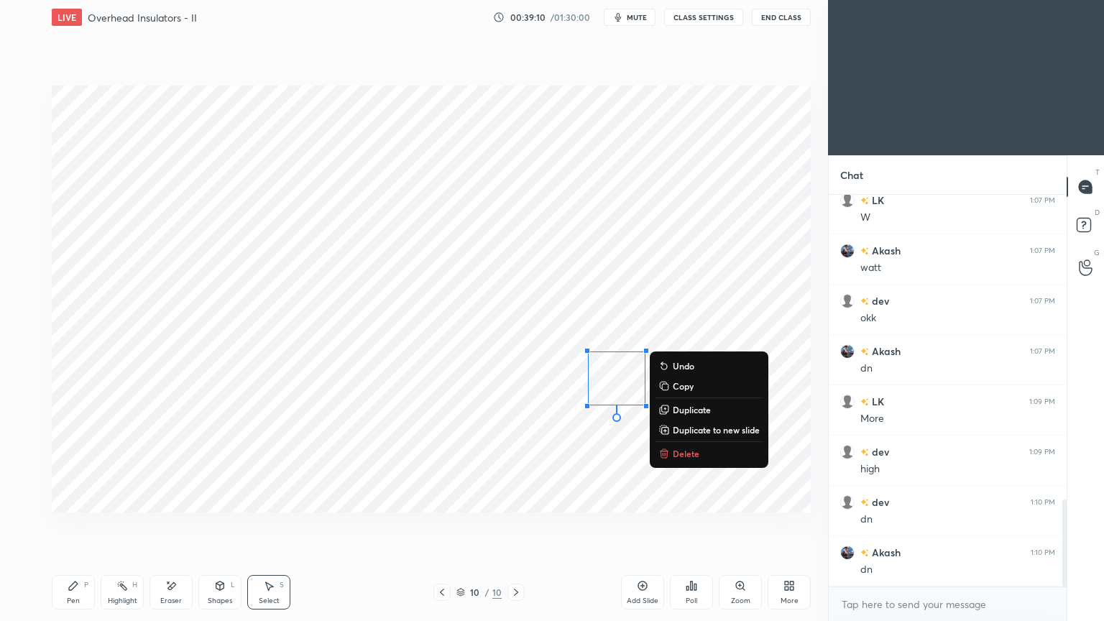
click at [485, 425] on div "0 ° Undo Copy Duplicate Duplicate to new slide Delete" at bounding box center [431, 299] width 759 height 427
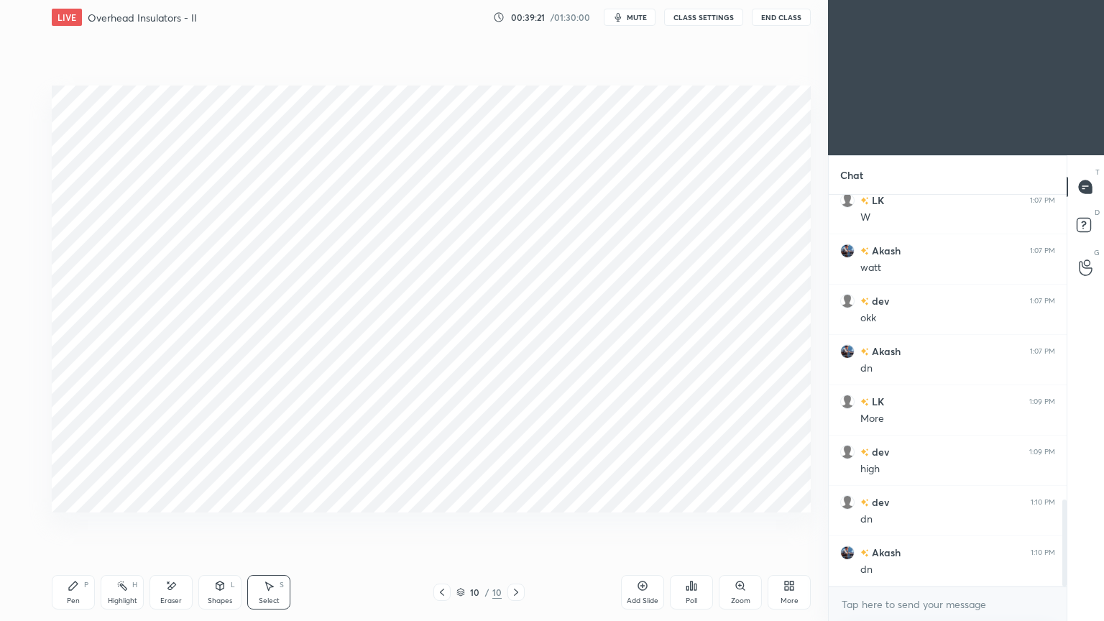
click at [65, 524] on div "Pen P" at bounding box center [73, 592] width 43 height 35
click at [22, 273] on div at bounding box center [24, 270] width 12 height 12
click at [24, 98] on div at bounding box center [24, 97] width 12 height 12
click at [222, 524] on icon at bounding box center [220, 586] width 8 height 9
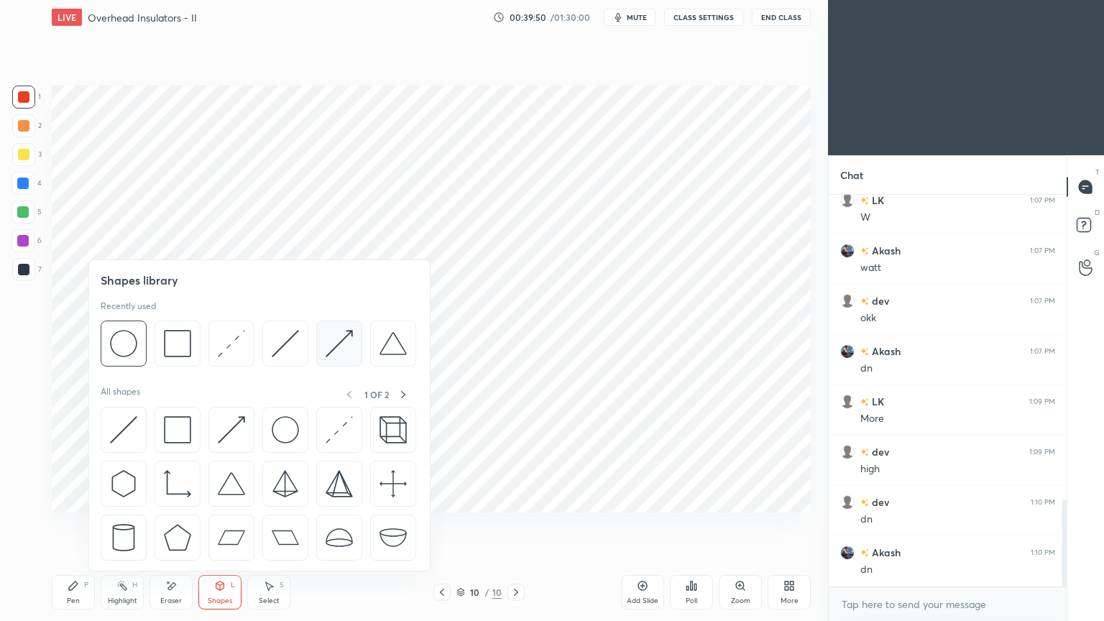
click at [334, 344] on img at bounding box center [339, 343] width 27 height 27
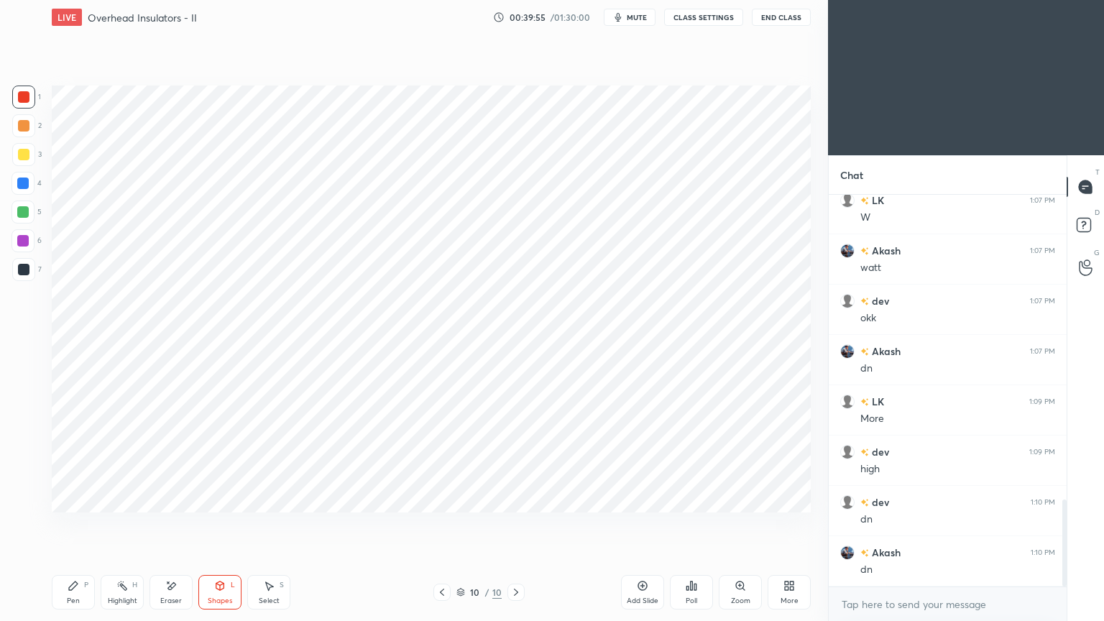
click at [72, 524] on div "Pen P" at bounding box center [73, 592] width 43 height 35
click at [219, 524] on div "Shapes" at bounding box center [220, 600] width 24 height 7
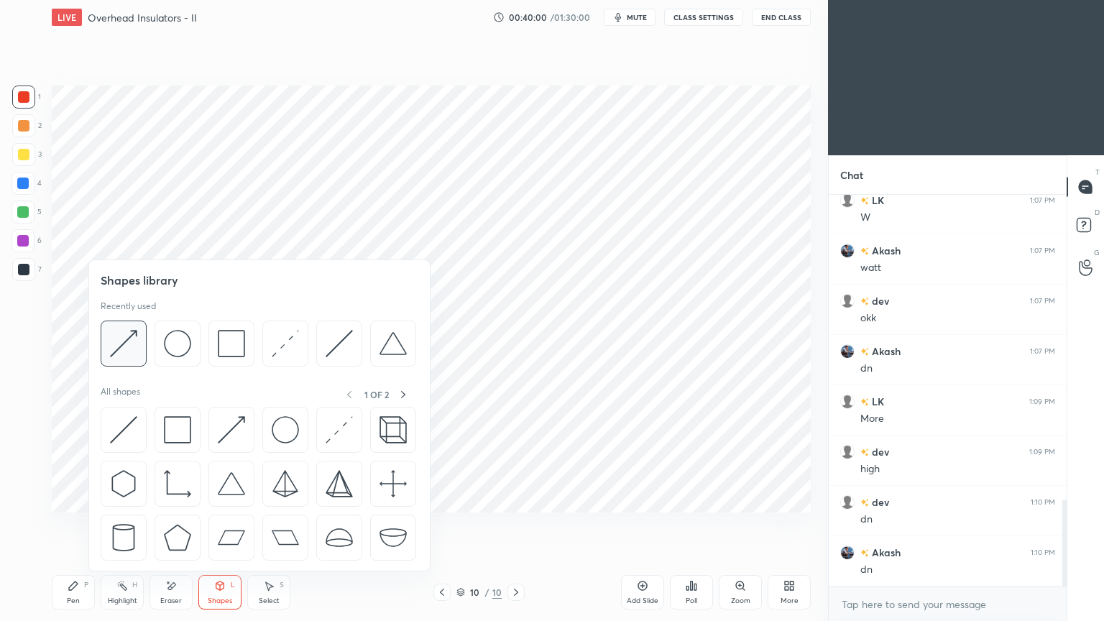
click at [127, 341] on img at bounding box center [123, 343] width 27 height 27
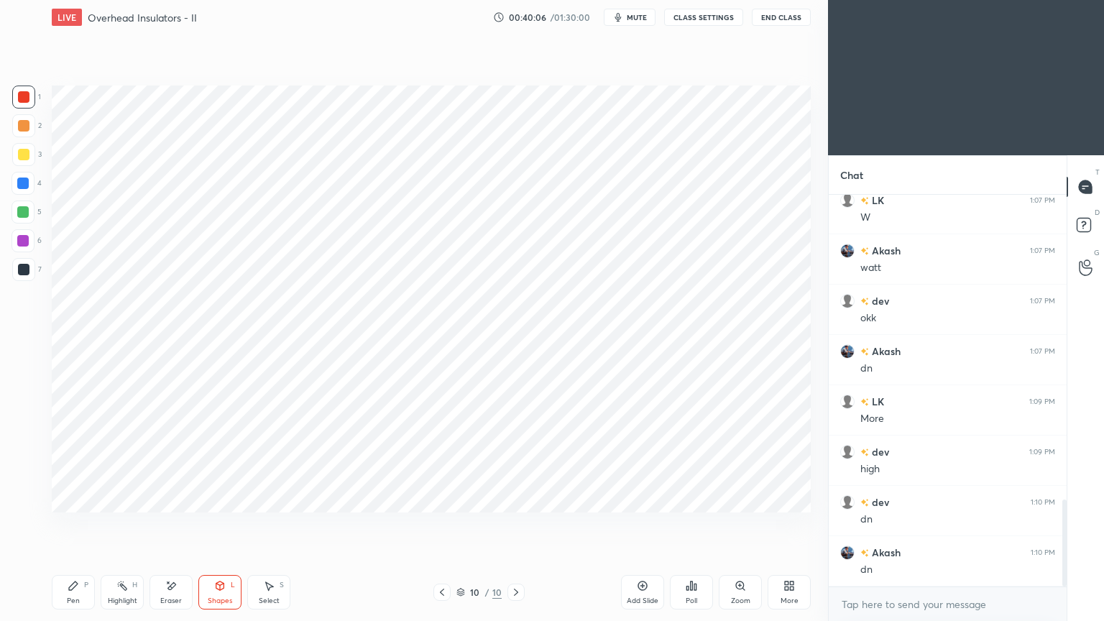
click at [70, 524] on div "Pen P" at bounding box center [73, 592] width 43 height 35
click at [28, 187] on div at bounding box center [23, 184] width 12 height 12
click at [78, 524] on div "Pen" at bounding box center [73, 600] width 13 height 7
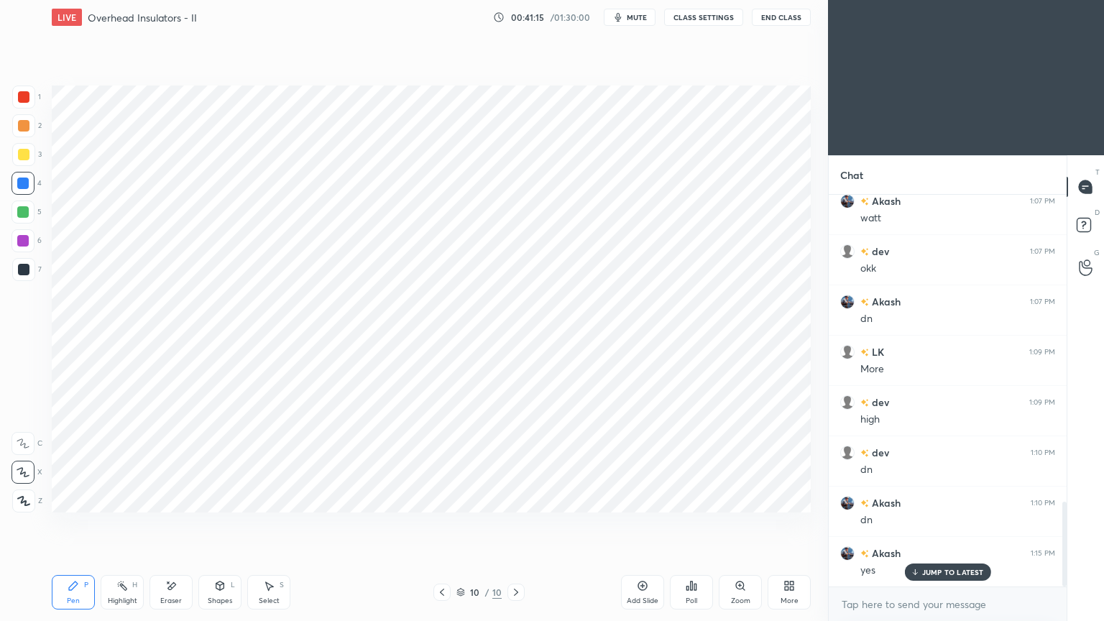
click at [32, 271] on div at bounding box center [23, 269] width 23 height 23
click at [78, 524] on div "Pen" at bounding box center [73, 600] width 13 height 7
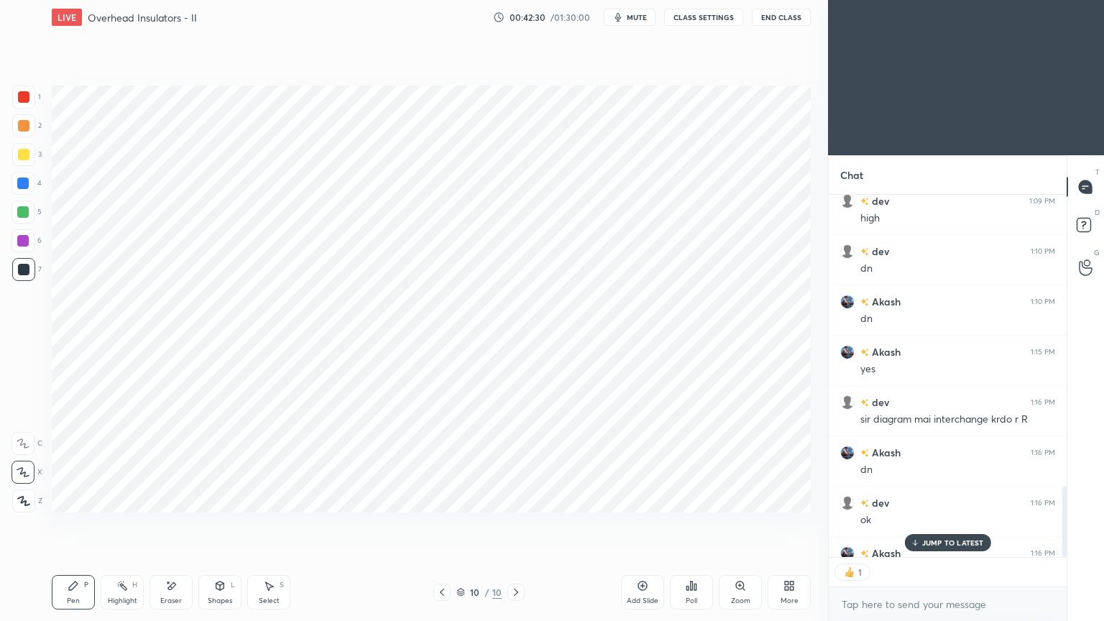
scroll to position [359, 234]
type textarea "x"
click at [639, 524] on div "Add Slide" at bounding box center [643, 600] width 32 height 7
click at [28, 94] on div at bounding box center [24, 97] width 12 height 12
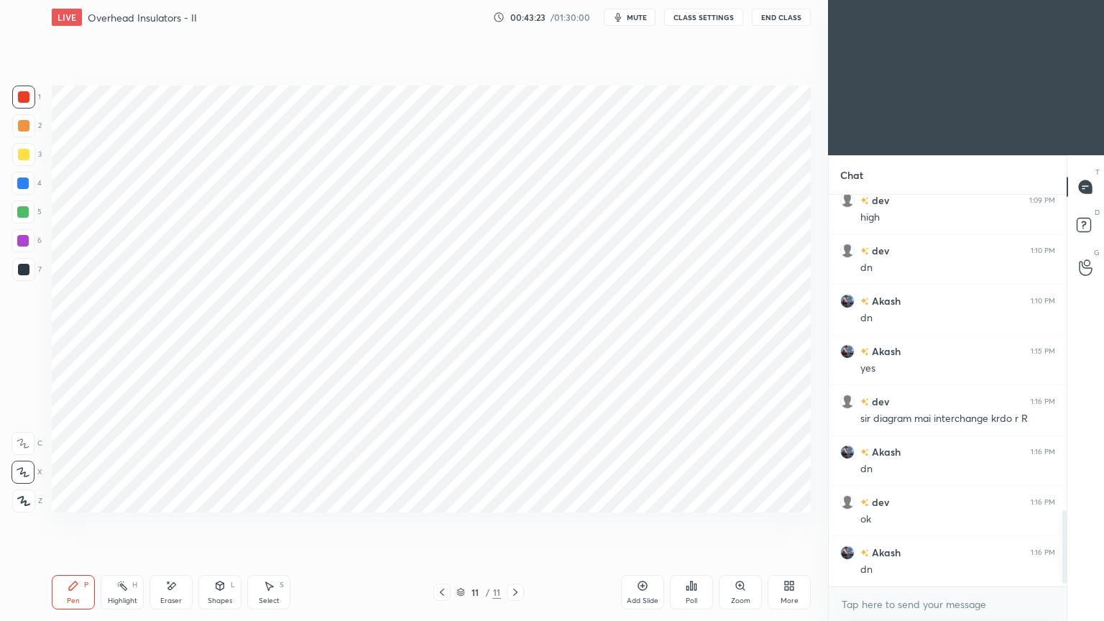
click at [17, 218] on div at bounding box center [23, 212] width 23 height 23
click at [224, 524] on icon at bounding box center [220, 586] width 12 height 12
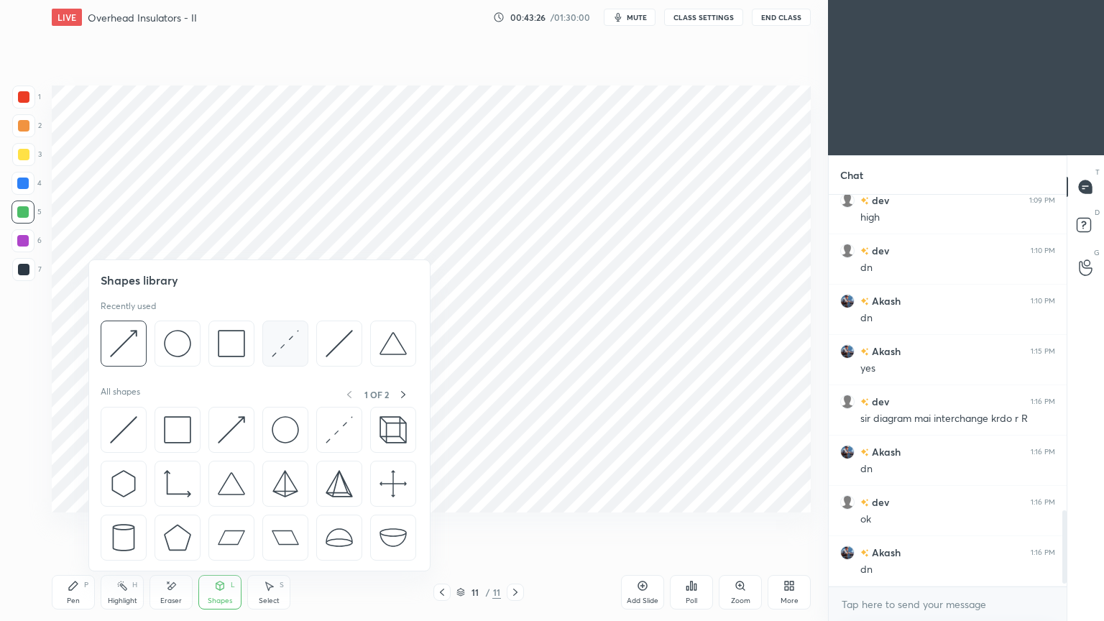
click at [290, 339] on img at bounding box center [285, 343] width 27 height 27
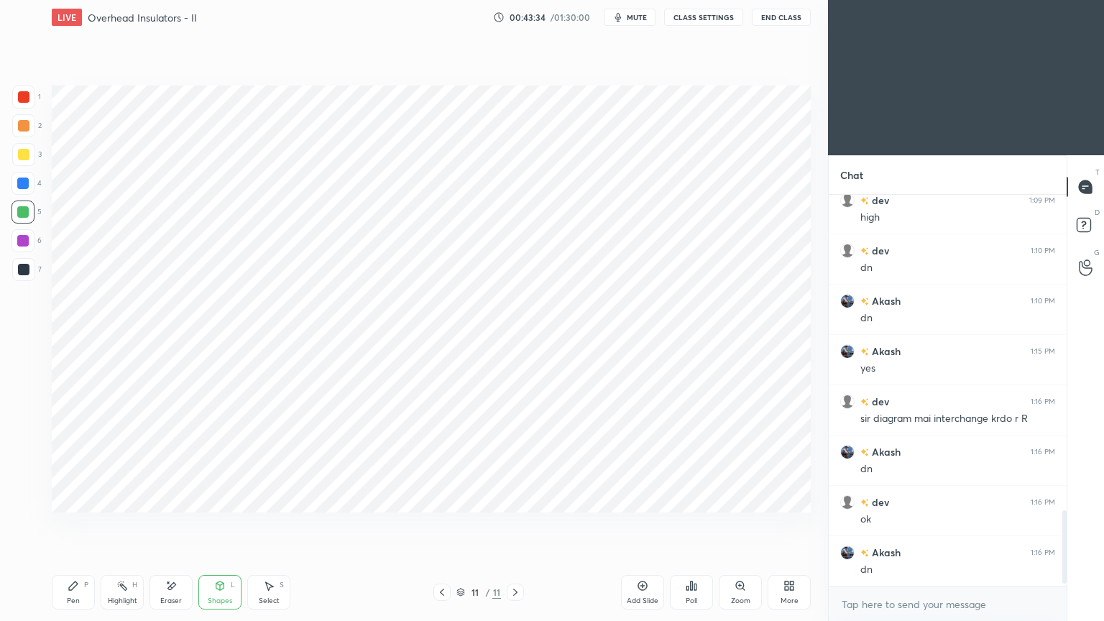
click at [43, 235] on div "1 2 3 4 5 6 7 C X Z E E Erase all H H" at bounding box center [23, 299] width 46 height 427
click at [26, 239] on div at bounding box center [23, 240] width 23 height 23
click at [221, 524] on div "Shapes" at bounding box center [220, 600] width 24 height 7
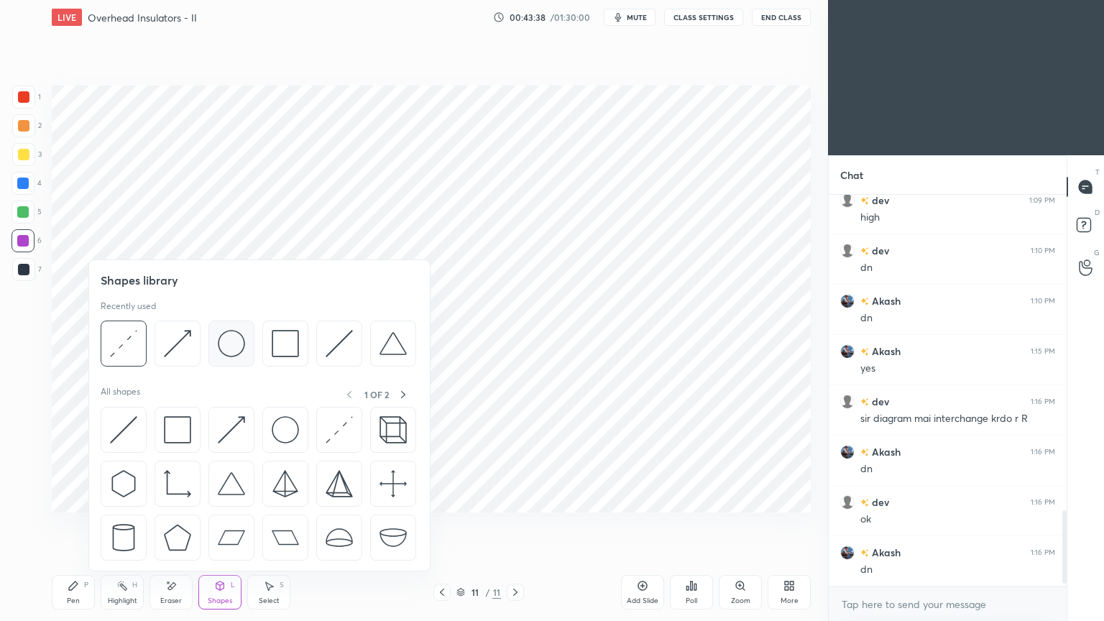
click at [231, 343] on img at bounding box center [231, 343] width 27 height 27
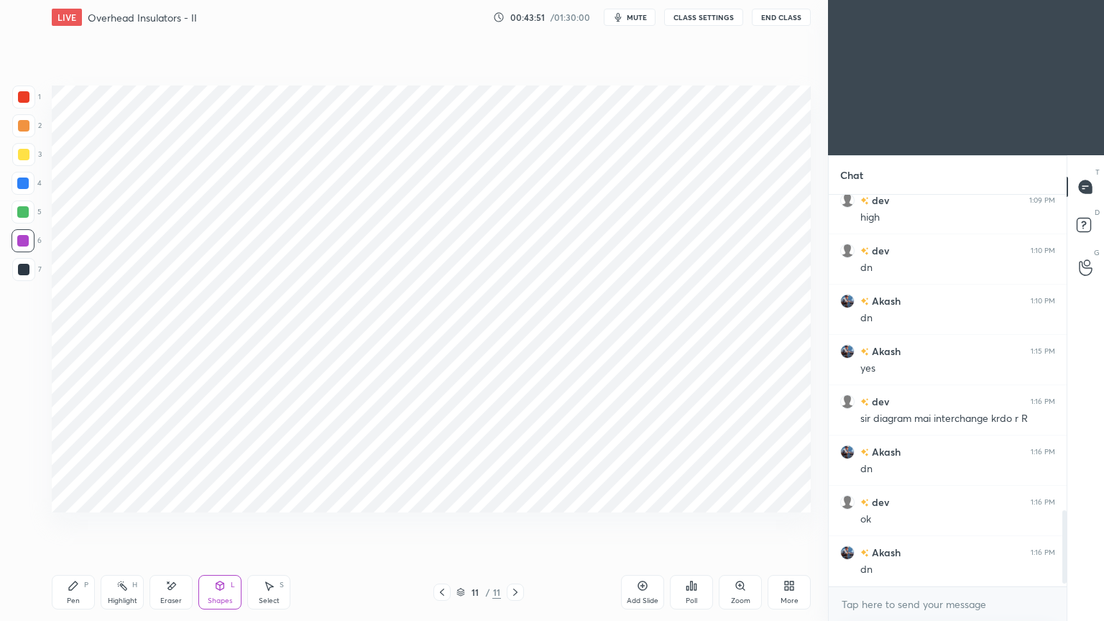
click at [50, 524] on div "LIVE Overhead Insulators - II 00:43:51 / 01:30:00 mute CLASS SETTINGS End Class…" at bounding box center [431, 310] width 771 height 621
click at [18, 271] on div at bounding box center [24, 270] width 12 height 12
click at [81, 524] on div "Pen P" at bounding box center [73, 592] width 43 height 35
click at [213, 524] on div "Shapes L" at bounding box center [219, 592] width 43 height 35
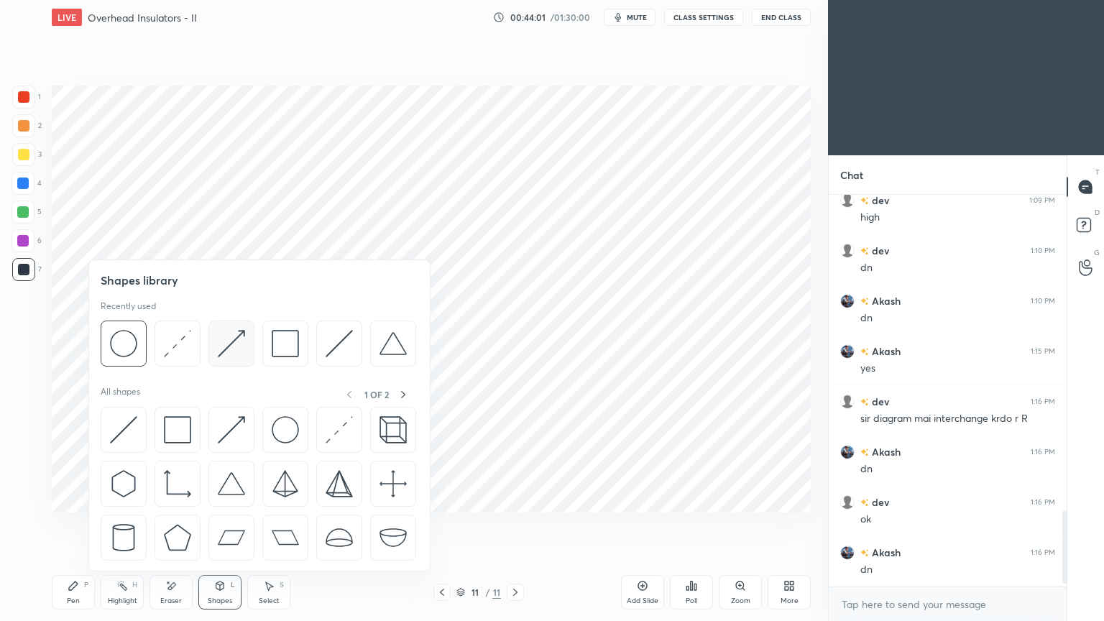
click at [219, 343] on img at bounding box center [231, 343] width 27 height 27
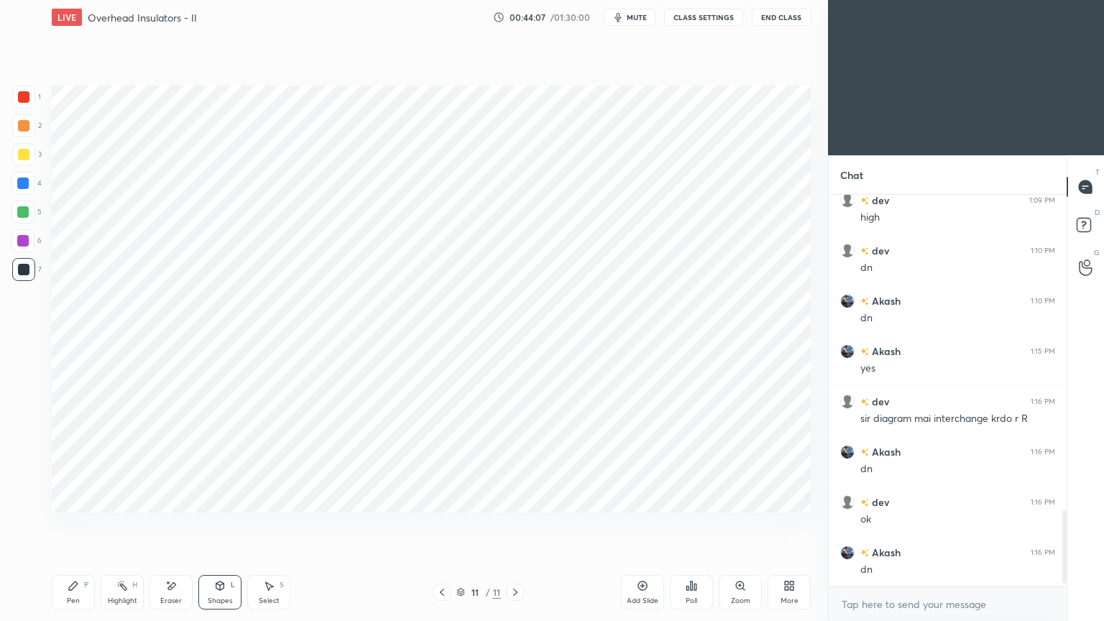
click at [73, 524] on div "Pen P" at bounding box center [73, 592] width 43 height 35
click at [225, 524] on div "Shapes L" at bounding box center [219, 592] width 43 height 35
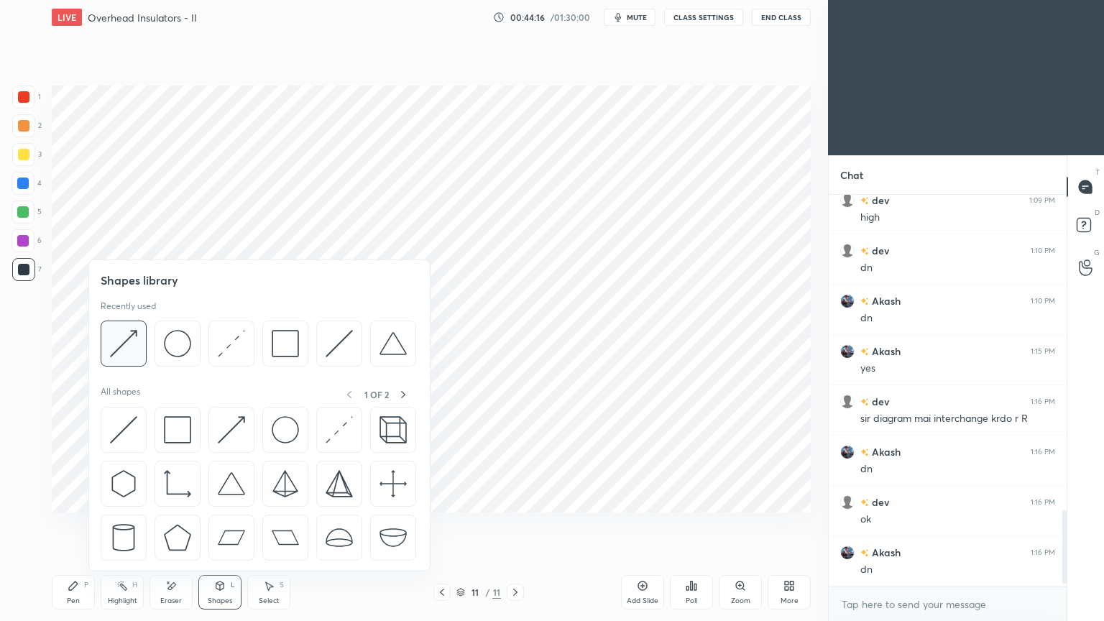
click at [121, 350] on img at bounding box center [123, 343] width 27 height 27
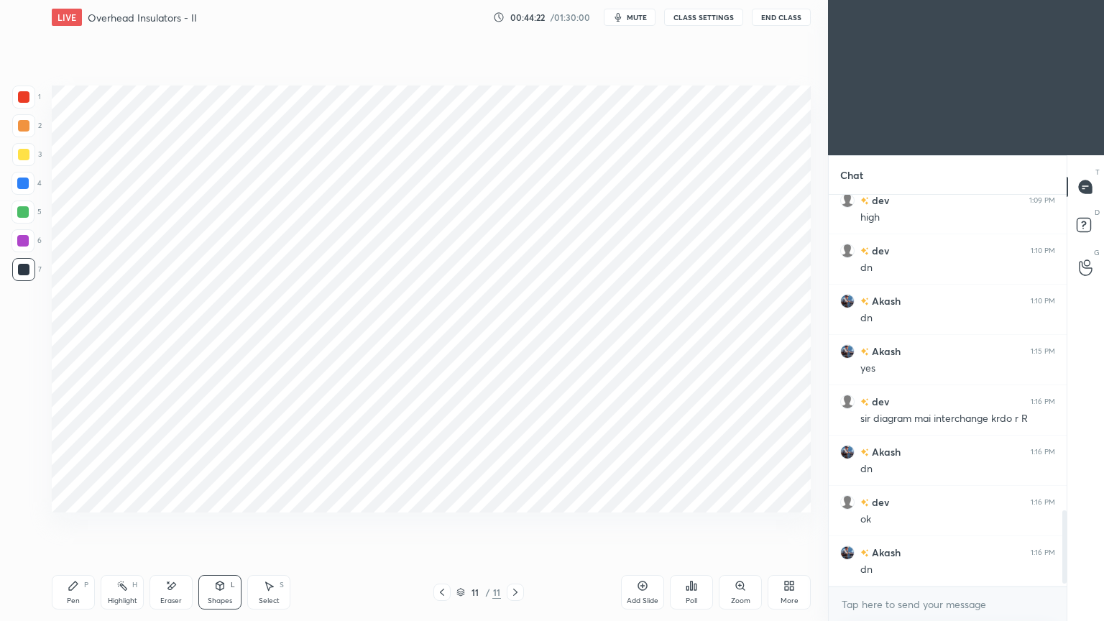
click at [73, 524] on div "Pen P" at bounding box center [73, 592] width 43 height 35
click at [19, 193] on div at bounding box center [23, 183] width 23 height 23
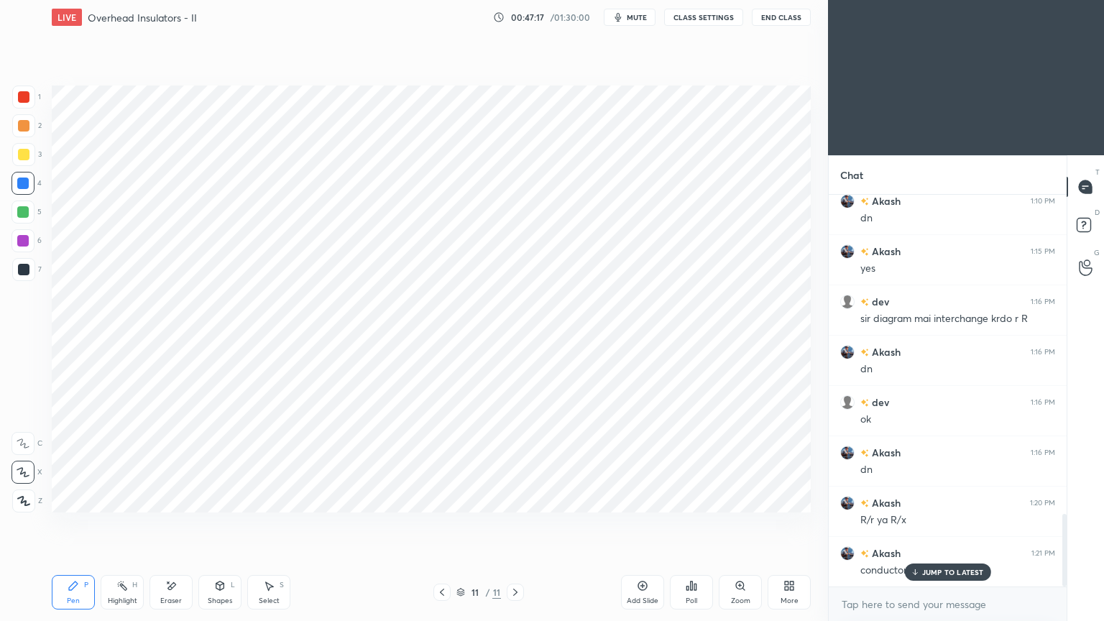
scroll to position [1776, 0]
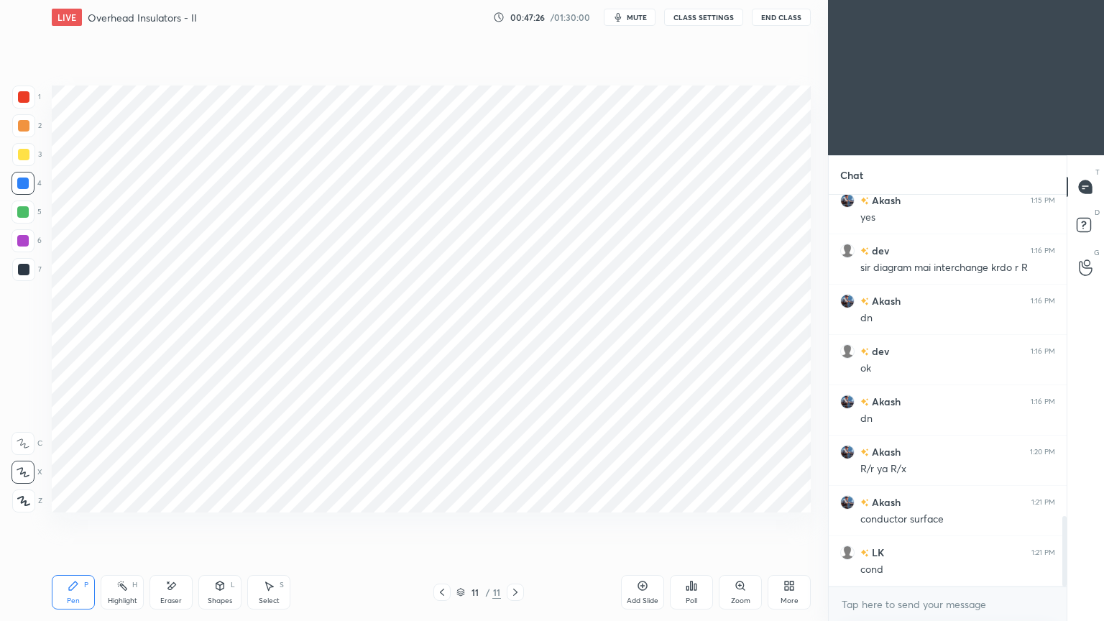
click at [173, 524] on icon at bounding box center [172, 585] width 8 height 7
click at [68, 524] on icon at bounding box center [74, 586] width 12 height 12
click at [28, 96] on div at bounding box center [24, 97] width 12 height 12
click at [21, 182] on div at bounding box center [23, 184] width 12 height 12
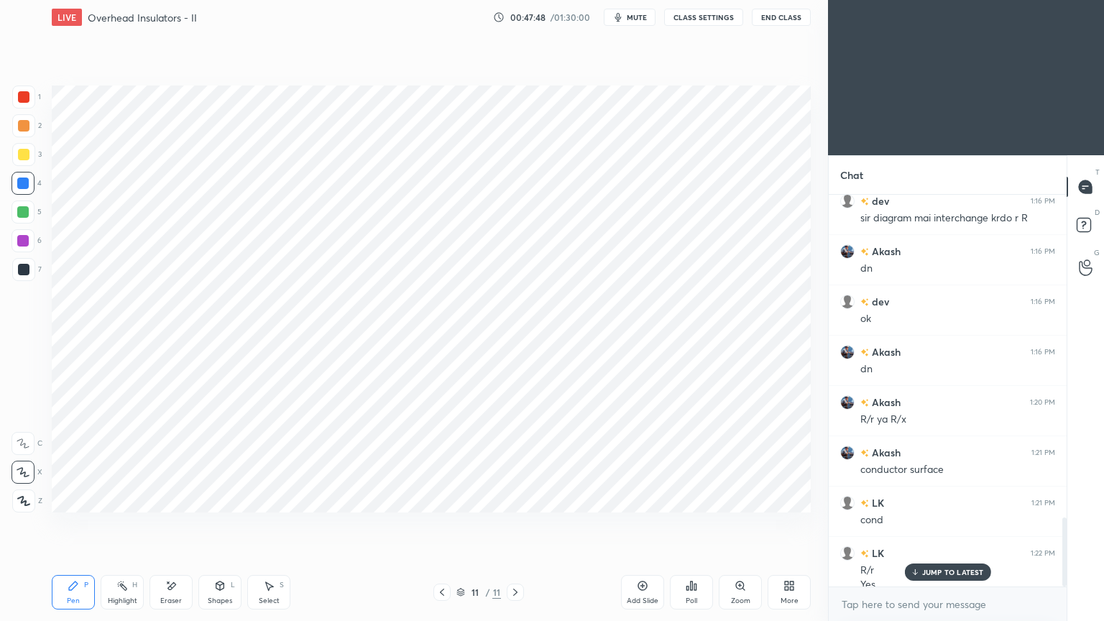
scroll to position [1840, 0]
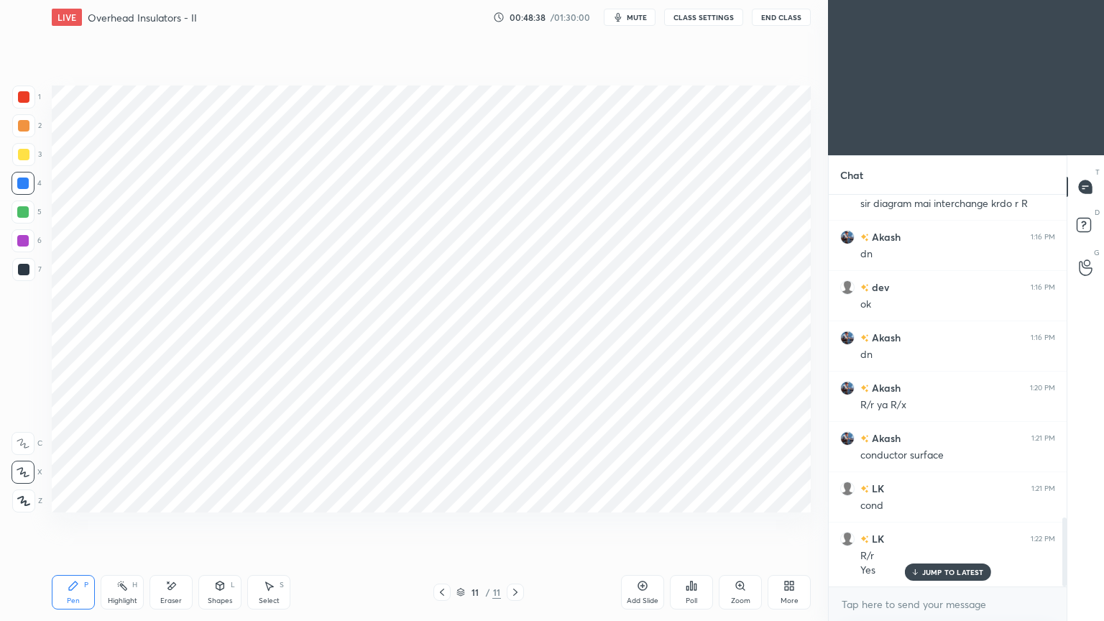
click at [23, 275] on div at bounding box center [23, 269] width 23 height 23
click at [227, 524] on div "Shapes" at bounding box center [220, 600] width 24 height 7
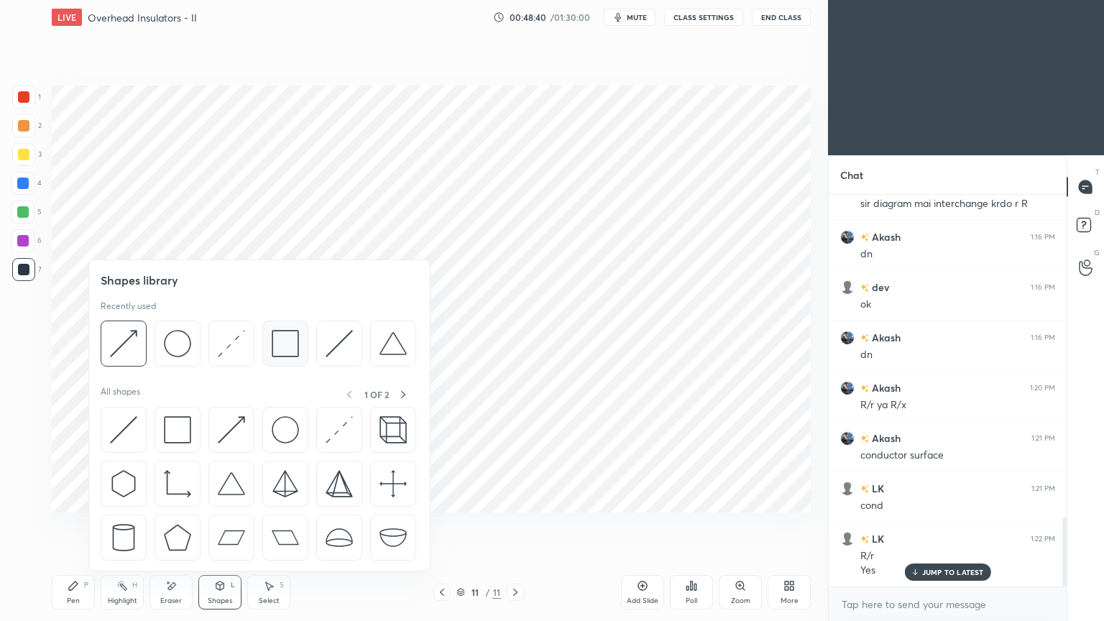
click at [290, 341] on img at bounding box center [285, 343] width 27 height 27
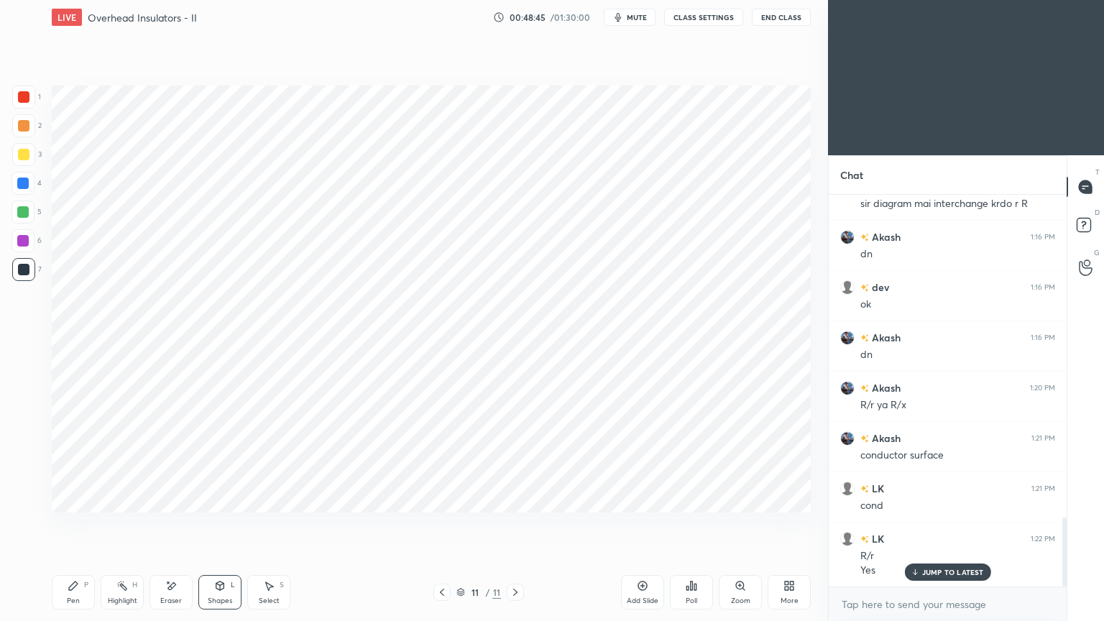
click at [73, 524] on div "Pen" at bounding box center [73, 600] width 13 height 7
click at [24, 185] on div at bounding box center [23, 184] width 12 height 12
click at [21, 275] on div at bounding box center [23, 269] width 23 height 23
click at [219, 524] on div "Shapes L" at bounding box center [219, 592] width 43 height 35
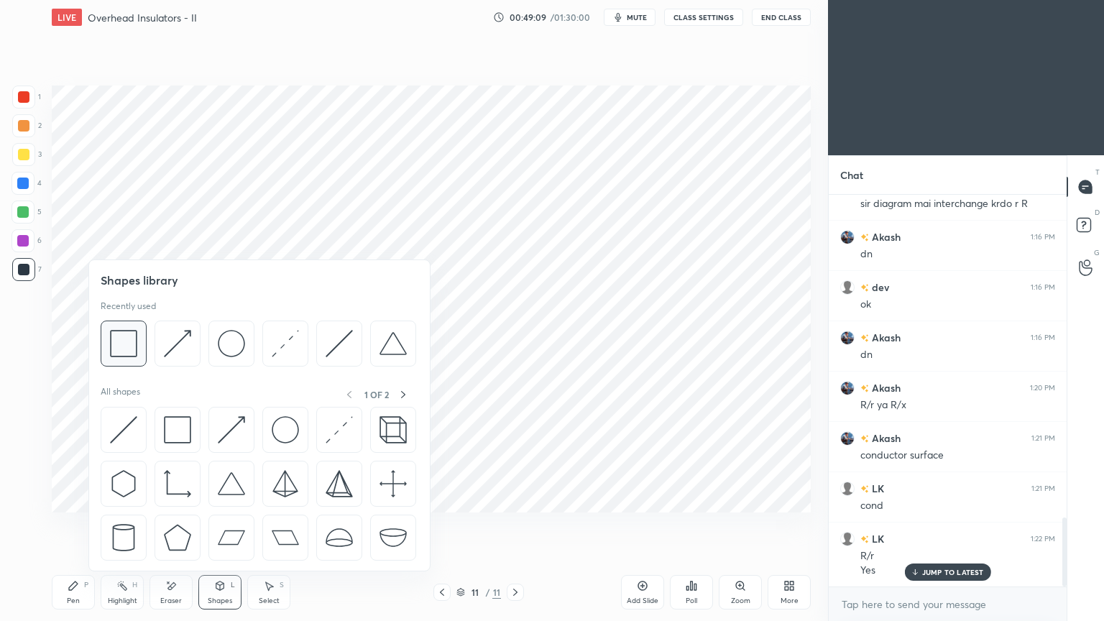
click at [129, 344] on img at bounding box center [123, 343] width 27 height 27
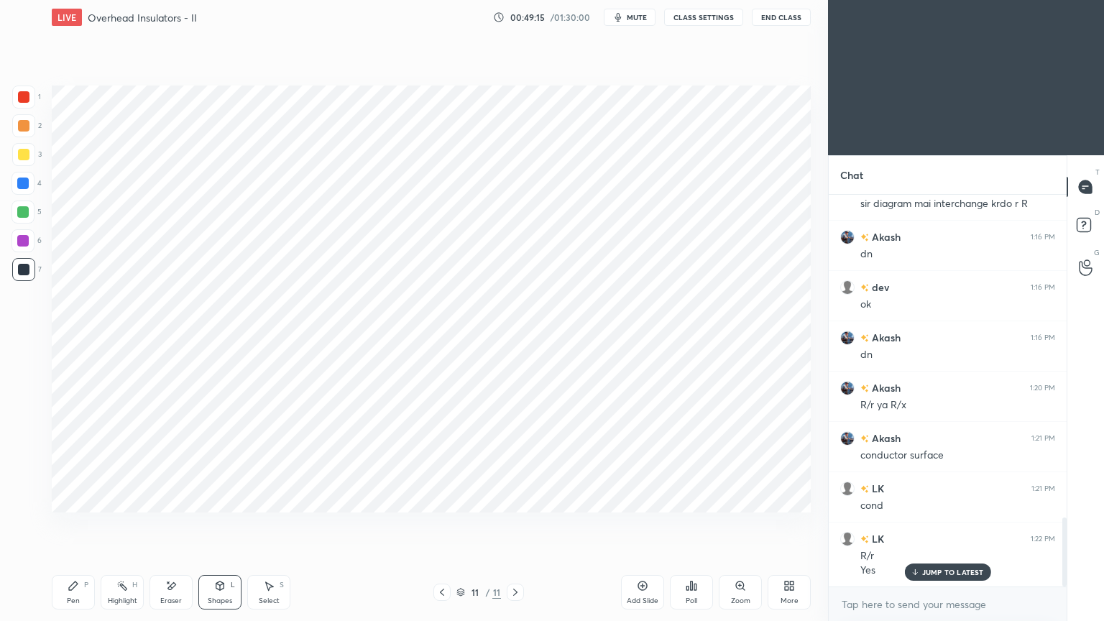
click at [75, 524] on div "Pen" at bounding box center [73, 600] width 13 height 7
click at [29, 213] on div at bounding box center [23, 212] width 23 height 23
click at [24, 186] on div at bounding box center [23, 184] width 12 height 12
click at [29, 97] on div at bounding box center [24, 97] width 12 height 12
click at [75, 524] on icon at bounding box center [73, 586] width 9 height 9
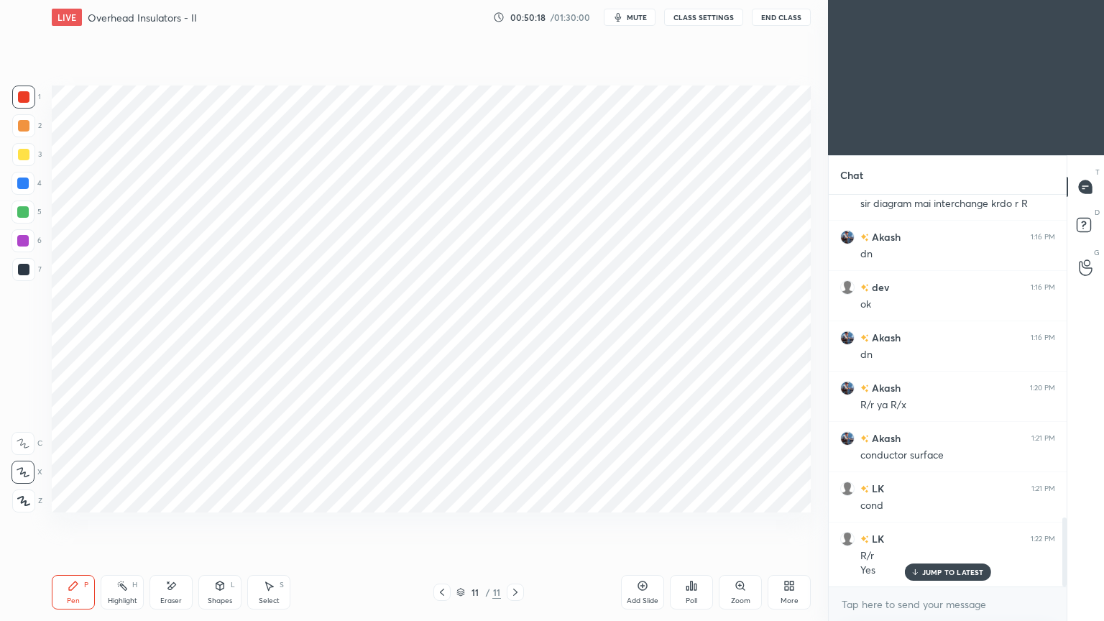
click at [127, 524] on div "Highlight" at bounding box center [122, 600] width 29 height 7
click at [26, 156] on div at bounding box center [24, 155] width 12 height 12
click at [67, 524] on div "Pen" at bounding box center [73, 600] width 13 height 7
click at [17, 88] on div at bounding box center [23, 97] width 23 height 23
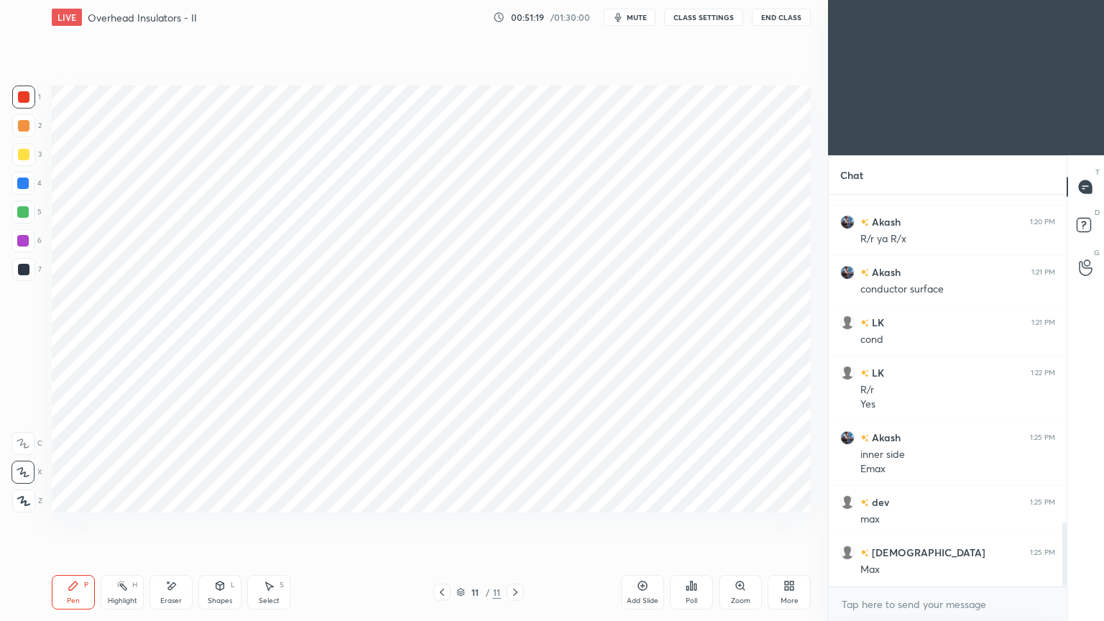
scroll to position [2056, 0]
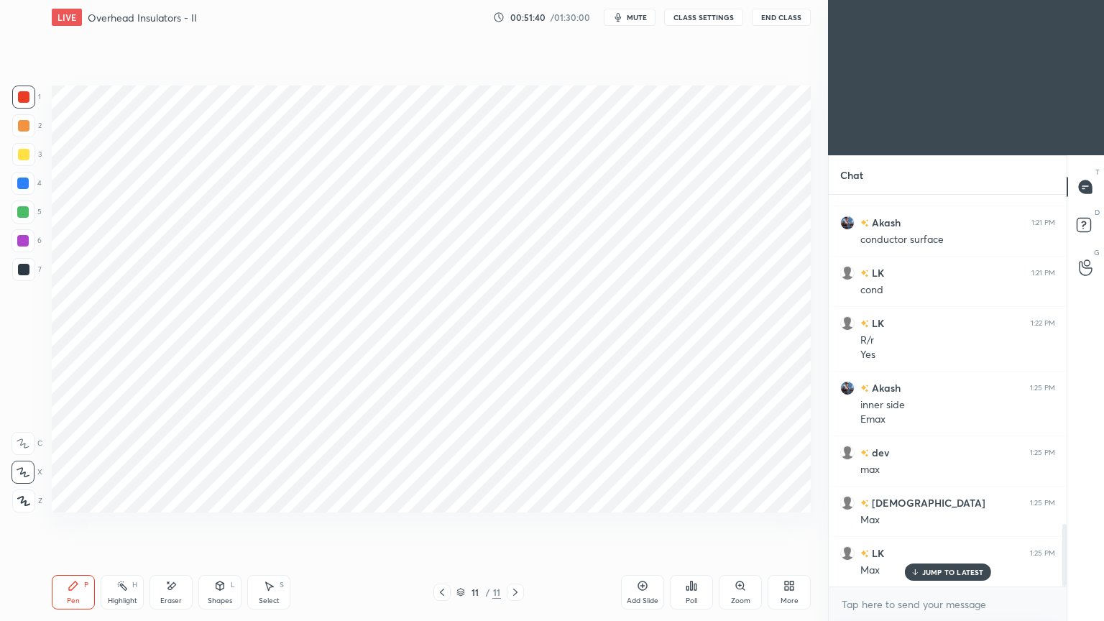
click at [129, 524] on div "Highlight H" at bounding box center [122, 592] width 43 height 35
click at [18, 268] on div at bounding box center [24, 270] width 12 height 12
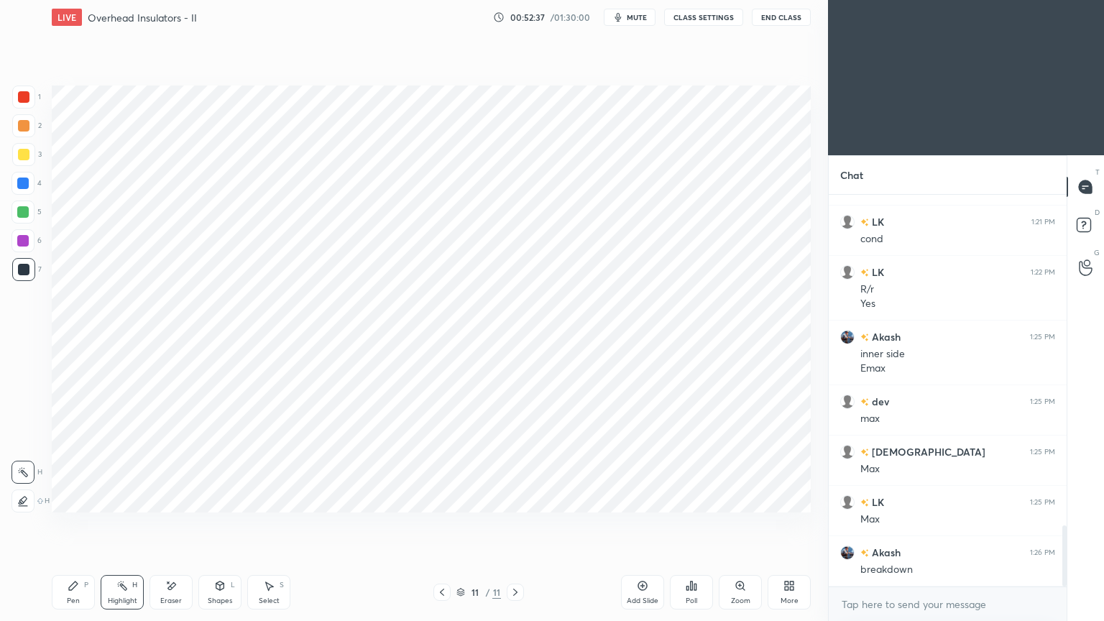
click at [72, 524] on div "Pen P" at bounding box center [73, 592] width 43 height 35
click at [20, 183] on div at bounding box center [23, 184] width 12 height 12
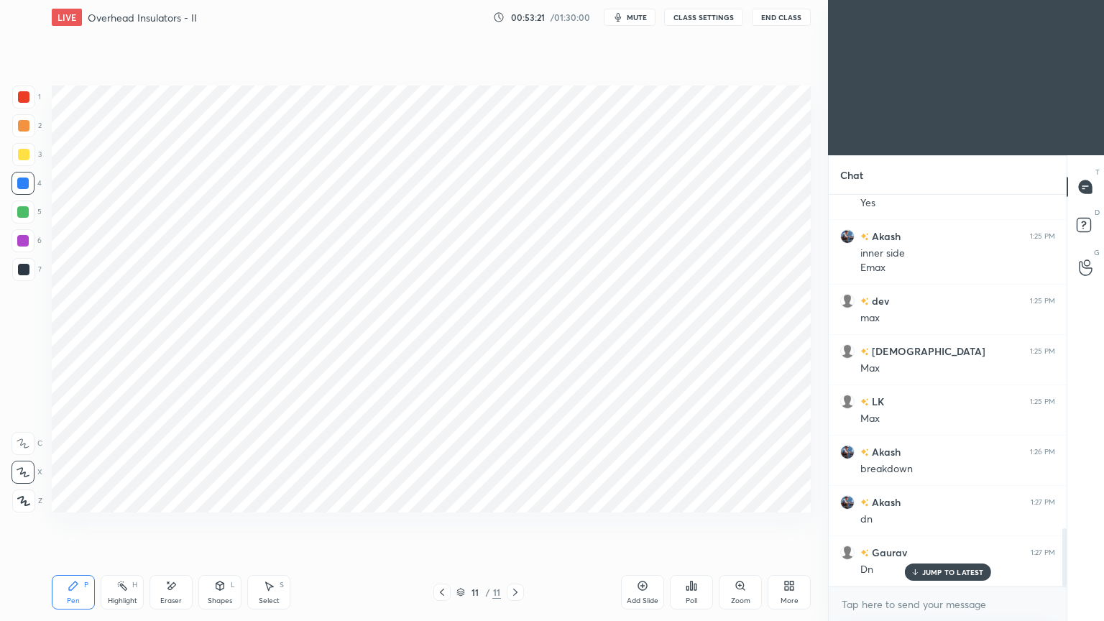
scroll to position [2257, 0]
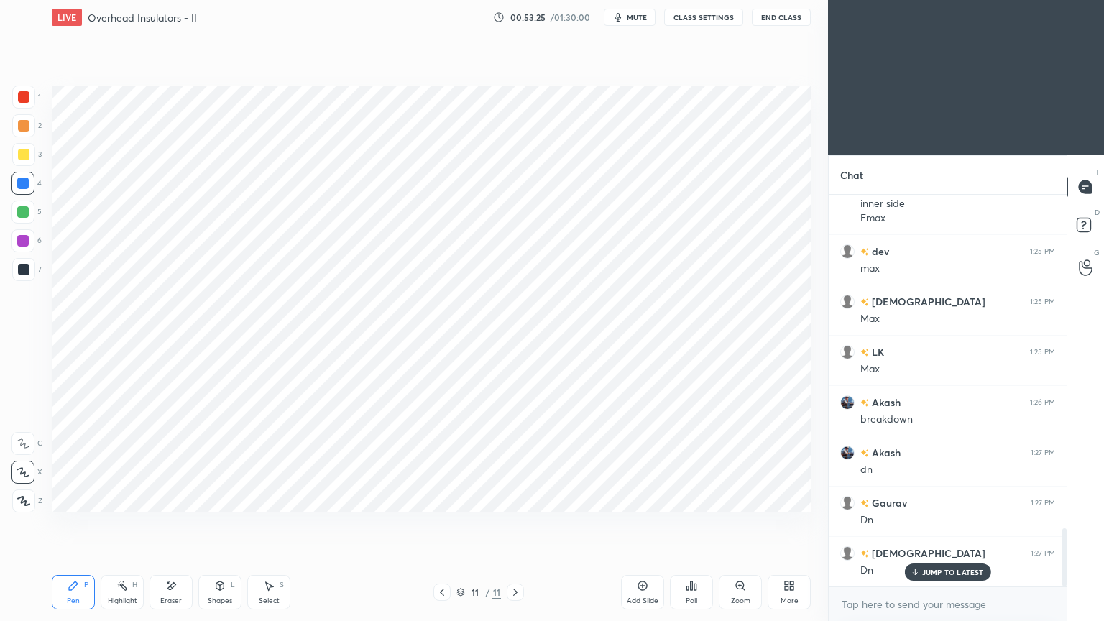
click at [644, 524] on div "Add Slide" at bounding box center [642, 592] width 43 height 35
click at [24, 104] on div at bounding box center [23, 97] width 23 height 23
click at [81, 524] on div "Pen P" at bounding box center [73, 592] width 43 height 35
click at [18, 213] on div at bounding box center [23, 212] width 12 height 12
click at [225, 524] on div "Shapes L" at bounding box center [219, 592] width 43 height 35
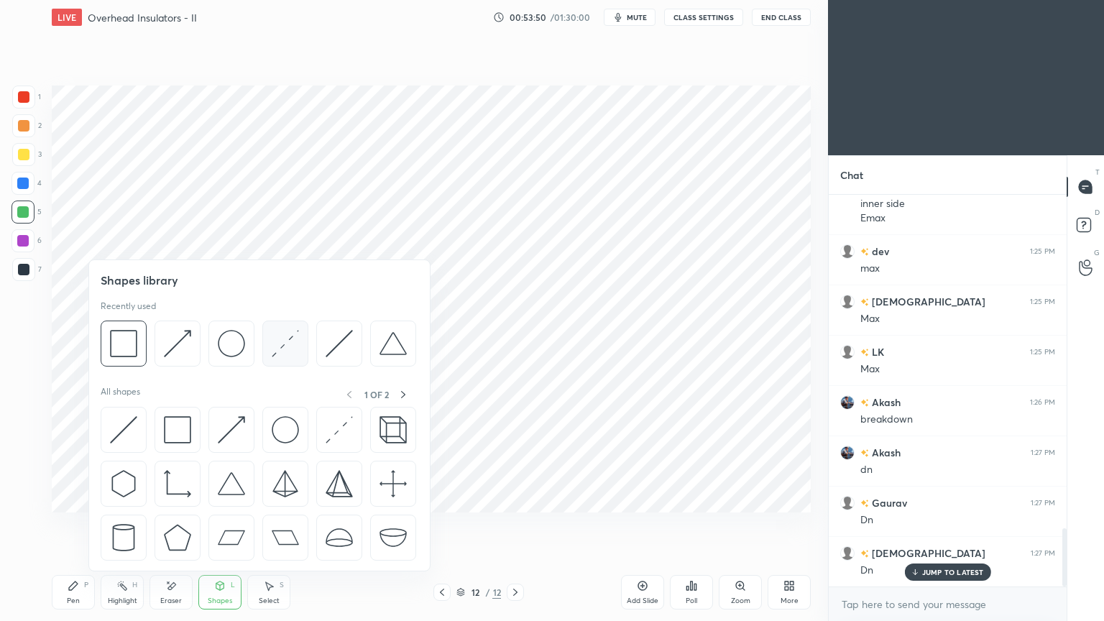
click at [297, 343] on img at bounding box center [285, 343] width 27 height 27
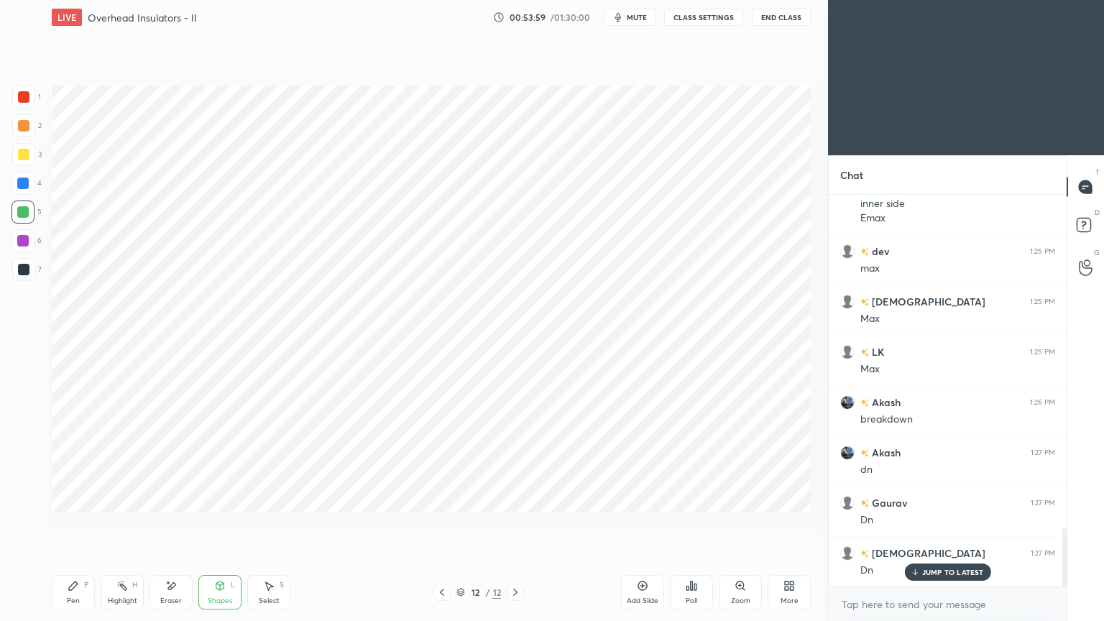
click at [26, 186] on div at bounding box center [23, 184] width 12 height 12
click at [64, 524] on div "Pen P" at bounding box center [73, 592] width 43 height 35
click at [86, 520] on div "Setting up your live class Poll for secs No correct answer Start poll" at bounding box center [431, 299] width 771 height 529
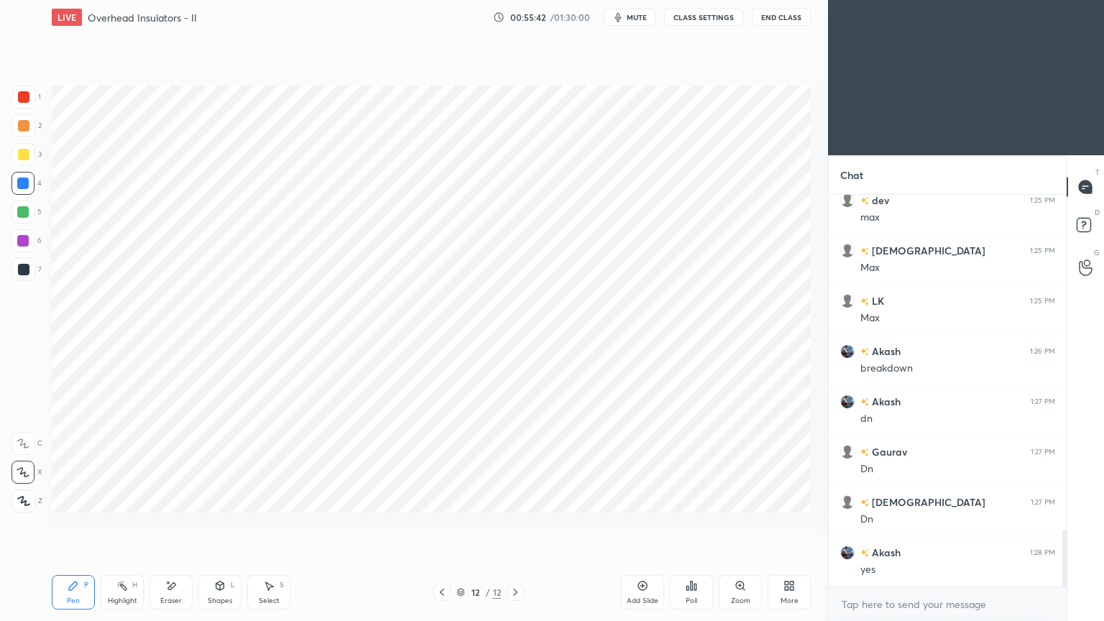
click at [24, 239] on div at bounding box center [23, 241] width 12 height 12
click at [23, 272] on div at bounding box center [24, 270] width 12 height 12
click at [21, 94] on div at bounding box center [24, 97] width 12 height 12
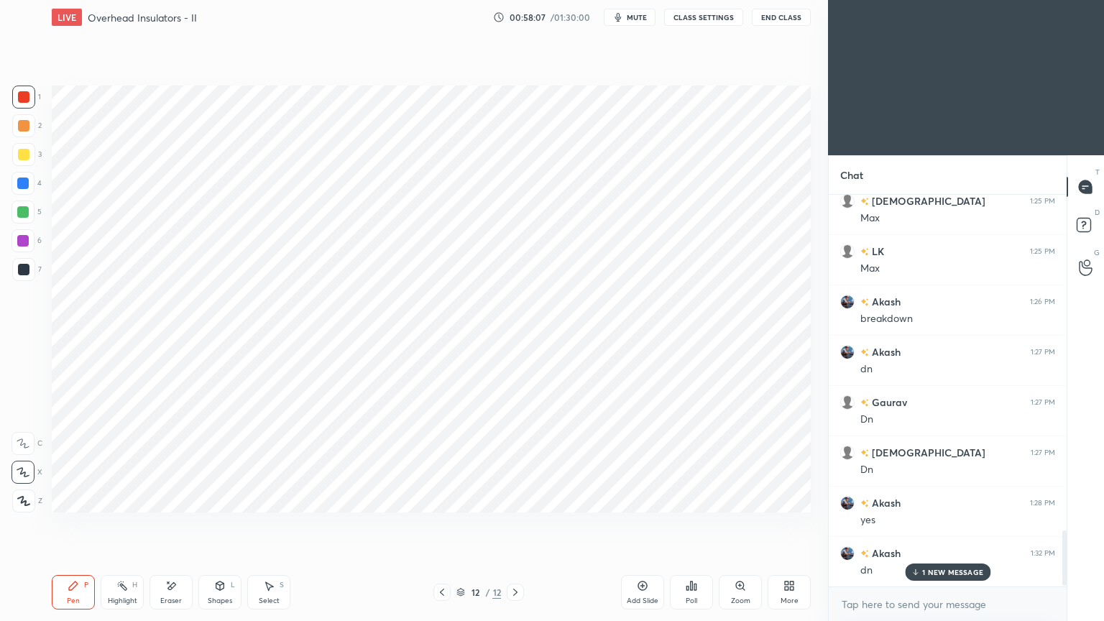
scroll to position [2409, 0]
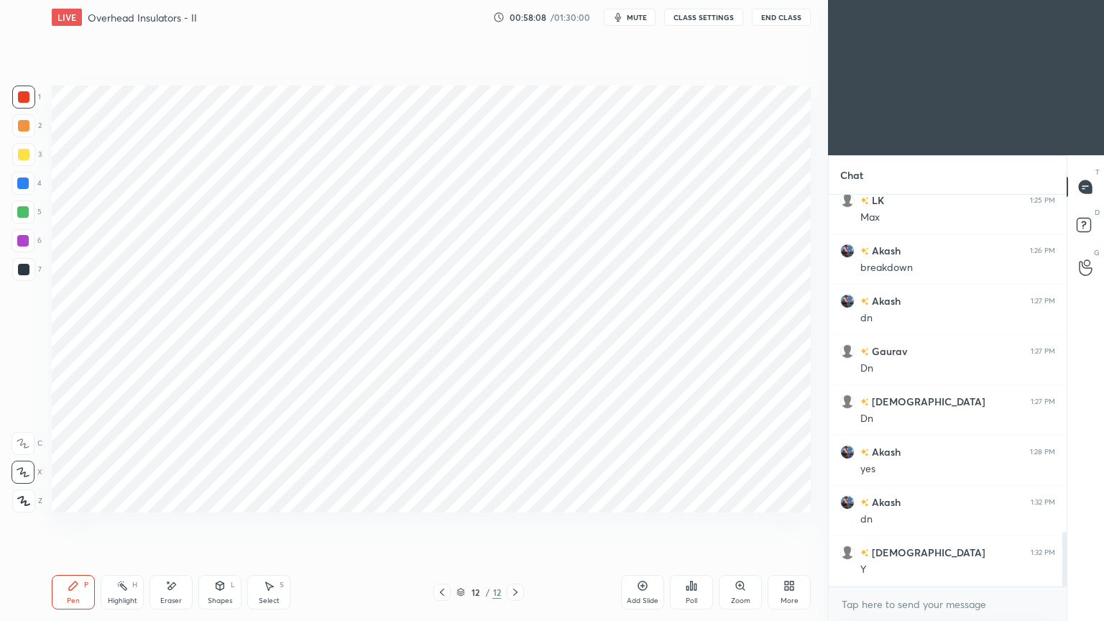
drag, startPoint x: 633, startPoint y: 600, endPoint x: 611, endPoint y: 551, distance: 53.7
click at [633, 524] on div "Add Slide" at bounding box center [643, 600] width 32 height 7
click at [35, 189] on div at bounding box center [23, 183] width 23 height 23
click at [440, 524] on icon at bounding box center [442, 593] width 12 height 12
click at [515, 524] on icon at bounding box center [516, 593] width 12 height 12
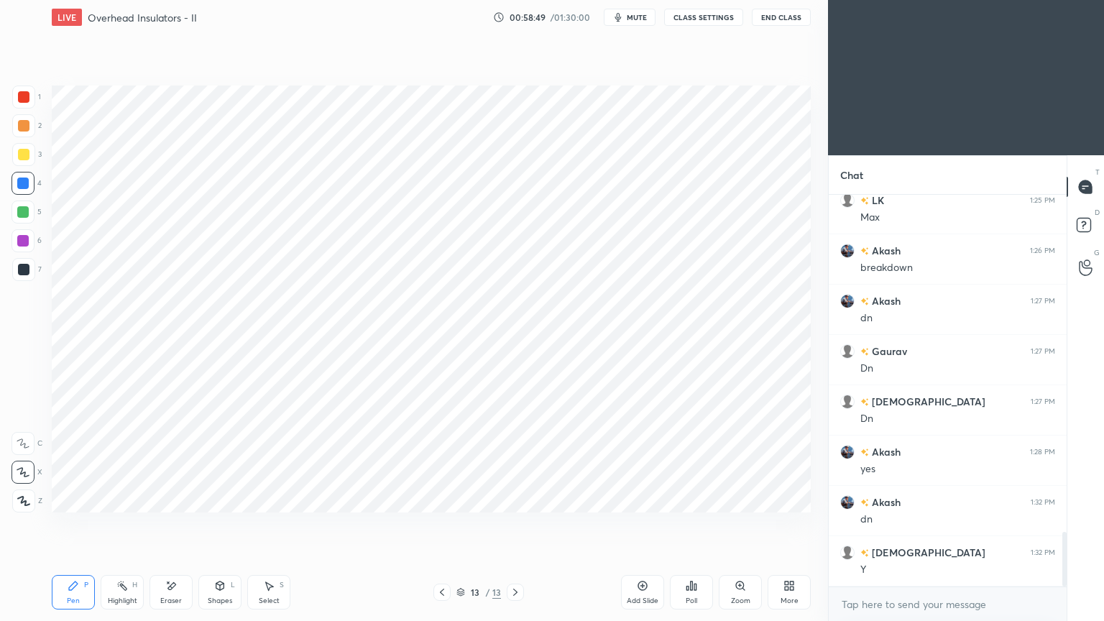
click at [18, 98] on div at bounding box center [24, 97] width 12 height 12
click at [78, 524] on div "Pen P" at bounding box center [73, 592] width 43 height 35
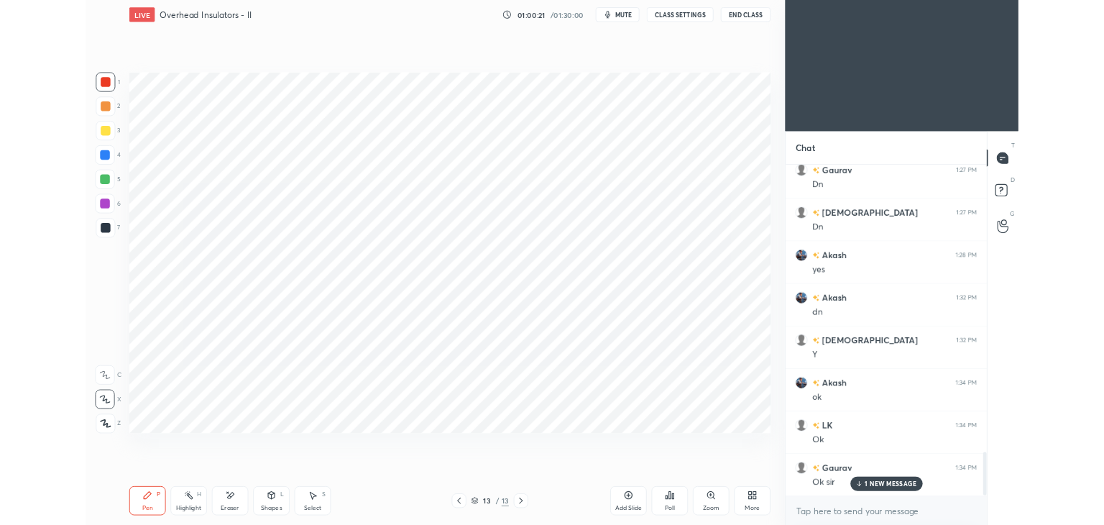
scroll to position [2610, 0]
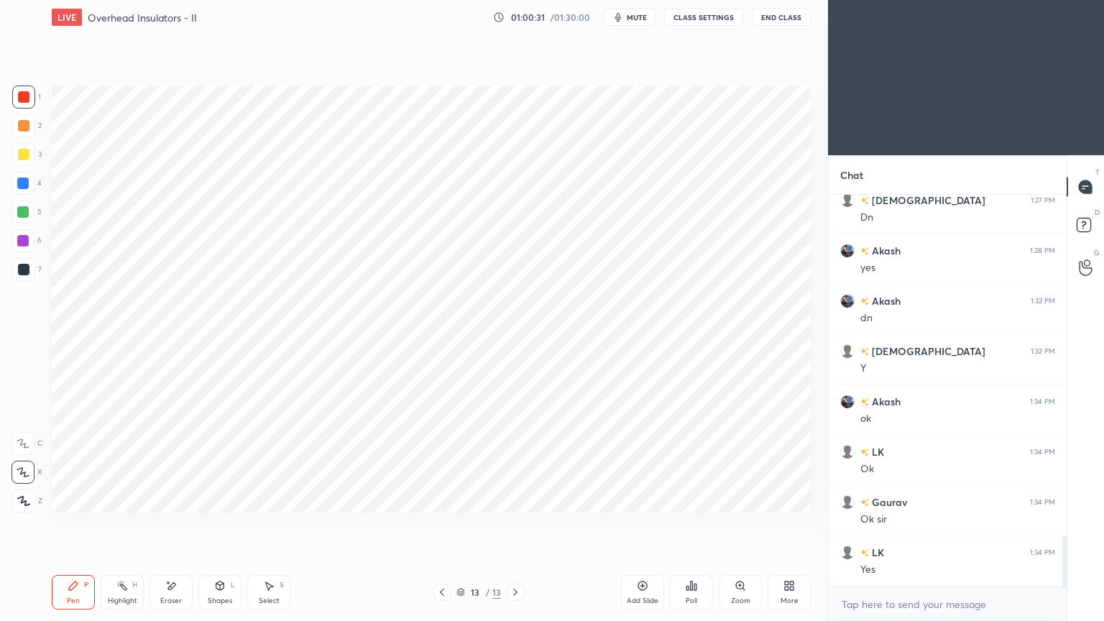
click at [624, 19] on icon "button" at bounding box center [618, 18] width 12 height 12
click at [693, 12] on button "CLASS SETTINGS" at bounding box center [703, 17] width 79 height 17
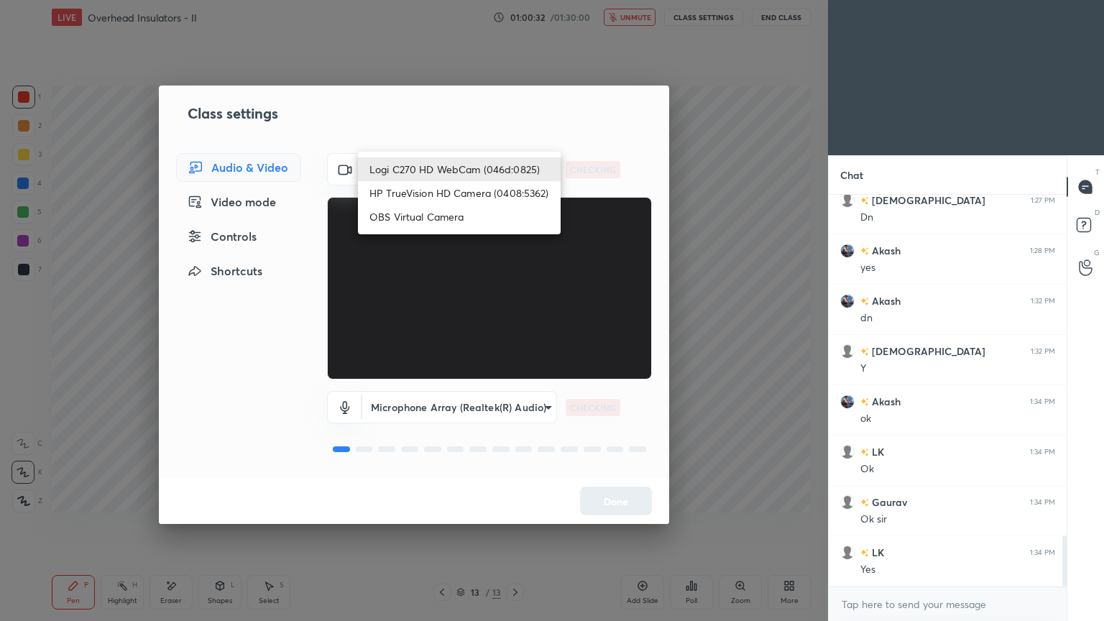
click at [429, 179] on body "1 2 3 4 5 6 7 C X Z E E Erase all H H LIVE Overhead Insulators - II 01:00:32 / …" at bounding box center [552, 310] width 1104 height 621
click at [428, 196] on li "HP TrueVision HD Camera (0408:5362)" at bounding box center [459, 193] width 203 height 24
type input "6e129c3dbbea9c9f038ced86e3329b4af5251c06b4e783936748cd200869bc07"
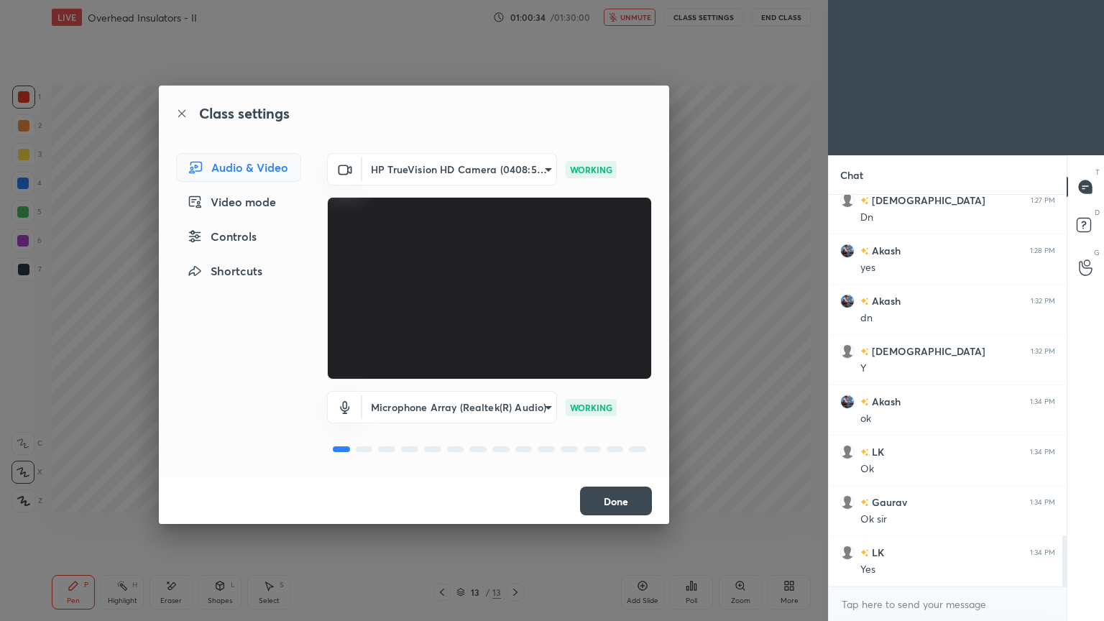
click at [618, 505] on button "Done" at bounding box center [616, 501] width 72 height 29
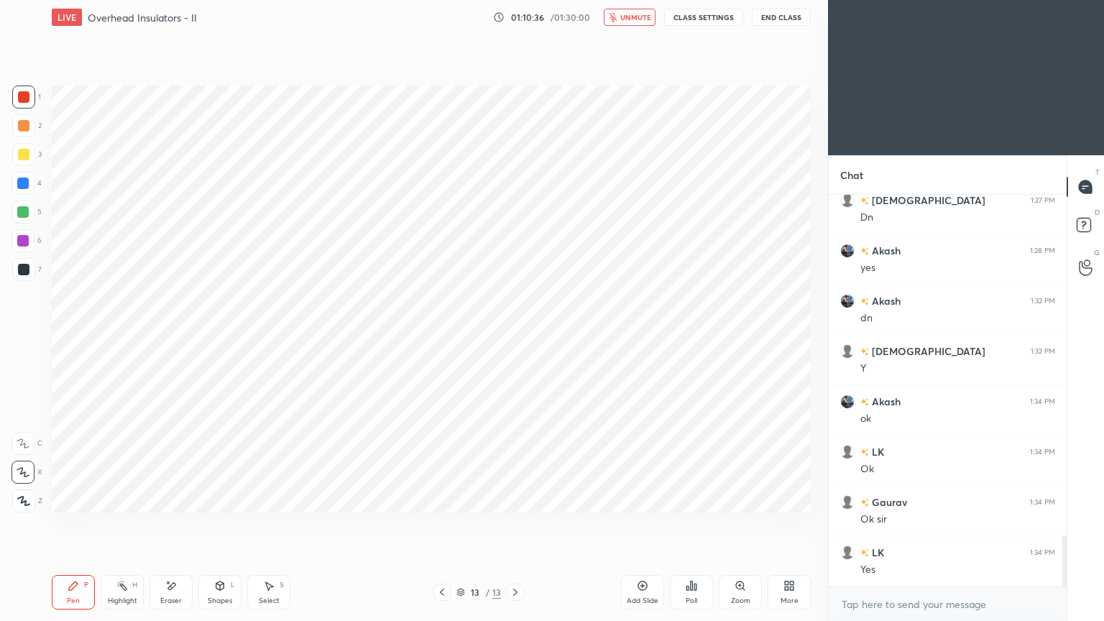
drag, startPoint x: 623, startPoint y: 14, endPoint x: 638, endPoint y: 12, distance: 15.2
click at [624, 14] on span "unmute" at bounding box center [635, 17] width 31 height 10
click at [701, 11] on button "CLASS SETTINGS" at bounding box center [703, 17] width 79 height 17
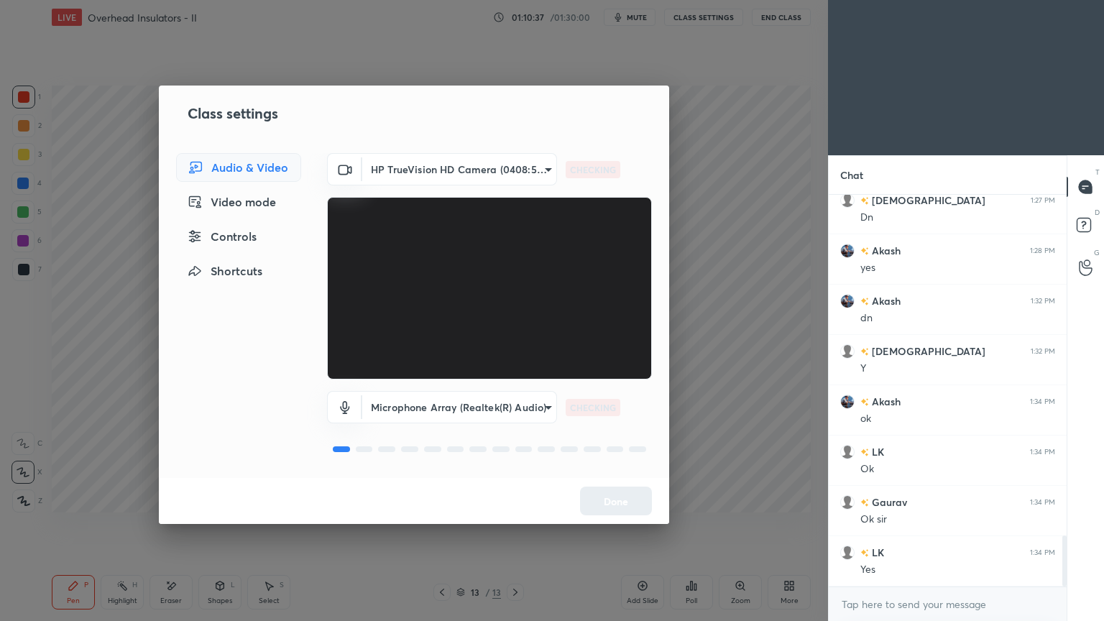
click at [448, 175] on body "1 2 3 4 5 6 7 C X Z E E Erase all H H LIVE Overhead Insulators - II 01:10:37 / …" at bounding box center [552, 310] width 1104 height 621
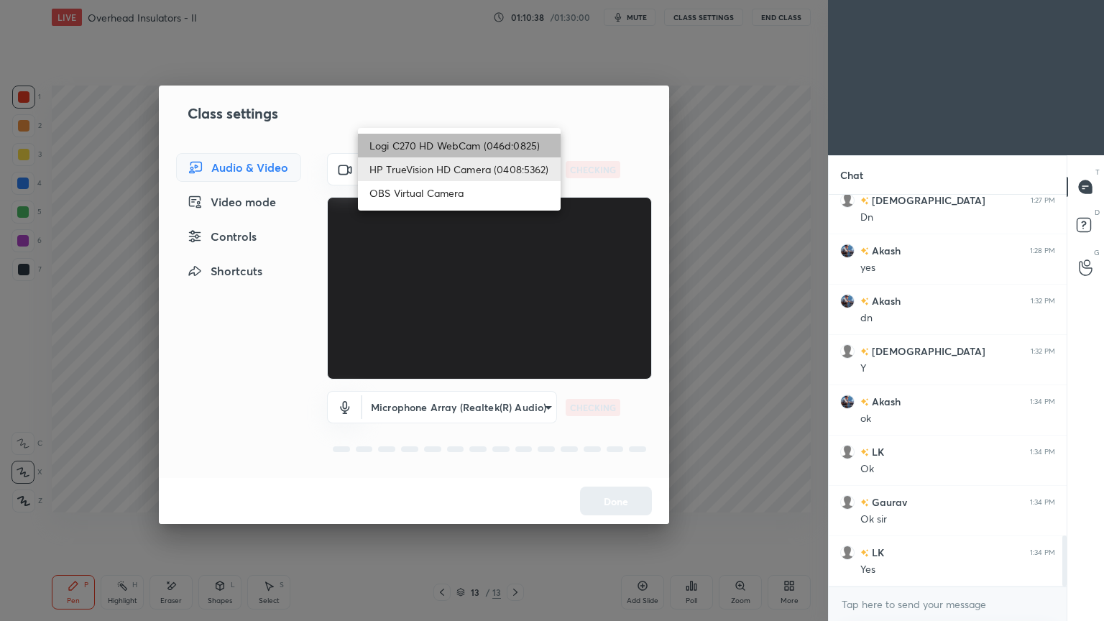
click at [448, 146] on li "Logi C270 HD WebCam (046d:0825)" at bounding box center [459, 146] width 203 height 24
type input "f7d1afb7c9de9e4a754af8163ae90a07716e8f4ac3369fe1a9090404ef363049"
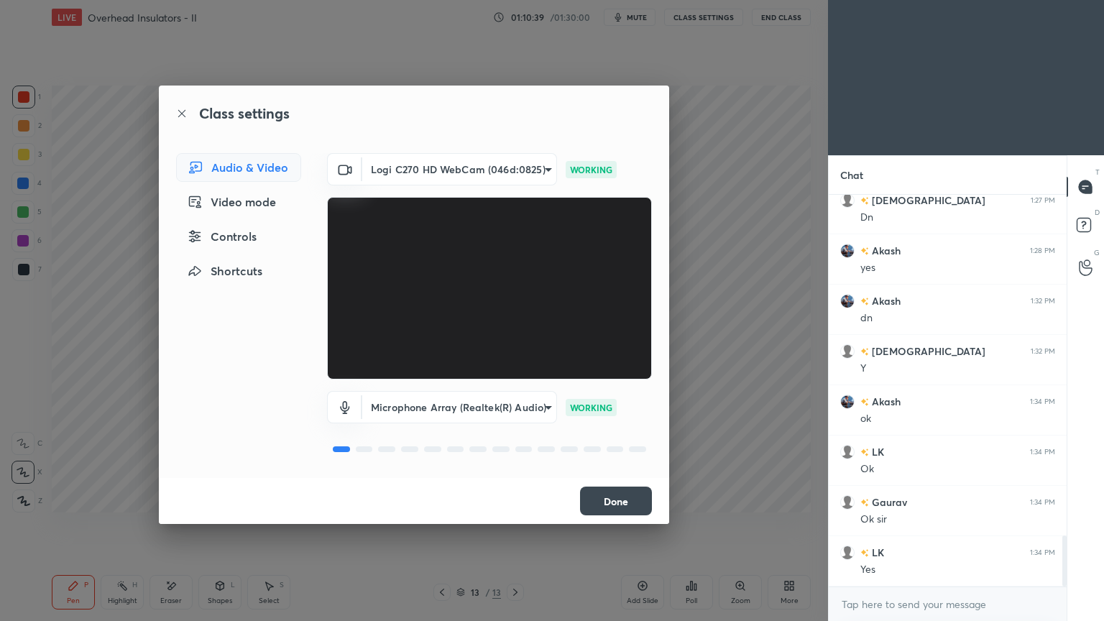
click at [617, 502] on button "Done" at bounding box center [616, 501] width 72 height 29
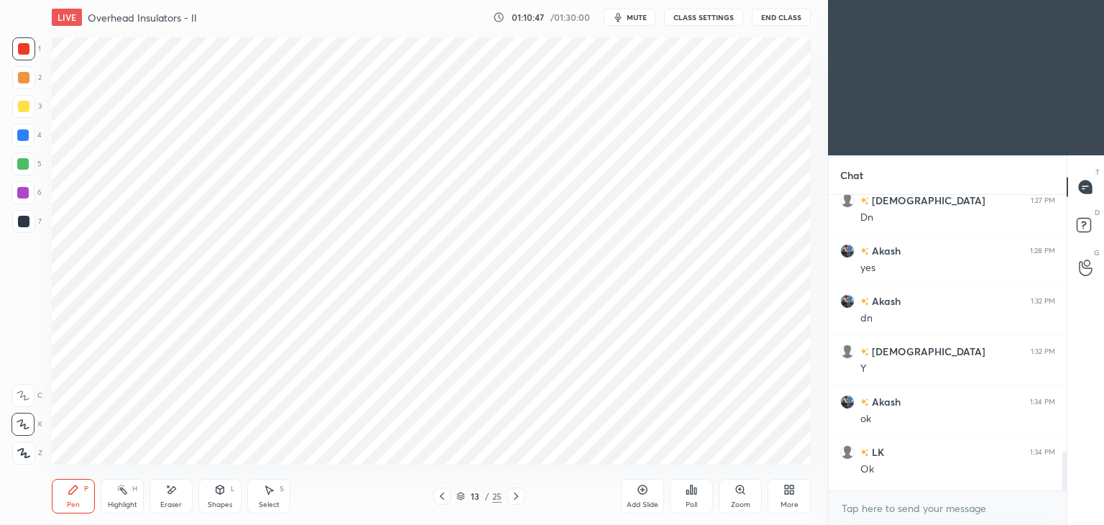
type textarea "x"
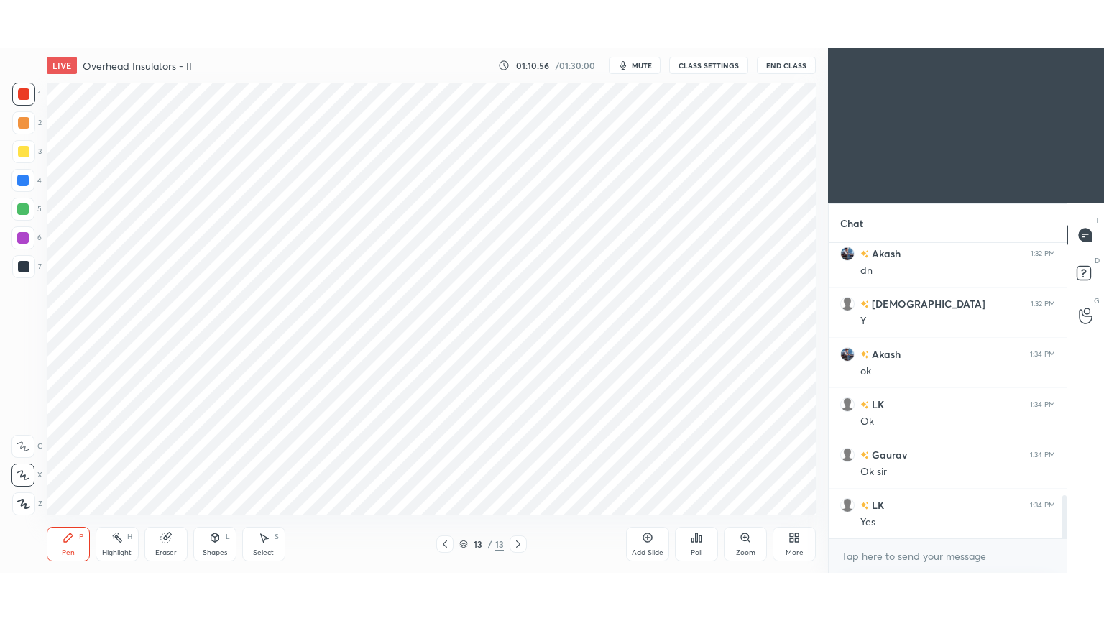
scroll to position [71452, 71115]
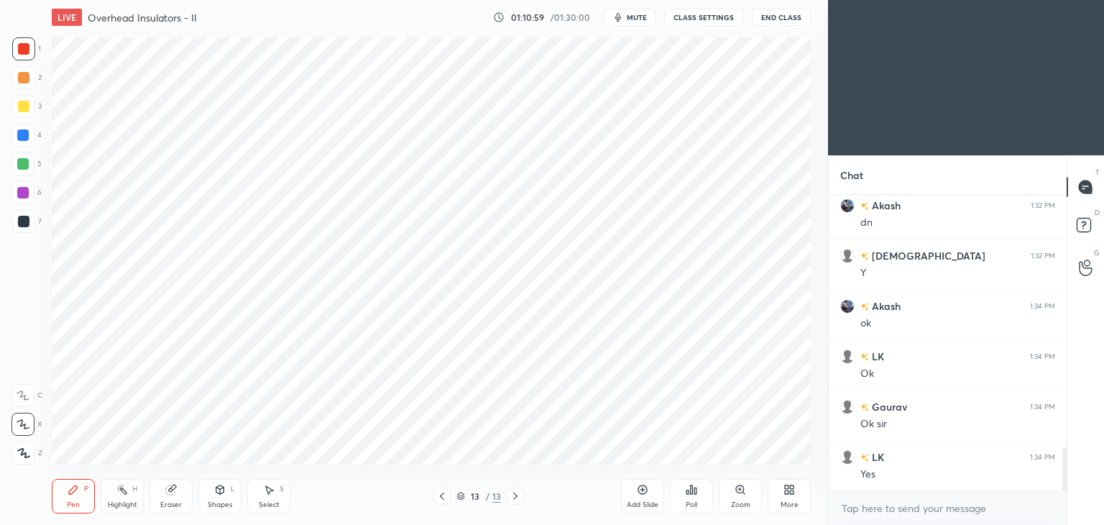
drag, startPoint x: 20, startPoint y: 39, endPoint x: 26, endPoint y: 33, distance: 8.1
click at [20, 45] on div at bounding box center [23, 48] width 23 height 23
click at [20, 423] on icon at bounding box center [23, 424] width 13 height 10
click at [788, 492] on icon at bounding box center [787, 492] width 4 height 4
click at [765, 387] on div "Full screen F" at bounding box center [772, 386] width 58 height 35
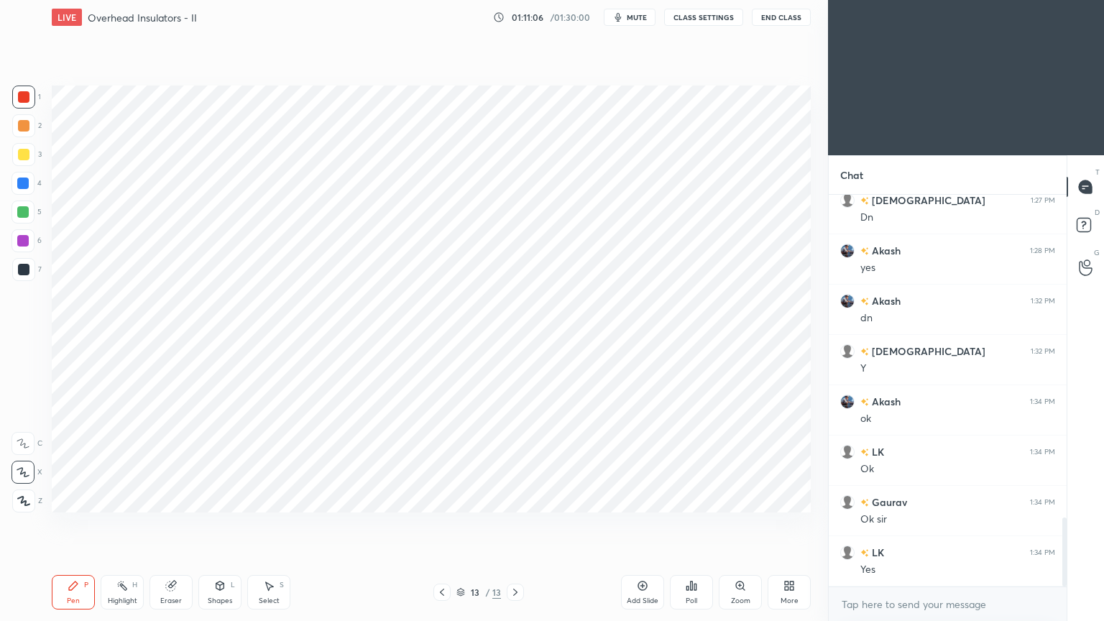
scroll to position [1750, 0]
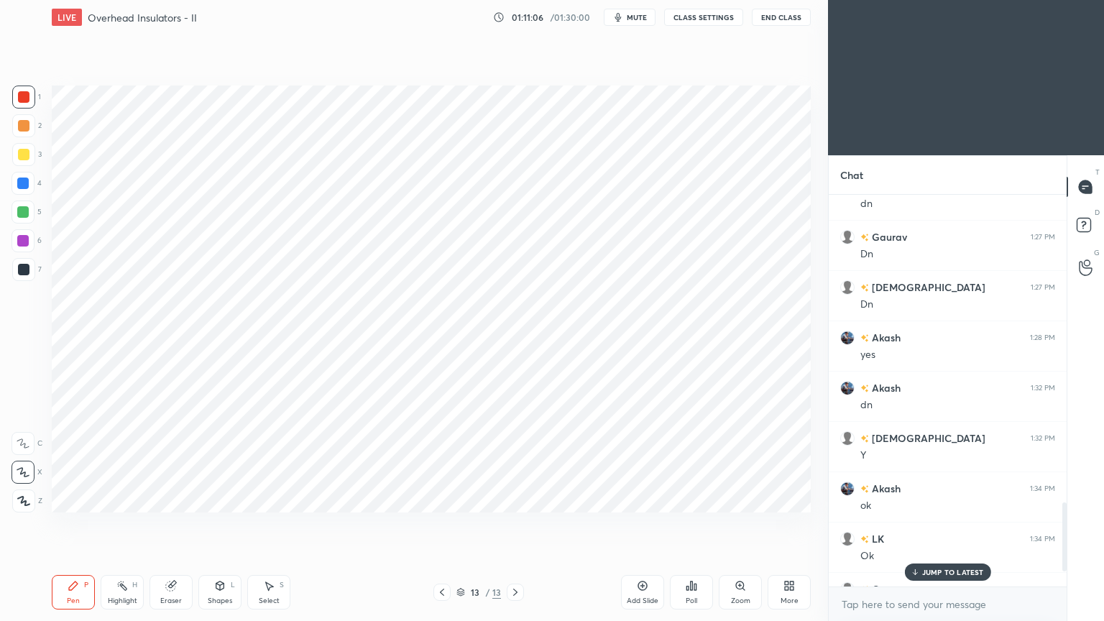
drag, startPoint x: 1064, startPoint y: 540, endPoint x: 1067, endPoint y: 530, distance: 10.5
click at [1067, 524] on div "Chat Akash 1:16 PM dn Akash 1:20 PM R/r ya R/x Akash 1:21 PM conductor surface …" at bounding box center [966, 388] width 276 height 466
drag, startPoint x: 1067, startPoint y: 529, endPoint x: 1073, endPoint y: 586, distance: 57.1
click at [1073, 524] on div "T Messages (T) D Doubts (D) G Raise Hand (G)" at bounding box center [1085, 388] width 37 height 466
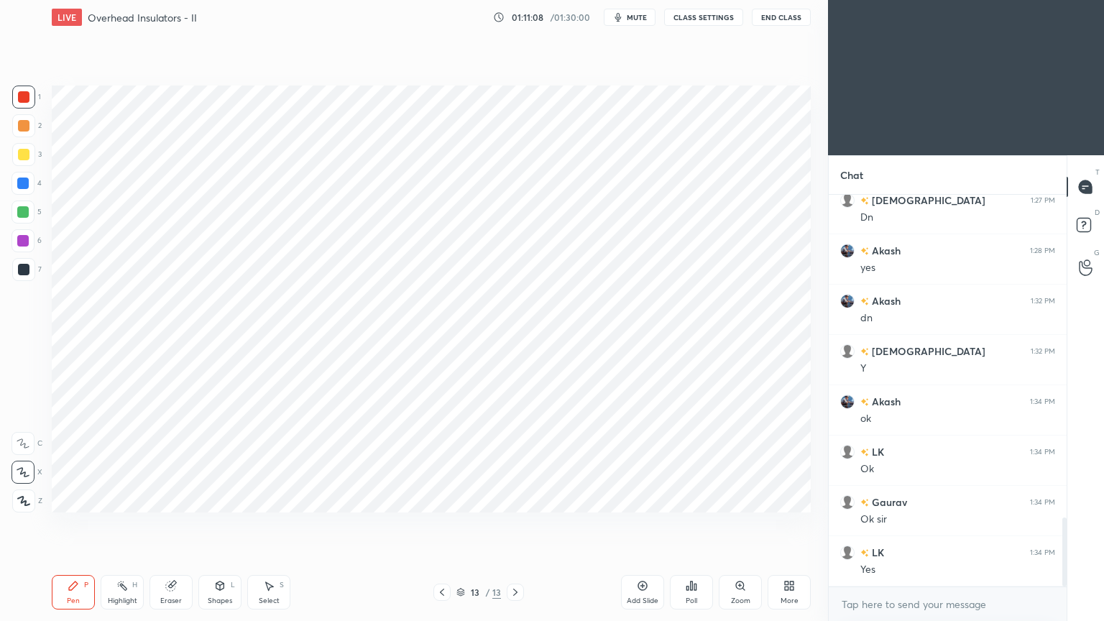
drag, startPoint x: 1062, startPoint y: 541, endPoint x: 1070, endPoint y: 576, distance: 35.2
click at [1070, 524] on div "Chat Gaurav 1:27 PM Dn shivam 1:27 PM Dn Akash 1:28 PM yes Akash 1:32 PM dn shi…" at bounding box center [966, 388] width 276 height 466
drag, startPoint x: 1062, startPoint y: 541, endPoint x: 1067, endPoint y: 579, distance: 37.6
click at [1067, 524] on div "Chat Gaurav 1:27 PM Dn shivam 1:27 PM Dn Akash 1:28 PM yes Akash 1:32 PM dn shi…" at bounding box center [966, 388] width 276 height 466
drag, startPoint x: 1065, startPoint y: 547, endPoint x: 1067, endPoint y: 580, distance: 33.1
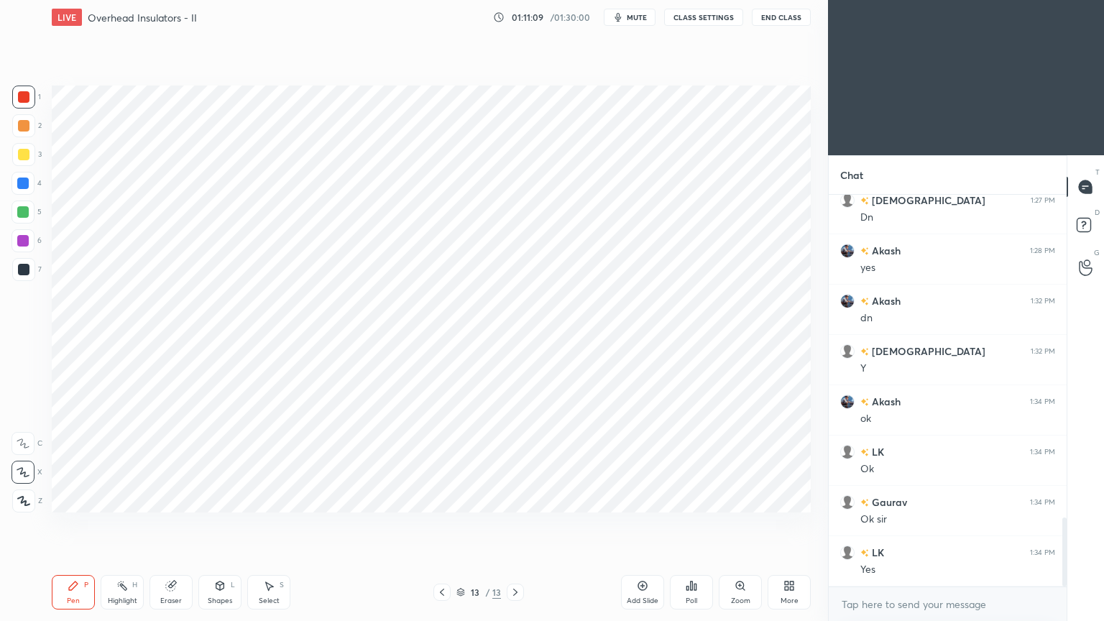
click at [1067, 524] on div "Chat Gaurav 1:27 PM Dn shivam 1:27 PM Dn Akash 1:28 PM yes Akash 1:32 PM dn shi…" at bounding box center [966, 388] width 276 height 466
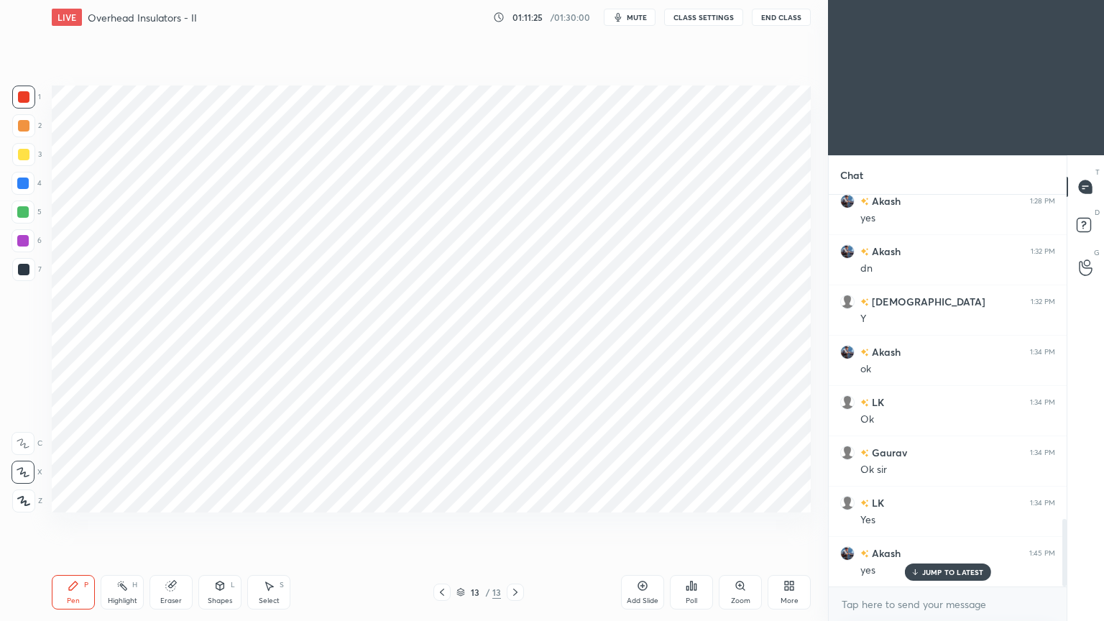
click at [647, 524] on div "Add Slide" at bounding box center [643, 600] width 32 height 7
click at [21, 97] on div at bounding box center [24, 97] width 12 height 12
click at [18, 211] on div at bounding box center [23, 212] width 12 height 12
click at [218, 524] on div "Shapes" at bounding box center [220, 600] width 24 height 7
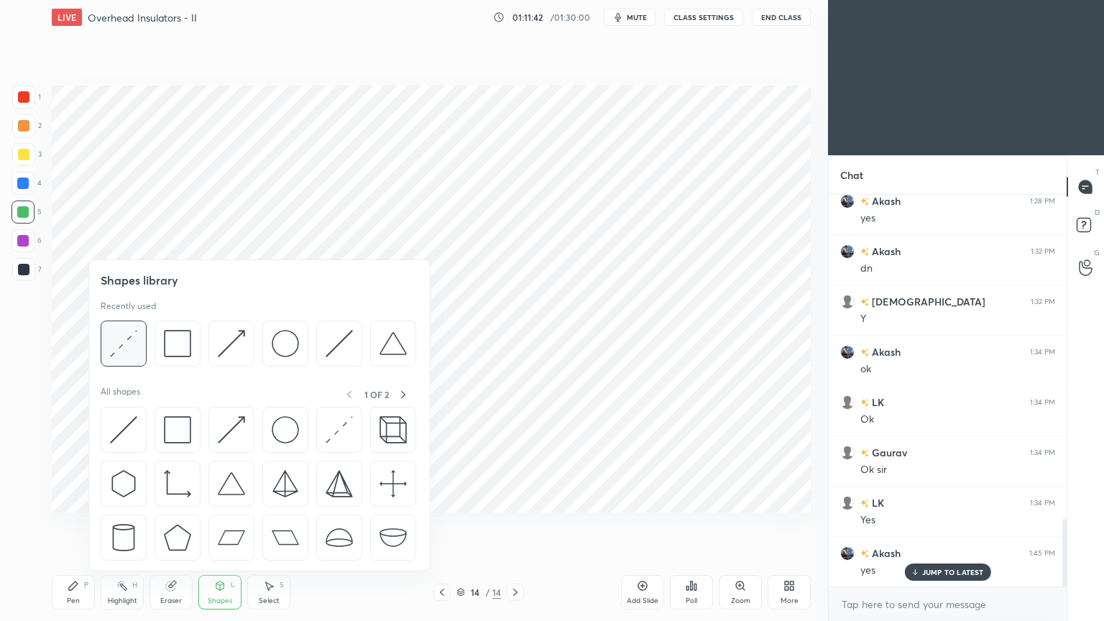
click at [127, 347] on img at bounding box center [123, 343] width 27 height 27
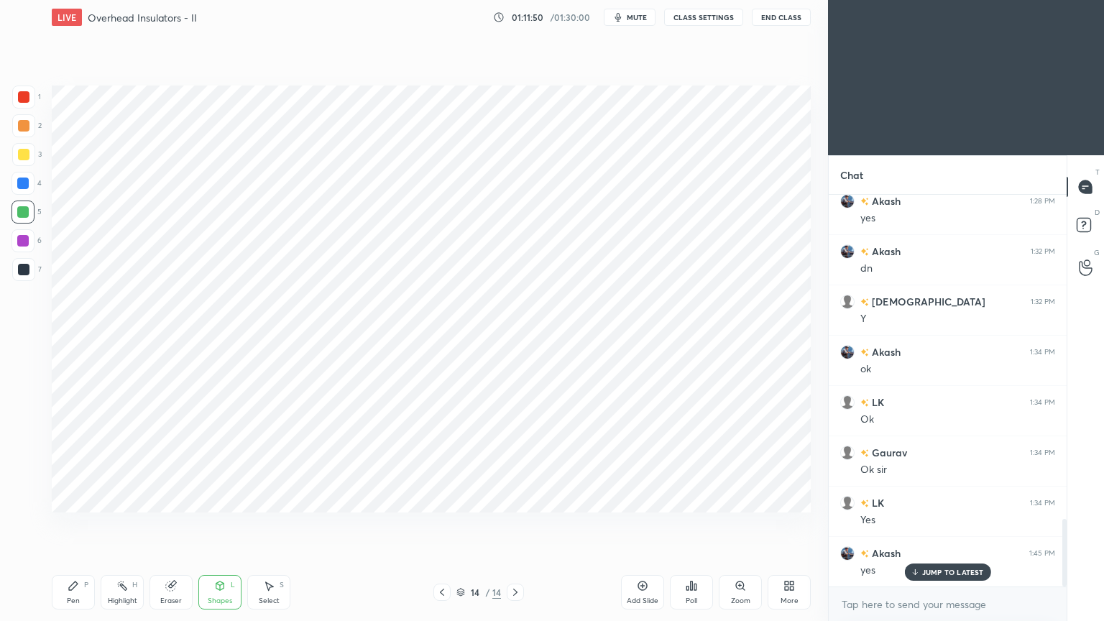
click at [4, 188] on div "1 2 3 4 5 6 7 C X Z C X Z E E Erase all H H" at bounding box center [23, 299] width 46 height 427
click at [27, 181] on div at bounding box center [23, 184] width 12 height 12
click at [75, 524] on div "Pen" at bounding box center [73, 600] width 13 height 7
click at [29, 244] on div at bounding box center [23, 240] width 23 height 23
click at [170, 524] on div "Eraser" at bounding box center [171, 592] width 43 height 35
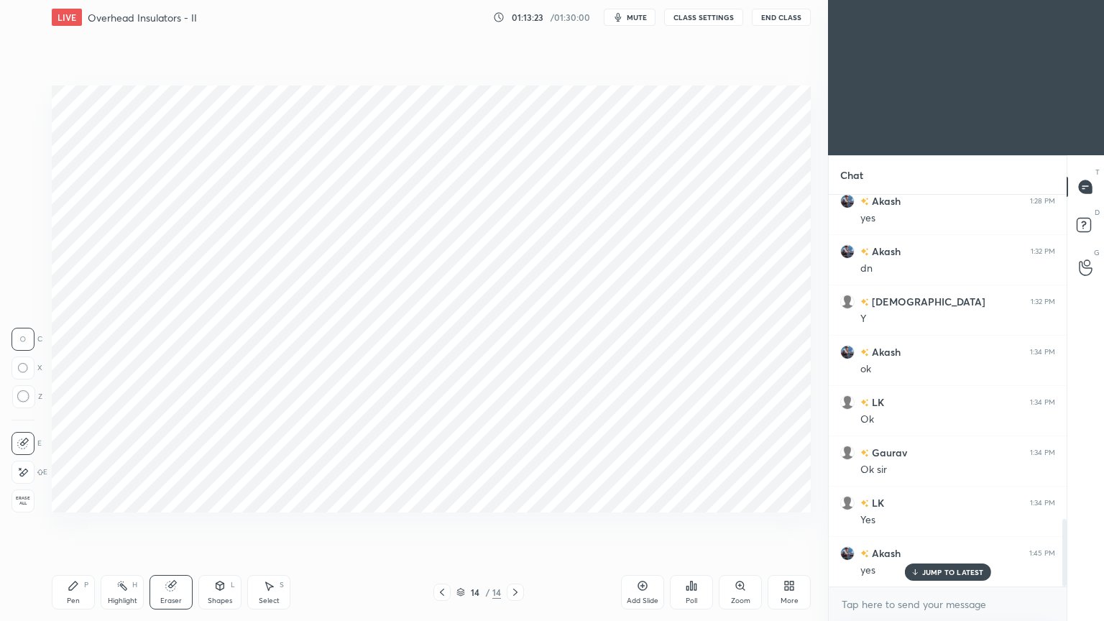
drag, startPoint x: 78, startPoint y: 589, endPoint x: 86, endPoint y: 589, distance: 8.6
click at [81, 524] on div "Pen P" at bounding box center [73, 592] width 43 height 35
click at [12, 183] on div at bounding box center [23, 183] width 23 height 23
click at [438, 524] on icon at bounding box center [442, 593] width 12 height 12
click at [444, 524] on icon at bounding box center [442, 593] width 12 height 12
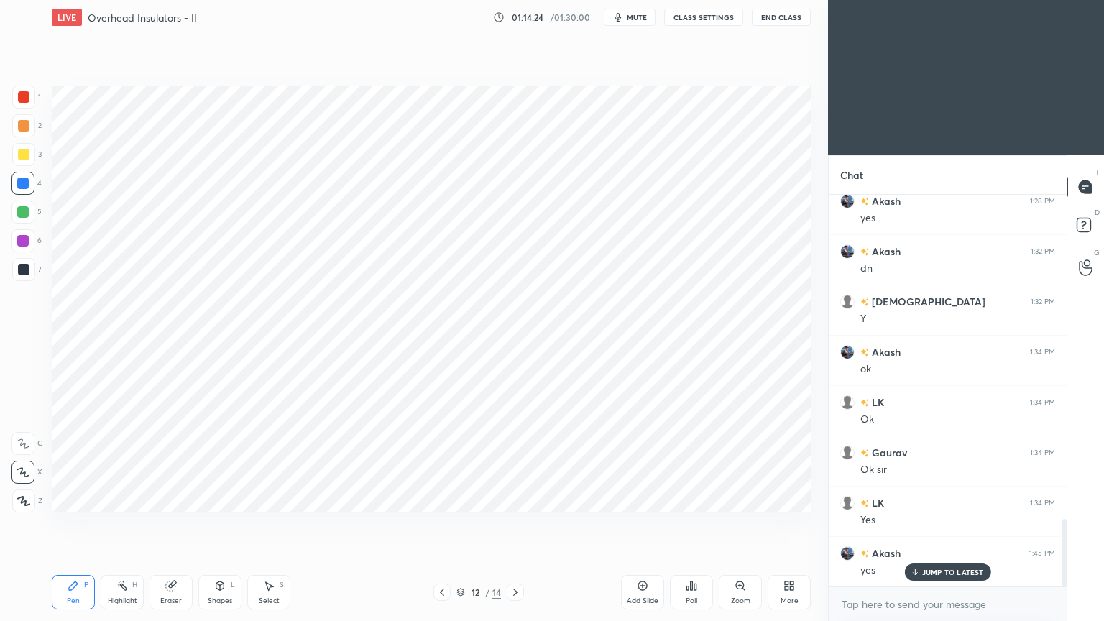
click at [446, 524] on icon at bounding box center [442, 593] width 12 height 12
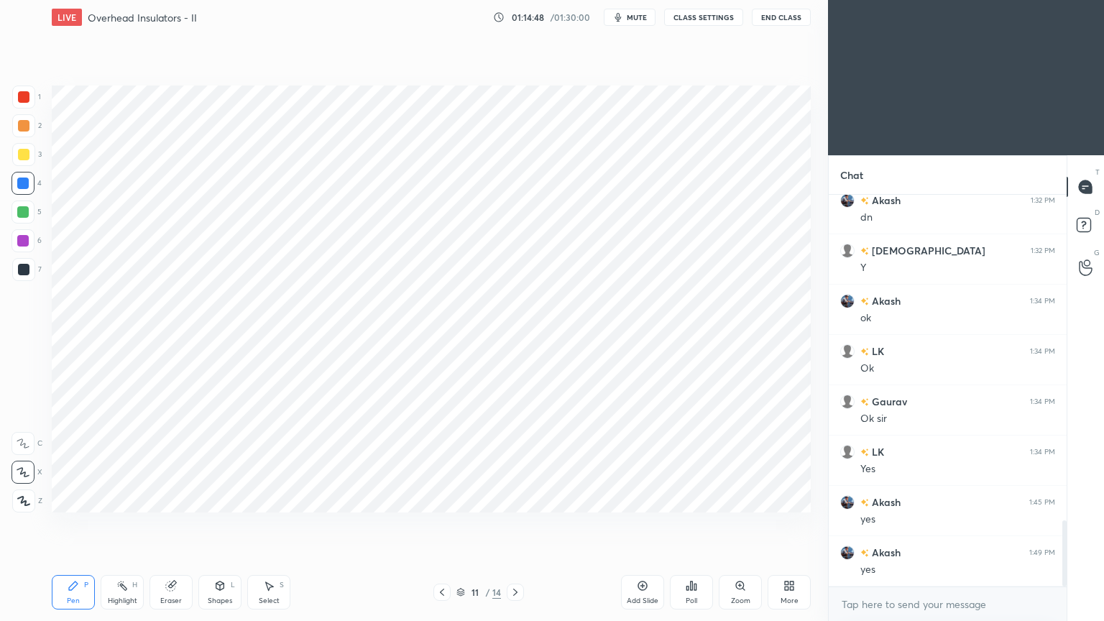
click at [515, 524] on icon at bounding box center [516, 593] width 12 height 12
click at [518, 524] on icon at bounding box center [516, 593] width 12 height 12
click at [520, 524] on icon at bounding box center [516, 593] width 12 height 12
click at [522, 524] on div at bounding box center [515, 592] width 17 height 17
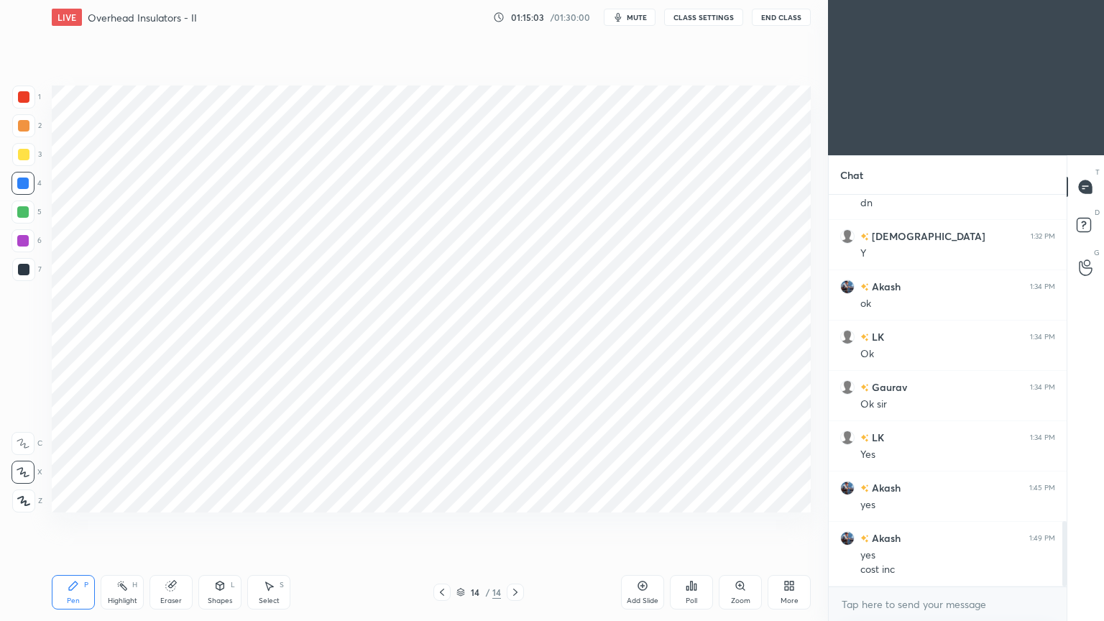
scroll to position [1966, 0]
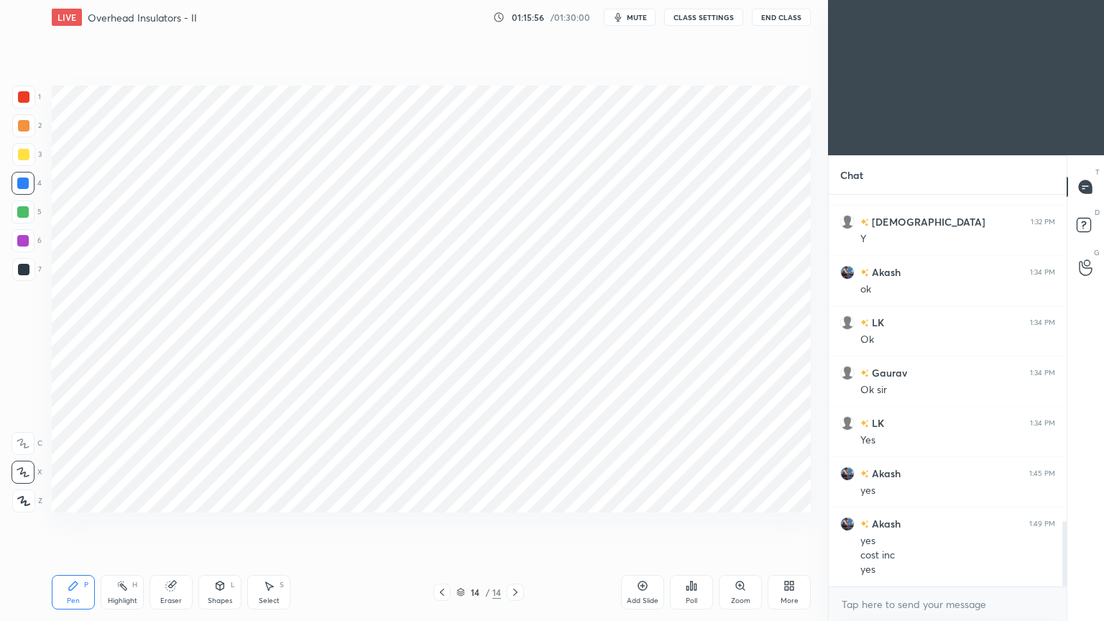
click at [20, 272] on div at bounding box center [24, 270] width 12 height 12
click at [20, 244] on div at bounding box center [23, 241] width 12 height 12
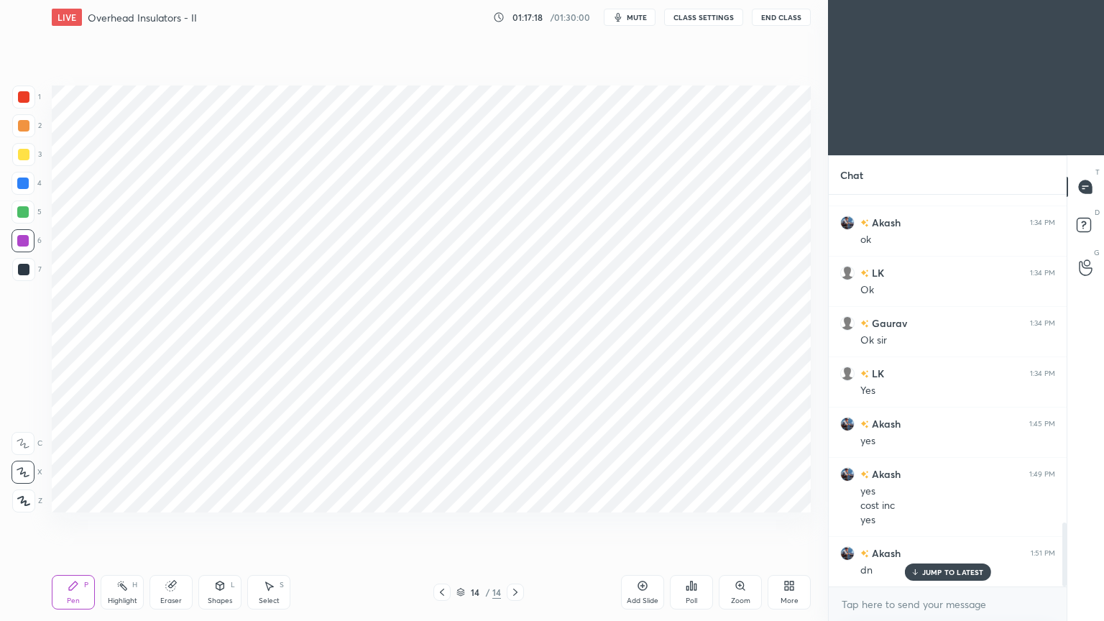
scroll to position [4, 4]
click at [648, 524] on div "Add Slide" at bounding box center [642, 592] width 43 height 35
click at [23, 190] on div at bounding box center [23, 183] width 23 height 23
click at [23, 270] on div at bounding box center [24, 270] width 12 height 12
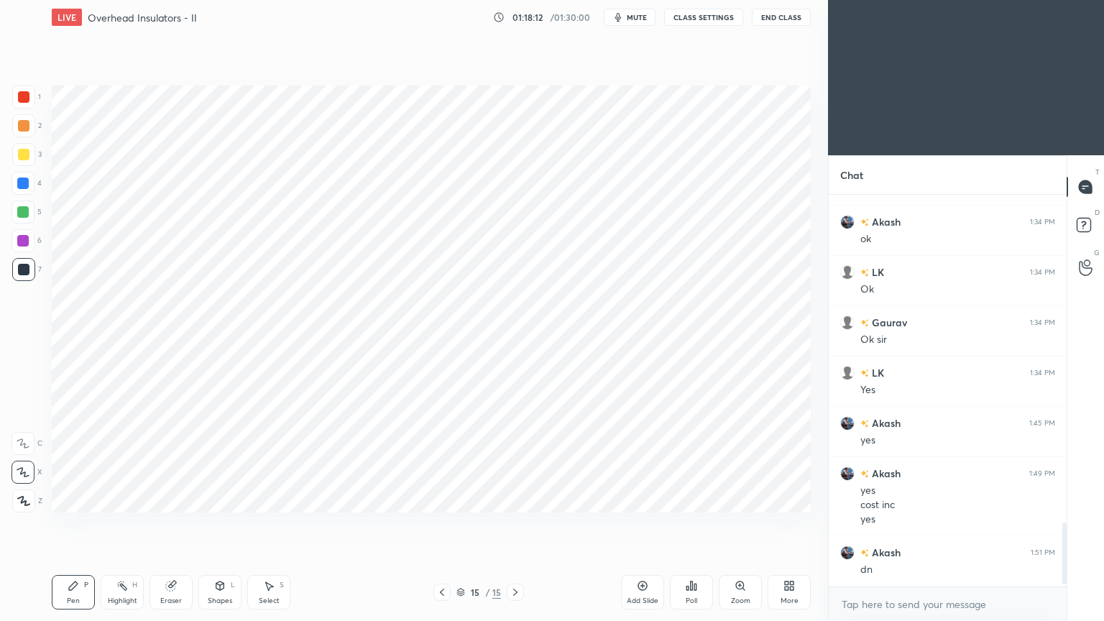
click at [26, 183] on div at bounding box center [23, 184] width 12 height 12
click at [23, 97] on div at bounding box center [24, 97] width 12 height 12
click at [26, 275] on div at bounding box center [23, 269] width 23 height 23
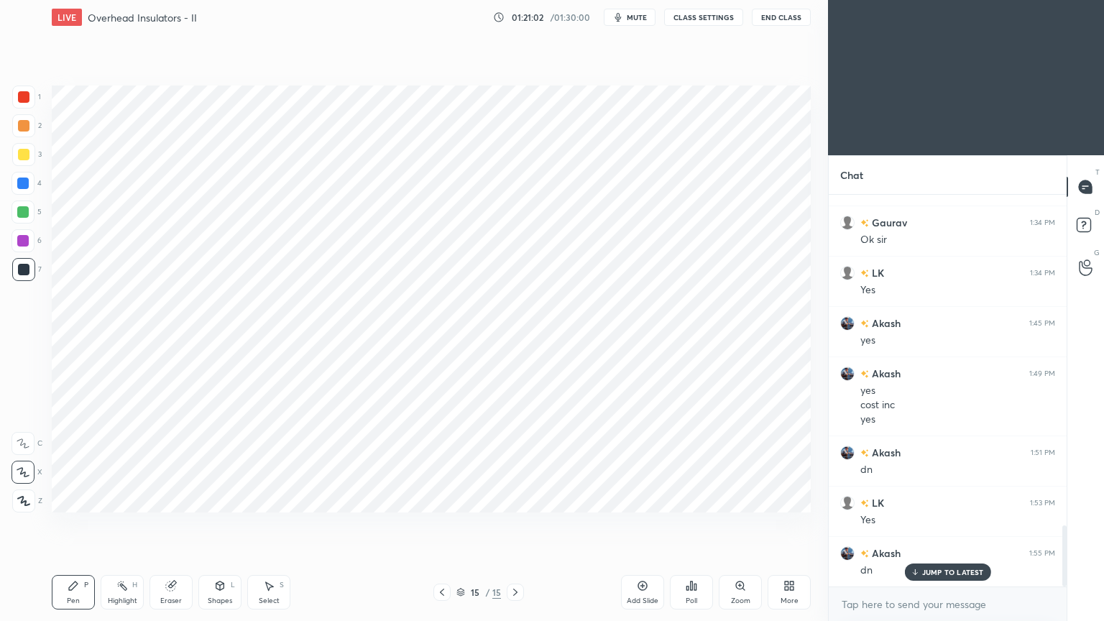
scroll to position [359, 234]
click at [641, 524] on div "Add Slide" at bounding box center [643, 600] width 32 height 7
click at [23, 213] on div at bounding box center [23, 212] width 12 height 12
click at [217, 524] on div "Shapes" at bounding box center [220, 600] width 24 height 7
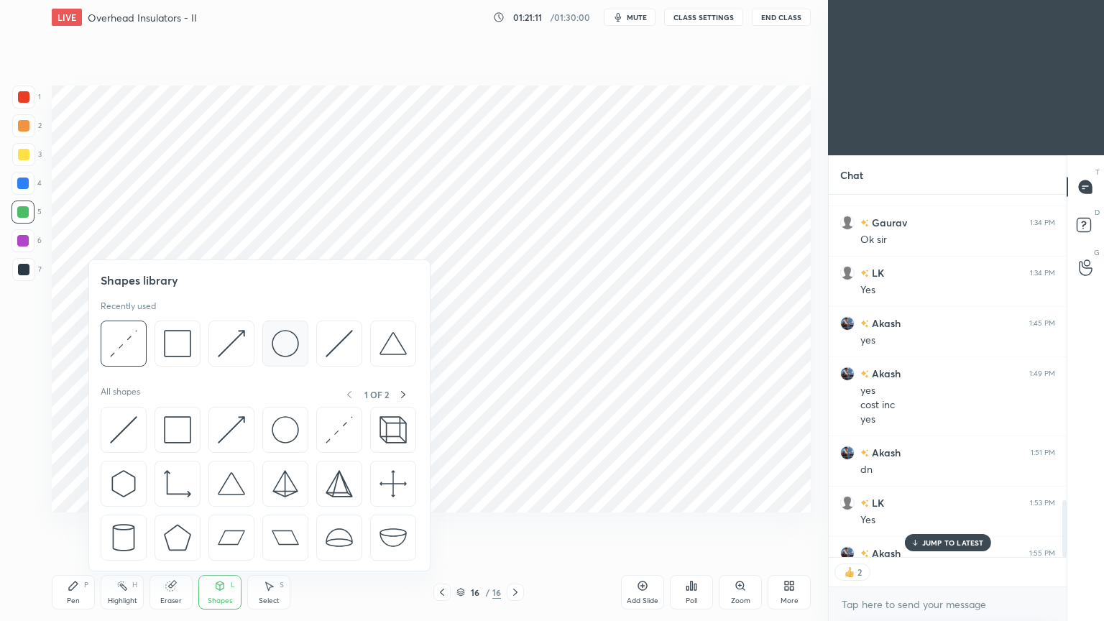
click at [290, 348] on img at bounding box center [285, 343] width 27 height 27
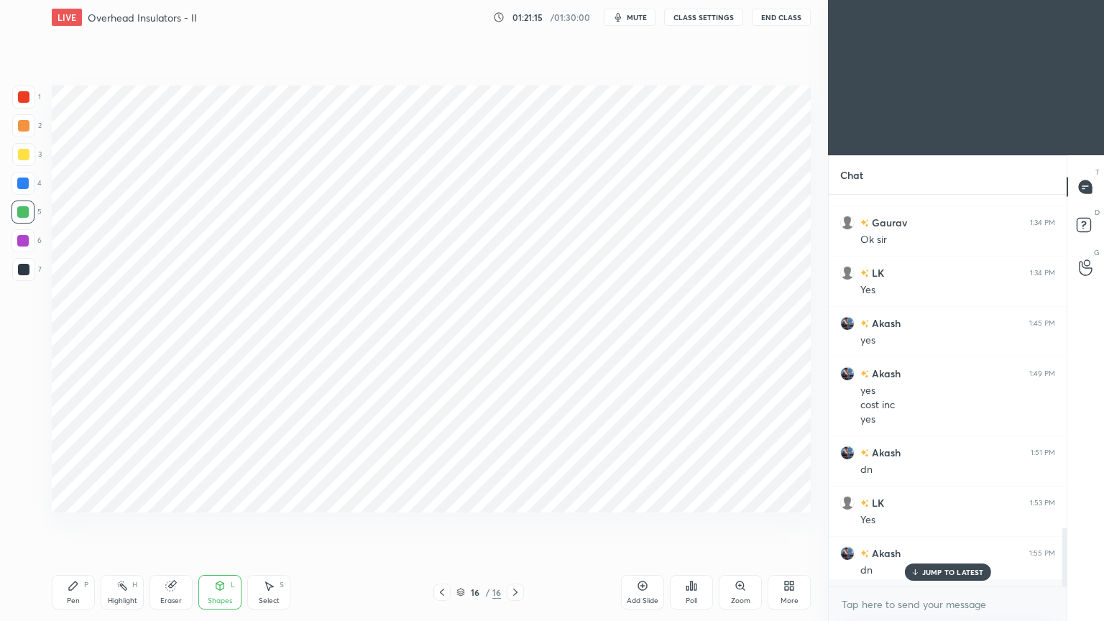
scroll to position [2117, 0]
click at [23, 152] on div at bounding box center [24, 155] width 12 height 12
click at [78, 524] on div "Pen P" at bounding box center [73, 592] width 43 height 35
drag, startPoint x: 23, startPoint y: 249, endPoint x: 29, endPoint y: 244, distance: 8.1
click at [26, 244] on div "1 2 3 4 5 6 7" at bounding box center [27, 186] width 30 height 201
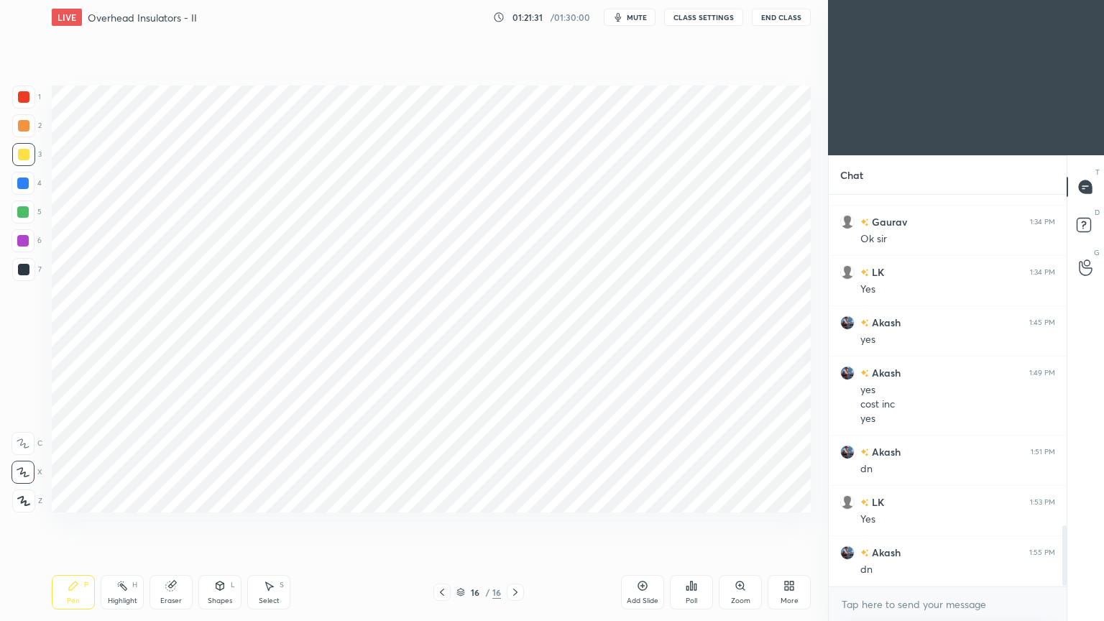
click at [33, 247] on div at bounding box center [23, 240] width 23 height 23
click at [224, 524] on icon at bounding box center [220, 586] width 12 height 12
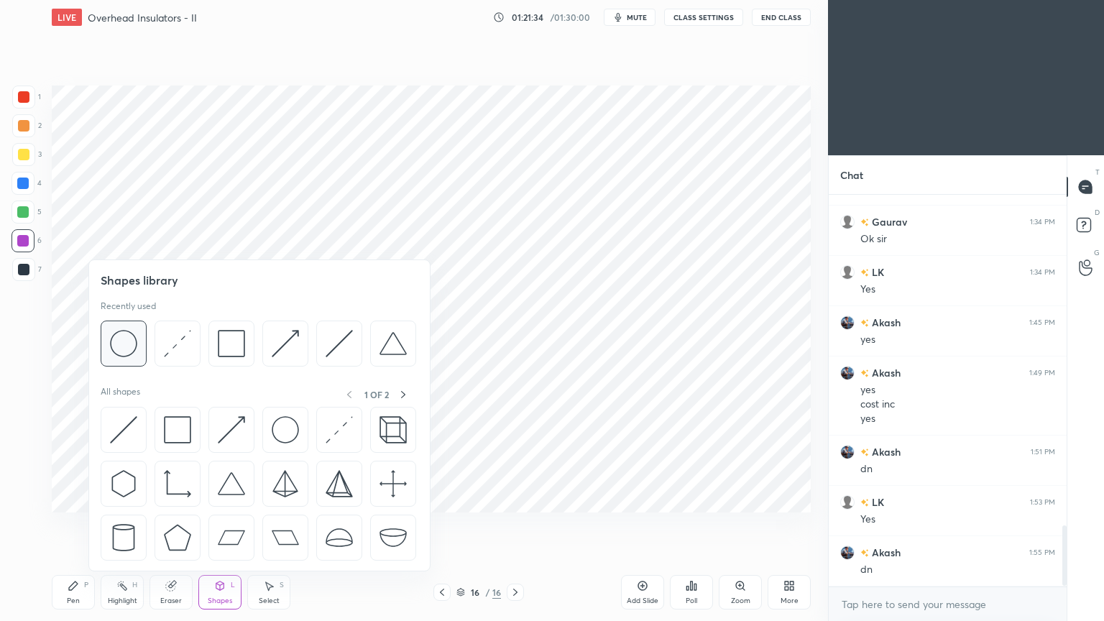
click at [129, 339] on img at bounding box center [123, 343] width 27 height 27
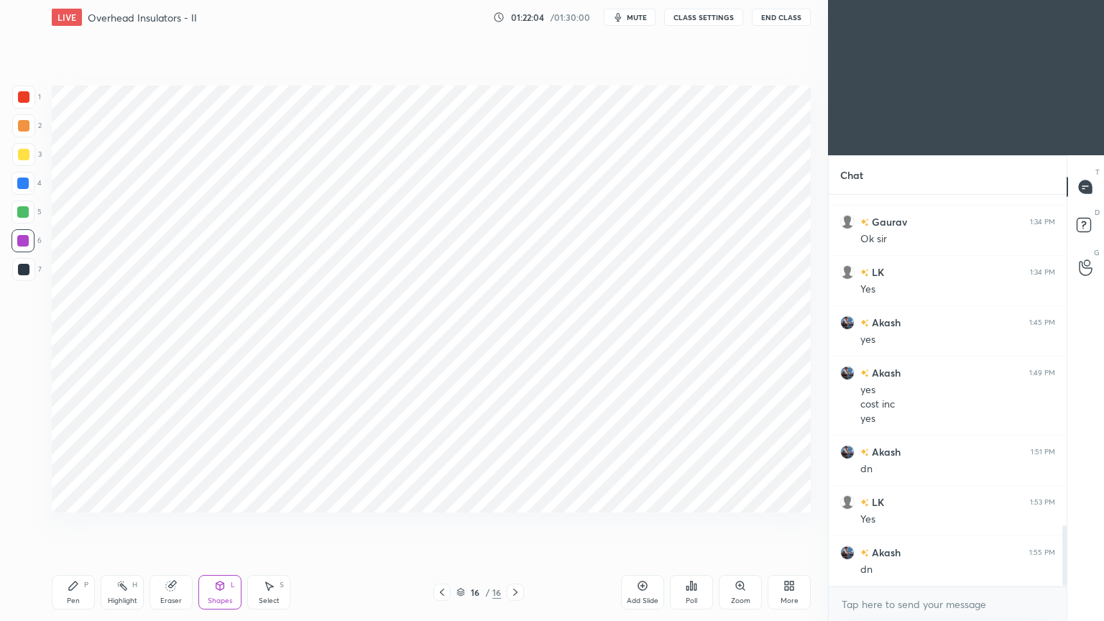
click at [24, 271] on div at bounding box center [24, 270] width 12 height 12
click at [73, 524] on div "Pen P" at bounding box center [73, 592] width 43 height 35
click at [441, 524] on icon at bounding box center [442, 593] width 12 height 12
click at [515, 524] on icon at bounding box center [515, 592] width 4 height 7
click at [27, 104] on div at bounding box center [23, 97] width 23 height 23
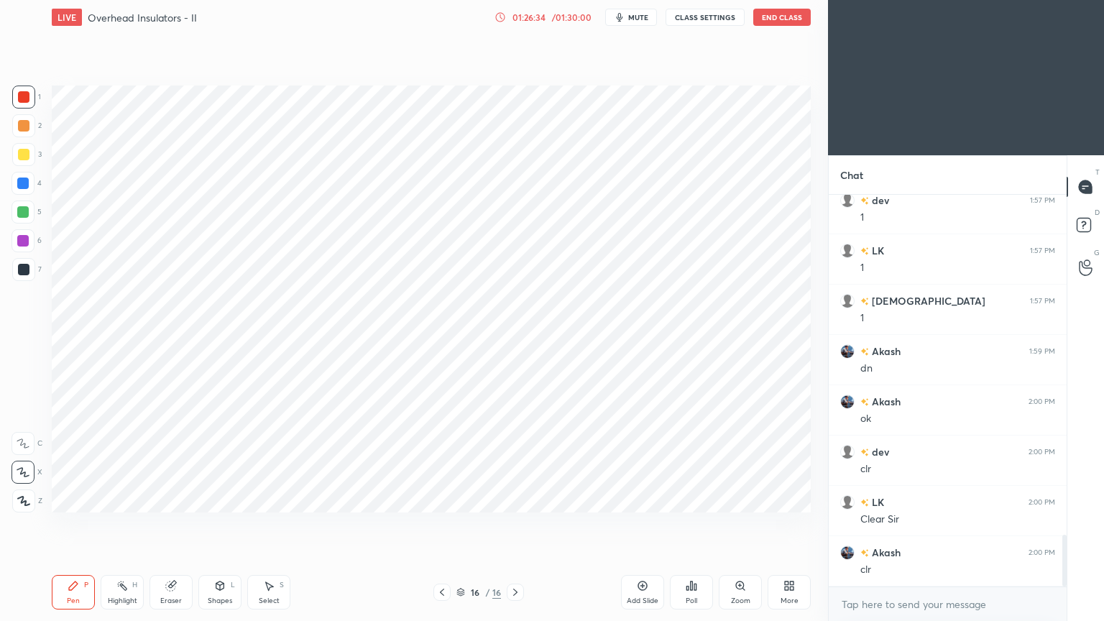
scroll to position [2619, 0]
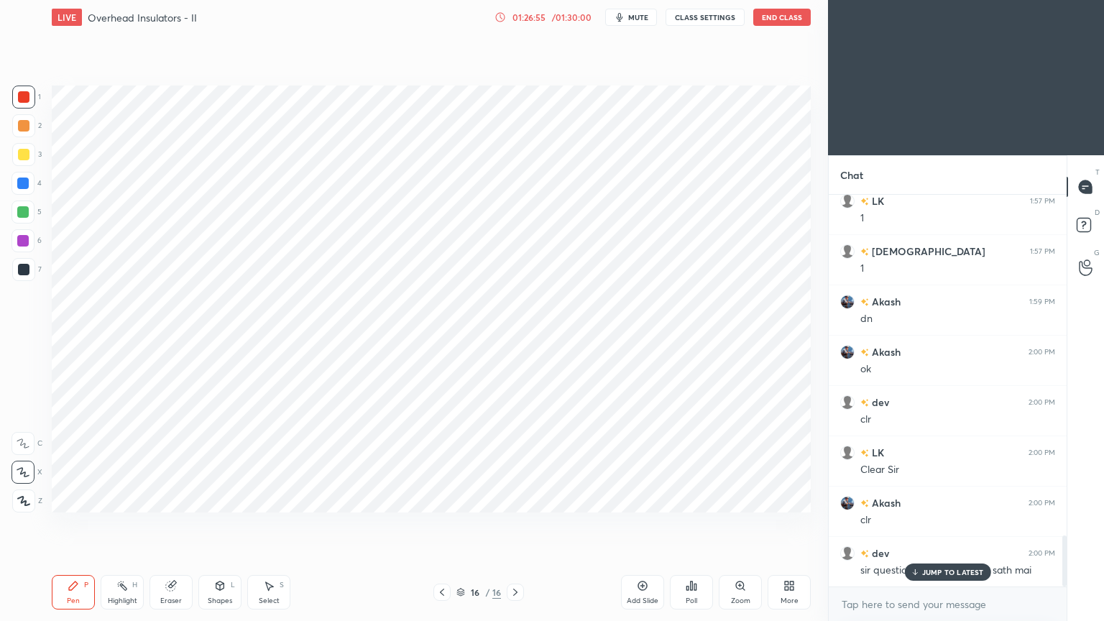
click at [939, 524] on p "JUMP TO LATEST" at bounding box center [953, 572] width 62 height 9
click at [436, 524] on div at bounding box center [441, 592] width 17 height 17
click at [437, 524] on div at bounding box center [441, 592] width 17 height 17
click at [437, 524] on icon at bounding box center [442, 593] width 12 height 12
click at [438, 524] on icon at bounding box center [442, 593] width 12 height 12
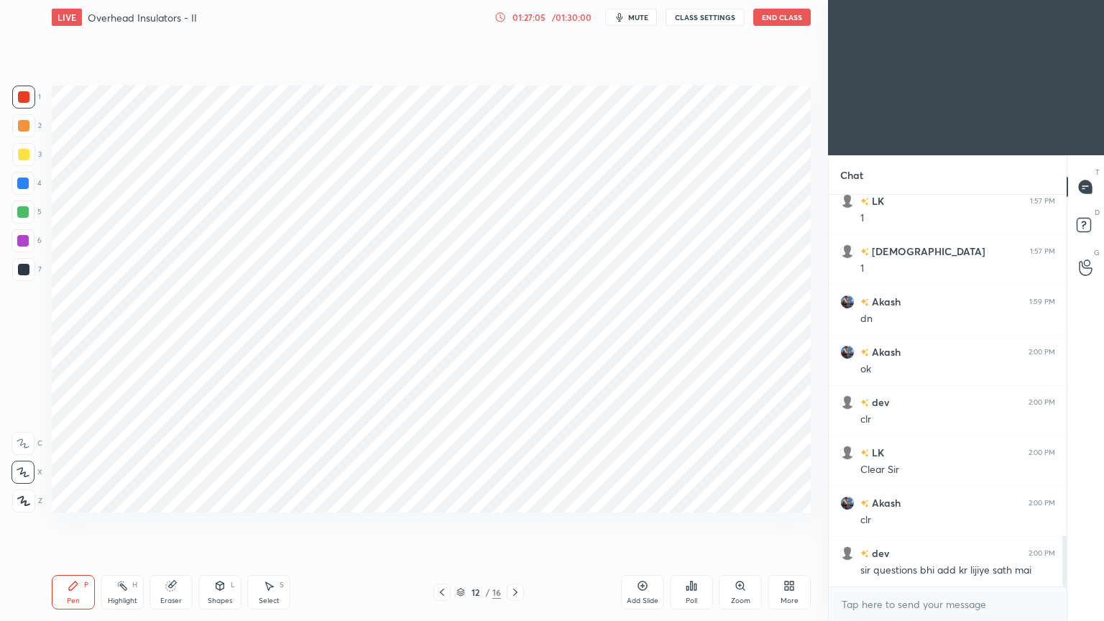
click at [440, 524] on icon at bounding box center [442, 593] width 12 height 12
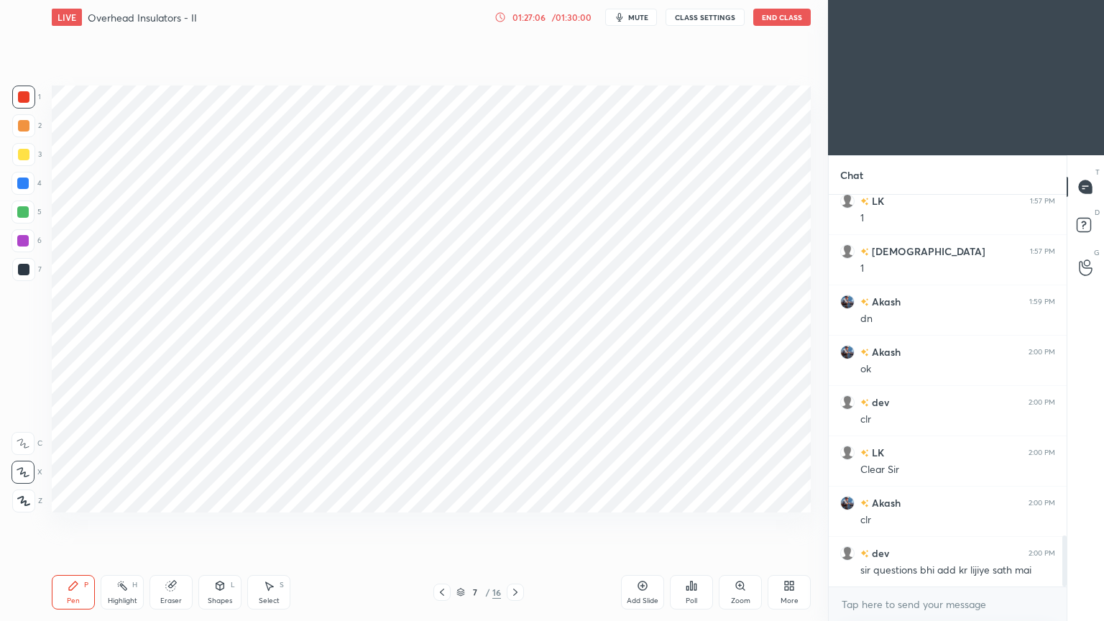
click at [440, 524] on div at bounding box center [441, 592] width 17 height 17
click at [438, 524] on div at bounding box center [441, 592] width 17 height 17
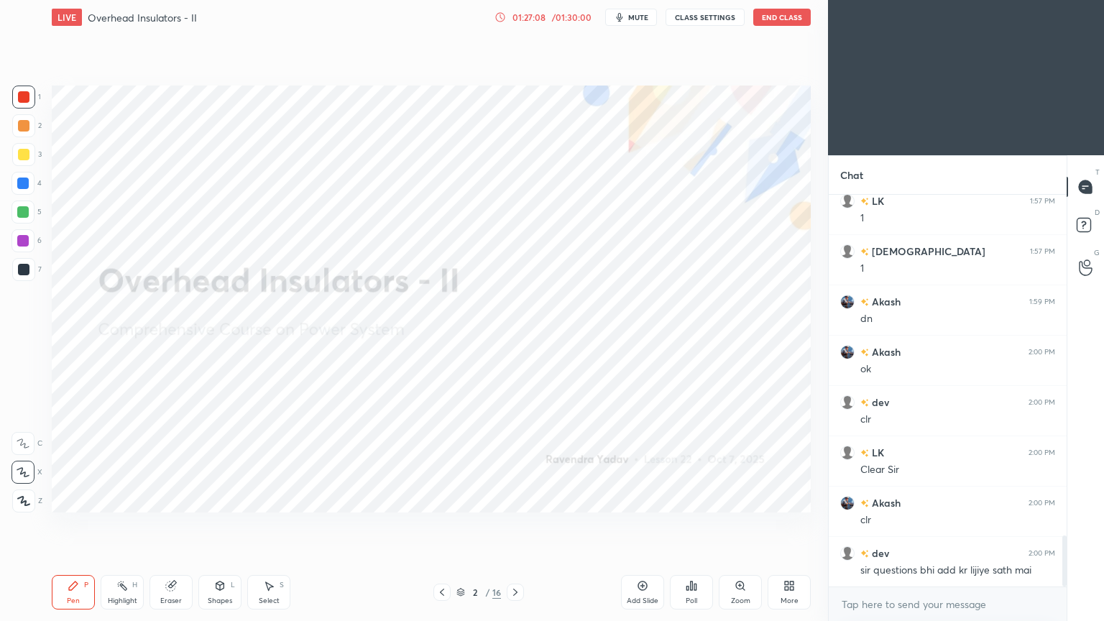
click at [438, 524] on div "Pen P Highlight H Eraser Shapes L Select S 2 / 16 Add Slide Poll Zoom More" at bounding box center [431, 593] width 759 height 58
click at [437, 524] on div "Pen P Highlight H Eraser Shapes L Select S 2 / 16 Add Slide Poll Zoom More" at bounding box center [431, 593] width 759 height 58
click at [515, 524] on icon at bounding box center [516, 593] width 12 height 12
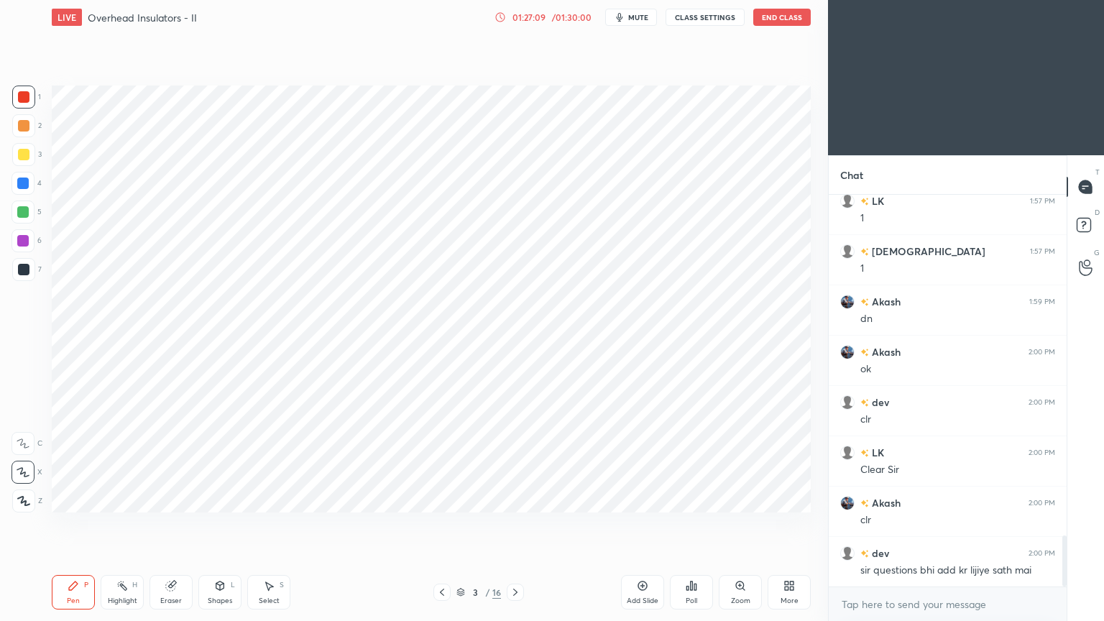
click at [515, 524] on icon at bounding box center [516, 593] width 12 height 12
click at [513, 524] on icon at bounding box center [516, 593] width 12 height 12
click at [513, 524] on div at bounding box center [515, 592] width 17 height 17
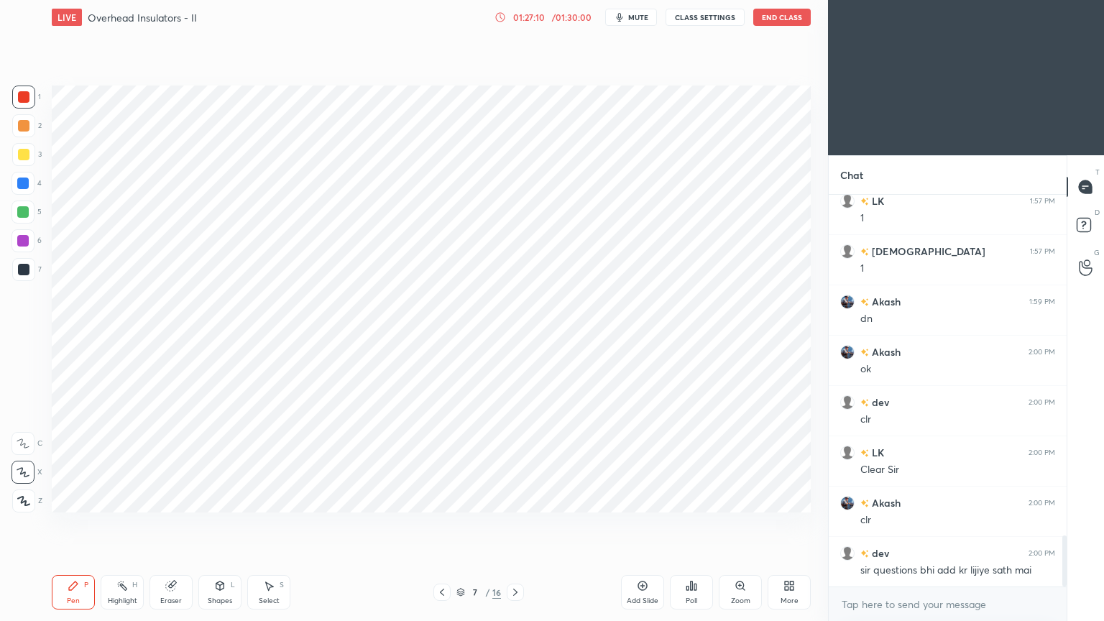
click at [515, 524] on div at bounding box center [515, 592] width 17 height 17
click at [461, 524] on div "9 / 16" at bounding box center [478, 592] width 45 height 13
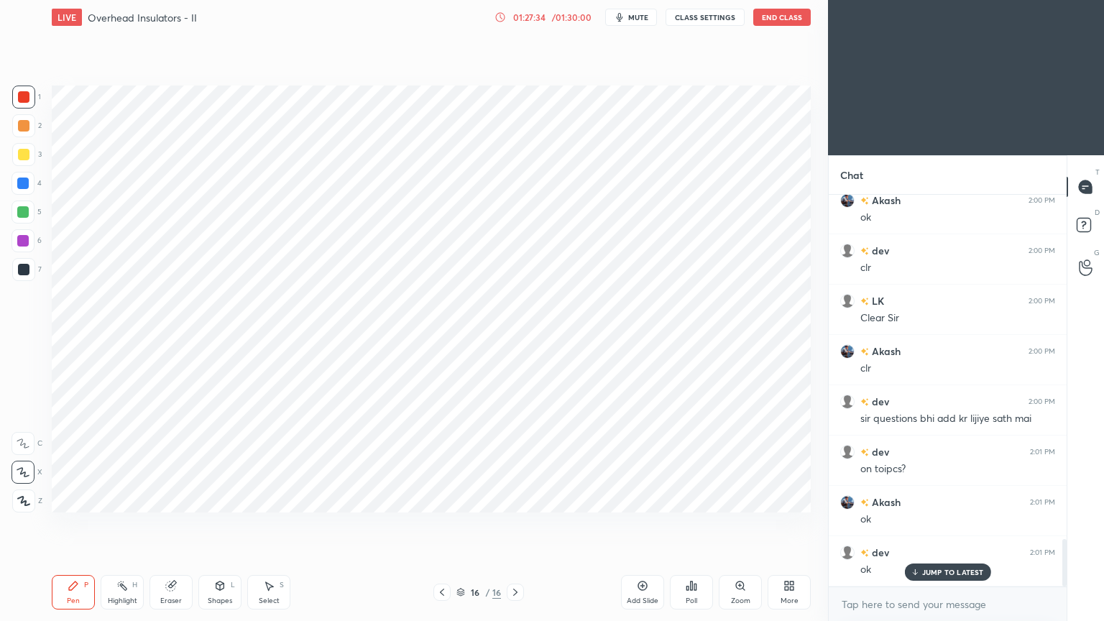
scroll to position [2821, 0]
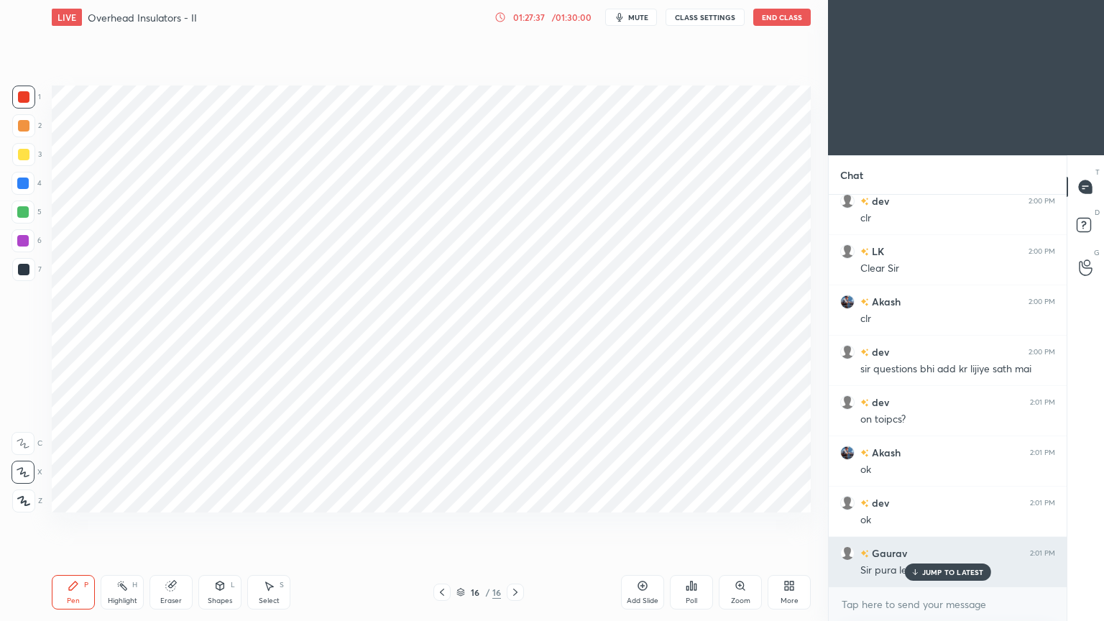
click at [937, 524] on p "JUMP TO LATEST" at bounding box center [953, 572] width 62 height 9
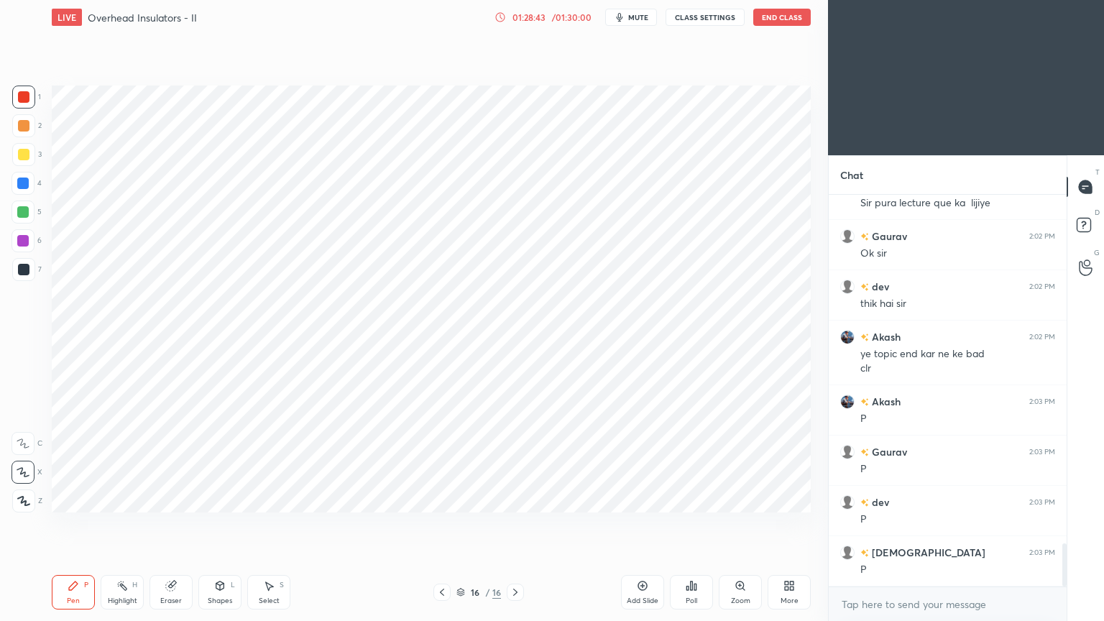
scroll to position [3238, 0]
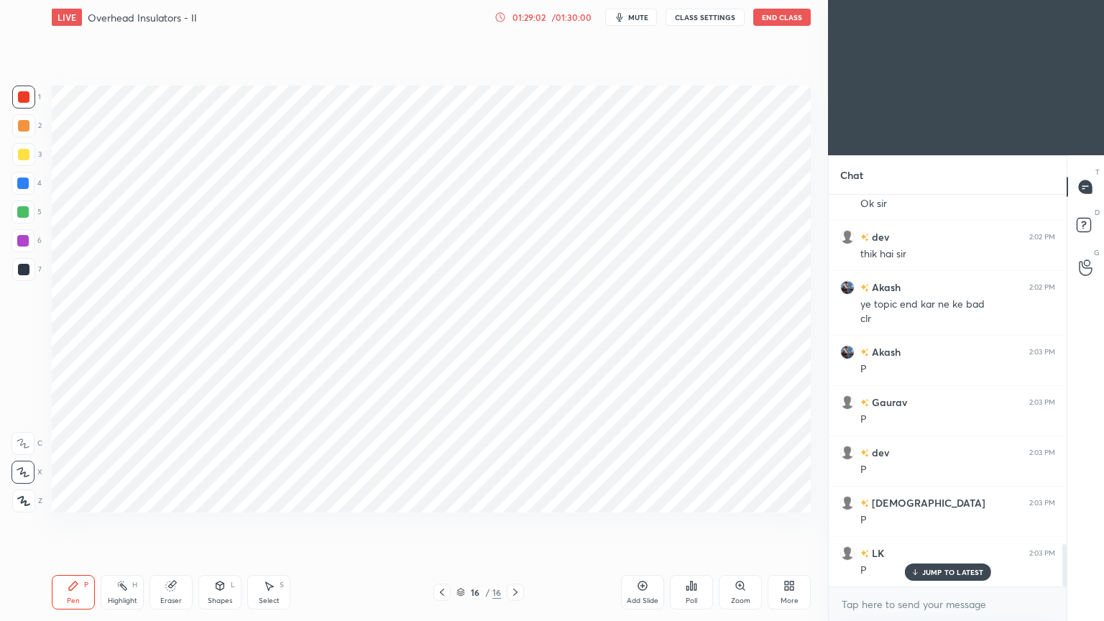
click at [438, 524] on icon at bounding box center [442, 593] width 12 height 12
click at [441, 524] on icon at bounding box center [442, 593] width 12 height 12
click at [441, 524] on div at bounding box center [441, 592] width 17 height 17
click at [518, 524] on div at bounding box center [515, 592] width 17 height 17
click at [515, 524] on div at bounding box center [515, 592] width 17 height 17
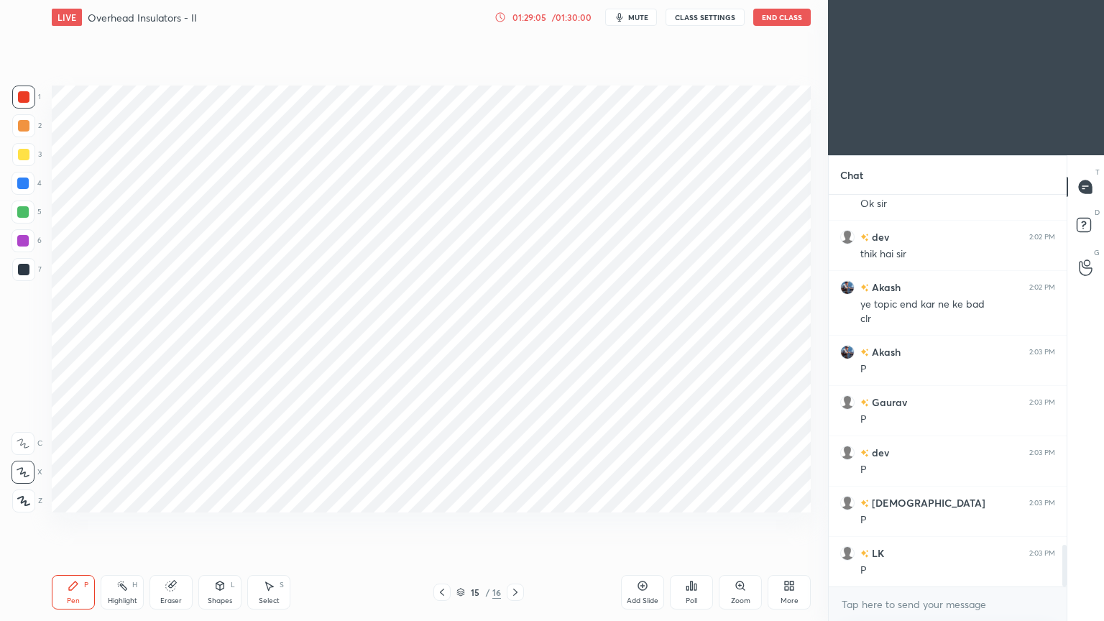
scroll to position [3289, 0]
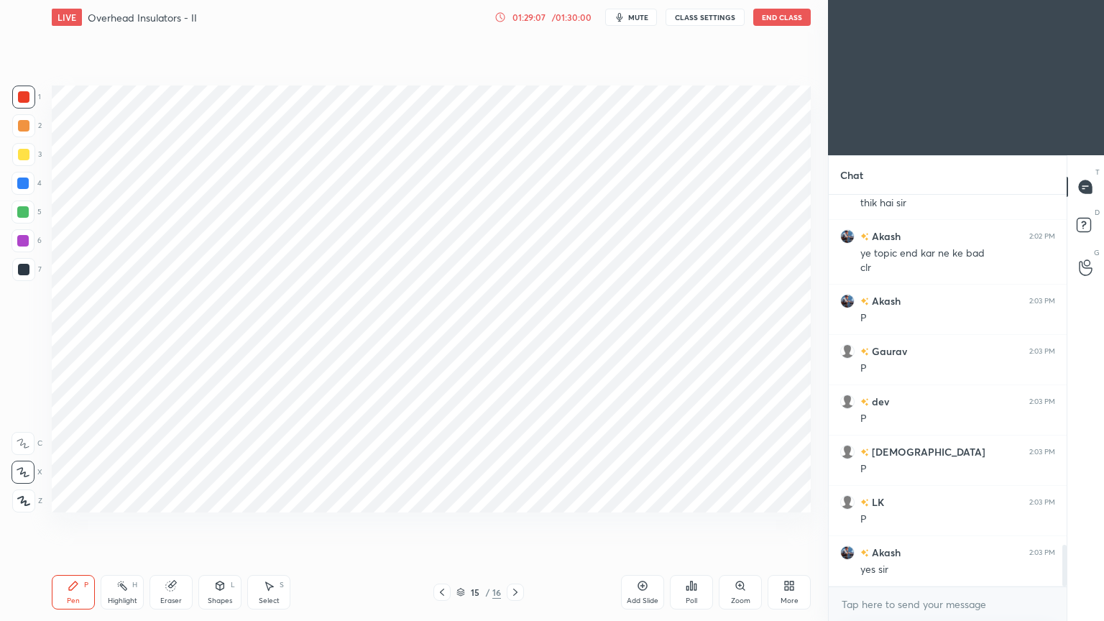
click at [117, 524] on div "Highlight" at bounding box center [122, 600] width 29 height 7
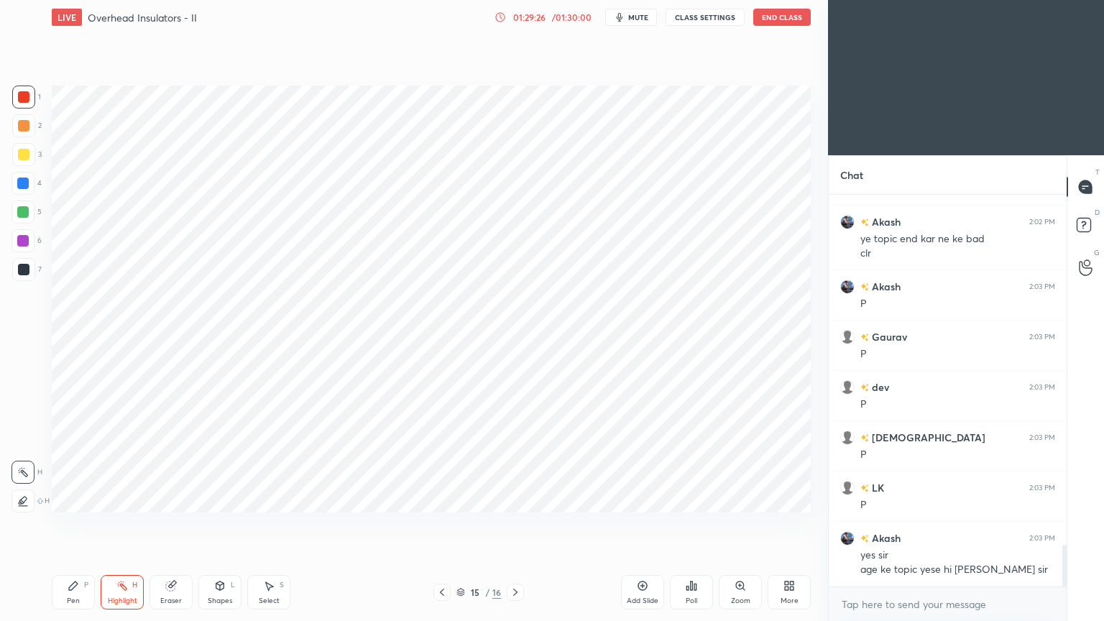
click at [435, 524] on div at bounding box center [441, 592] width 17 height 17
click at [443, 524] on icon at bounding box center [442, 593] width 12 height 12
click at [446, 524] on icon at bounding box center [442, 593] width 12 height 12
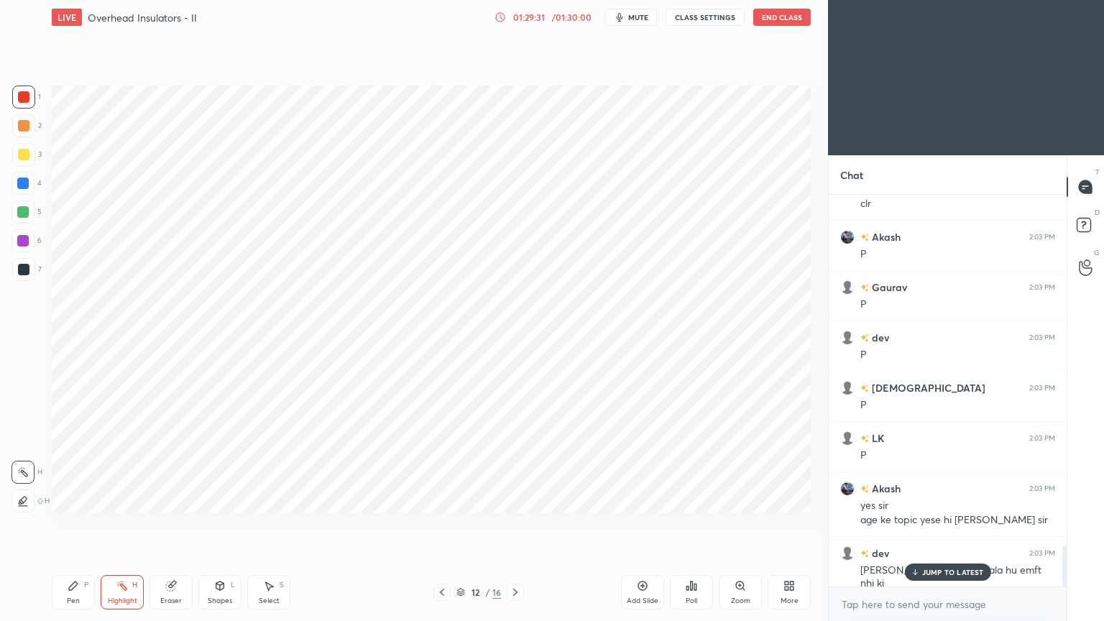
click at [440, 524] on icon at bounding box center [442, 593] width 12 height 12
click at [963, 524] on p "JUMP TO LATEST" at bounding box center [953, 572] width 62 height 9
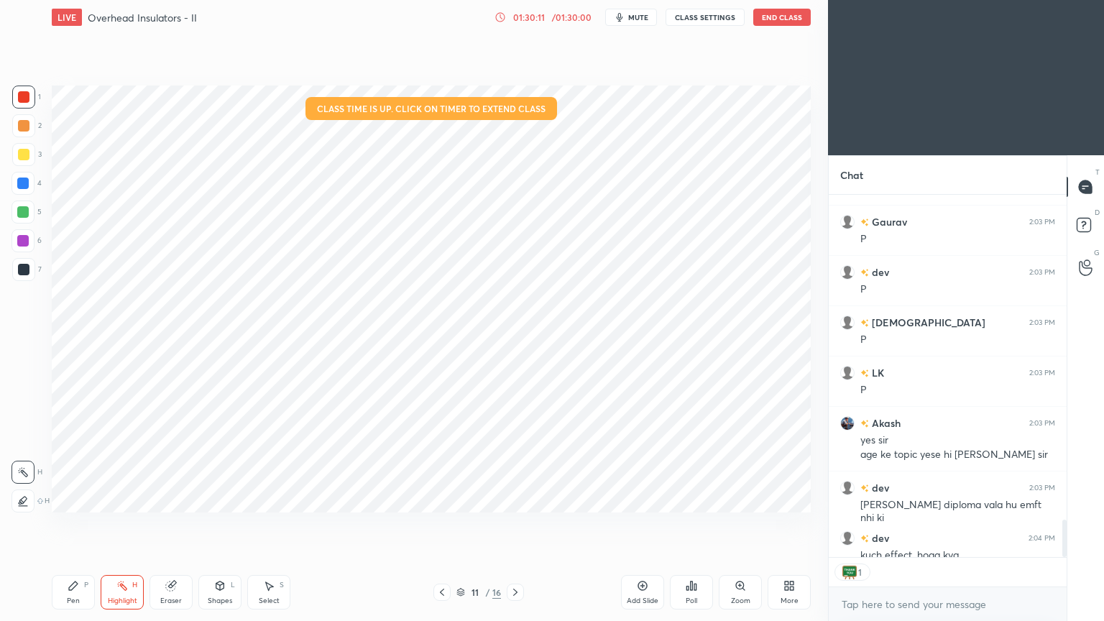
scroll to position [4, 4]
click at [952, 524] on div "x" at bounding box center [948, 604] width 238 height 34
click at [785, 12] on button "End Class" at bounding box center [782, 17] width 58 height 17
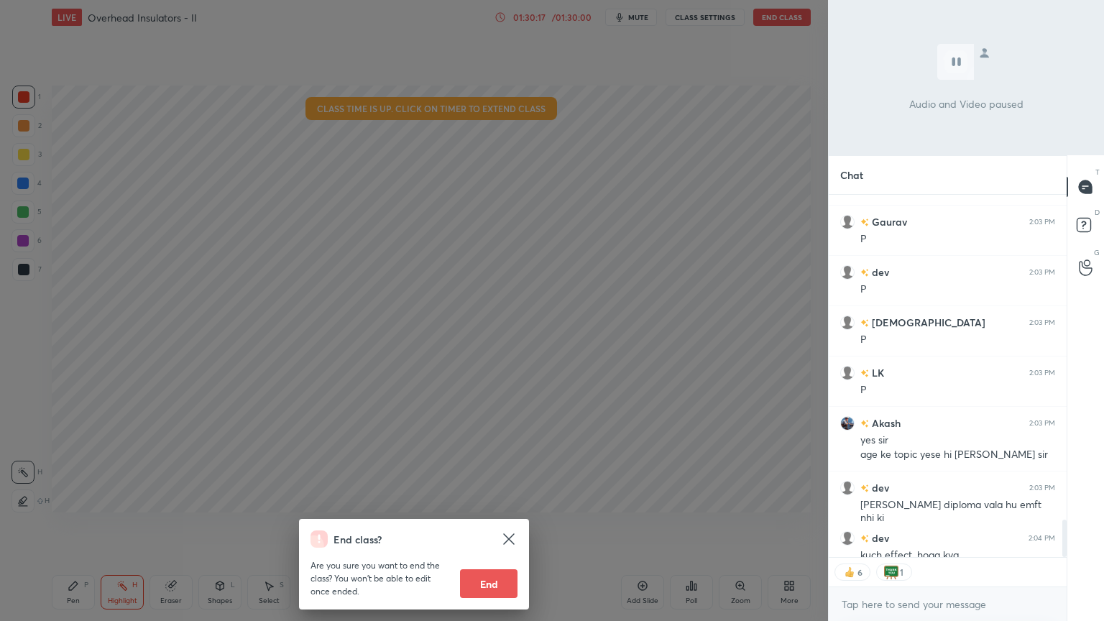
click at [487, 524] on button "End" at bounding box center [489, 583] width 58 height 29
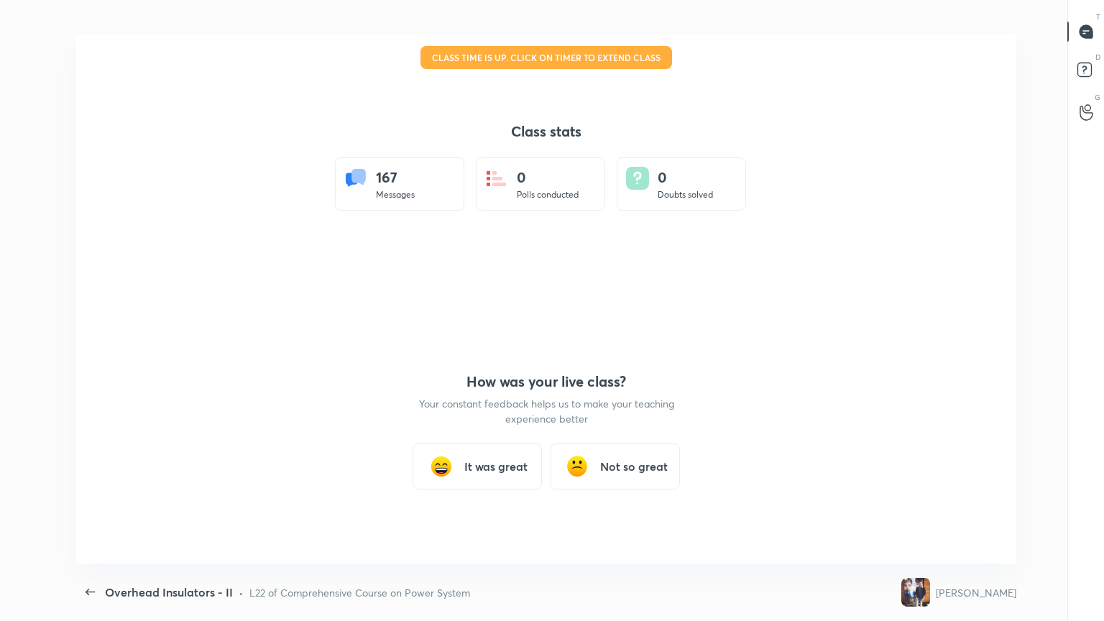
scroll to position [0, 0]
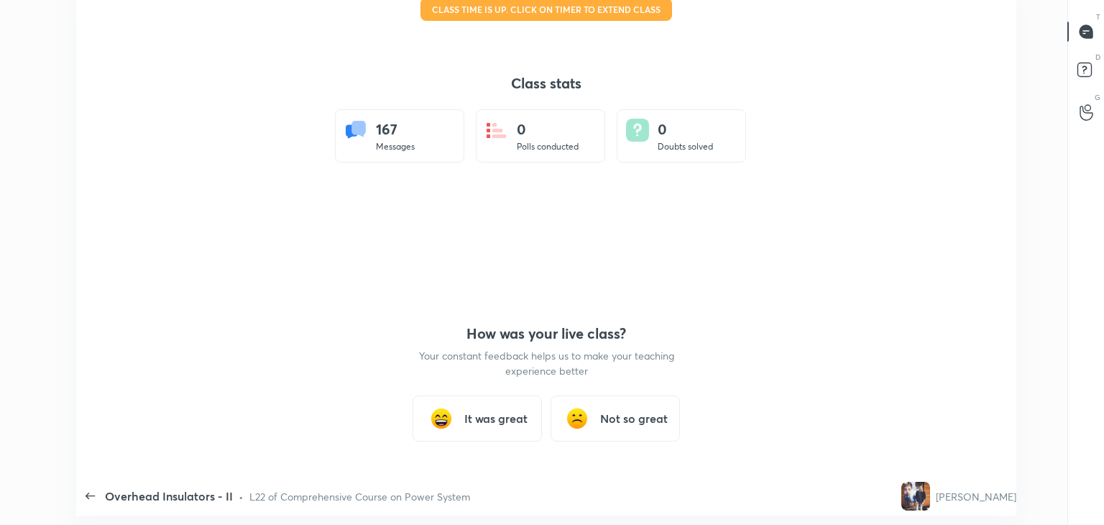
type textarea "x"
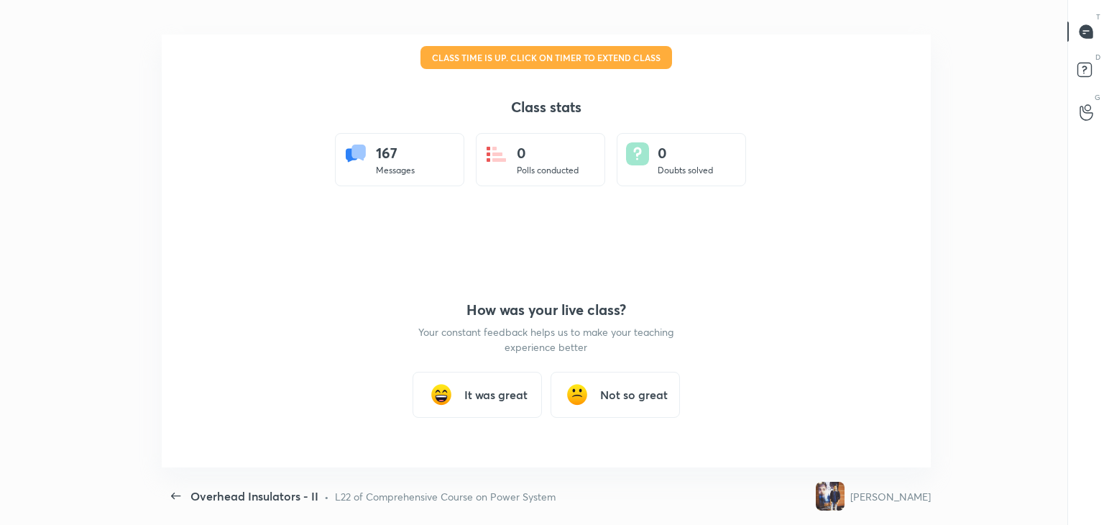
click at [503, 395] on h3 "It was great" at bounding box center [495, 394] width 63 height 17
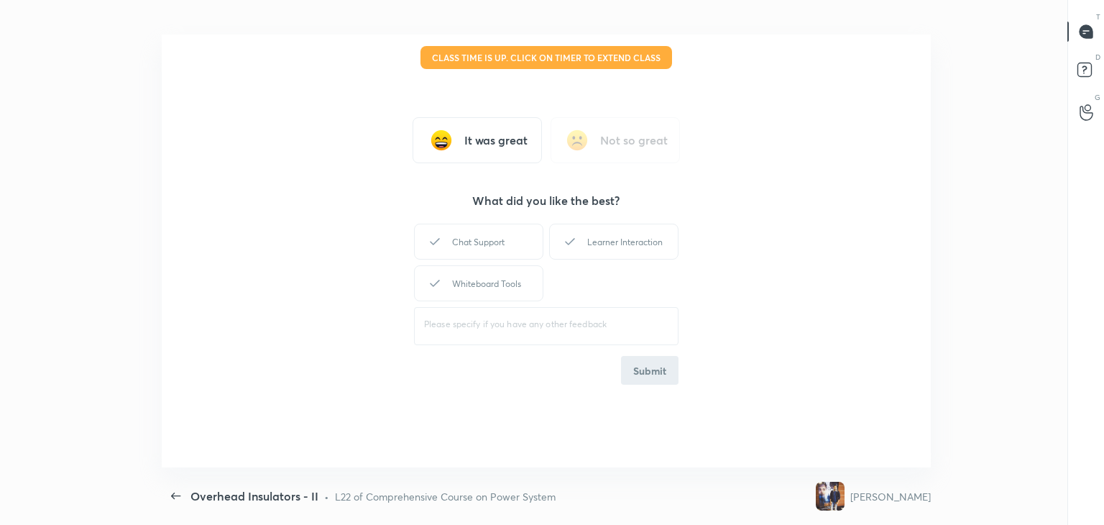
drag, startPoint x: 515, startPoint y: 267, endPoint x: 556, endPoint y: 264, distance: 40.4
click at [514, 265] on div "Whiteboard Tools" at bounding box center [478, 283] width 129 height 36
click at [640, 255] on div "Learner Interaction" at bounding box center [613, 242] width 129 height 36
click at [658, 381] on button "Submit" at bounding box center [650, 370] width 58 height 29
